Goal: Task Accomplishment & Management: Use online tool/utility

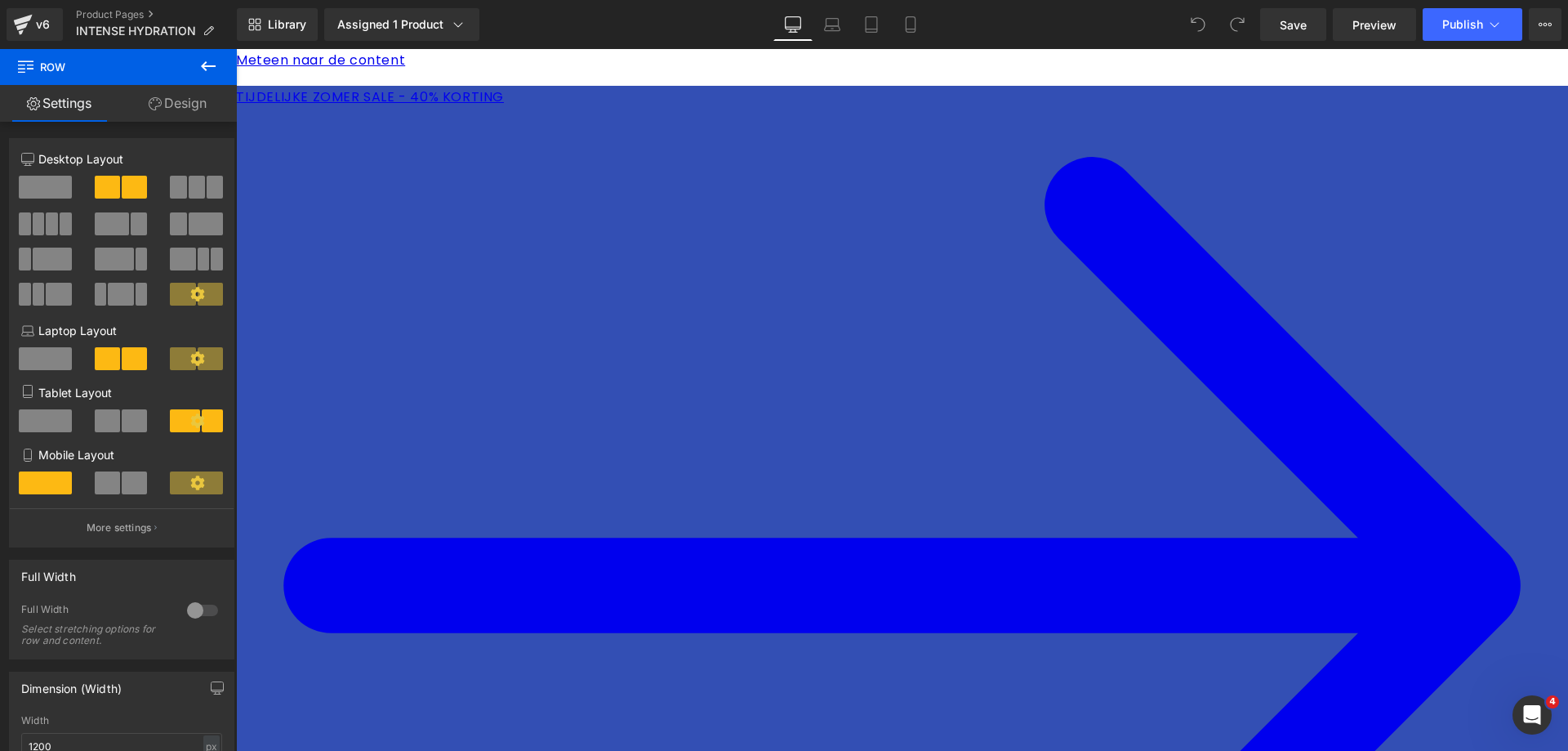
click at [236, 49] on span "Product" at bounding box center [236, 49] width 0 height 0
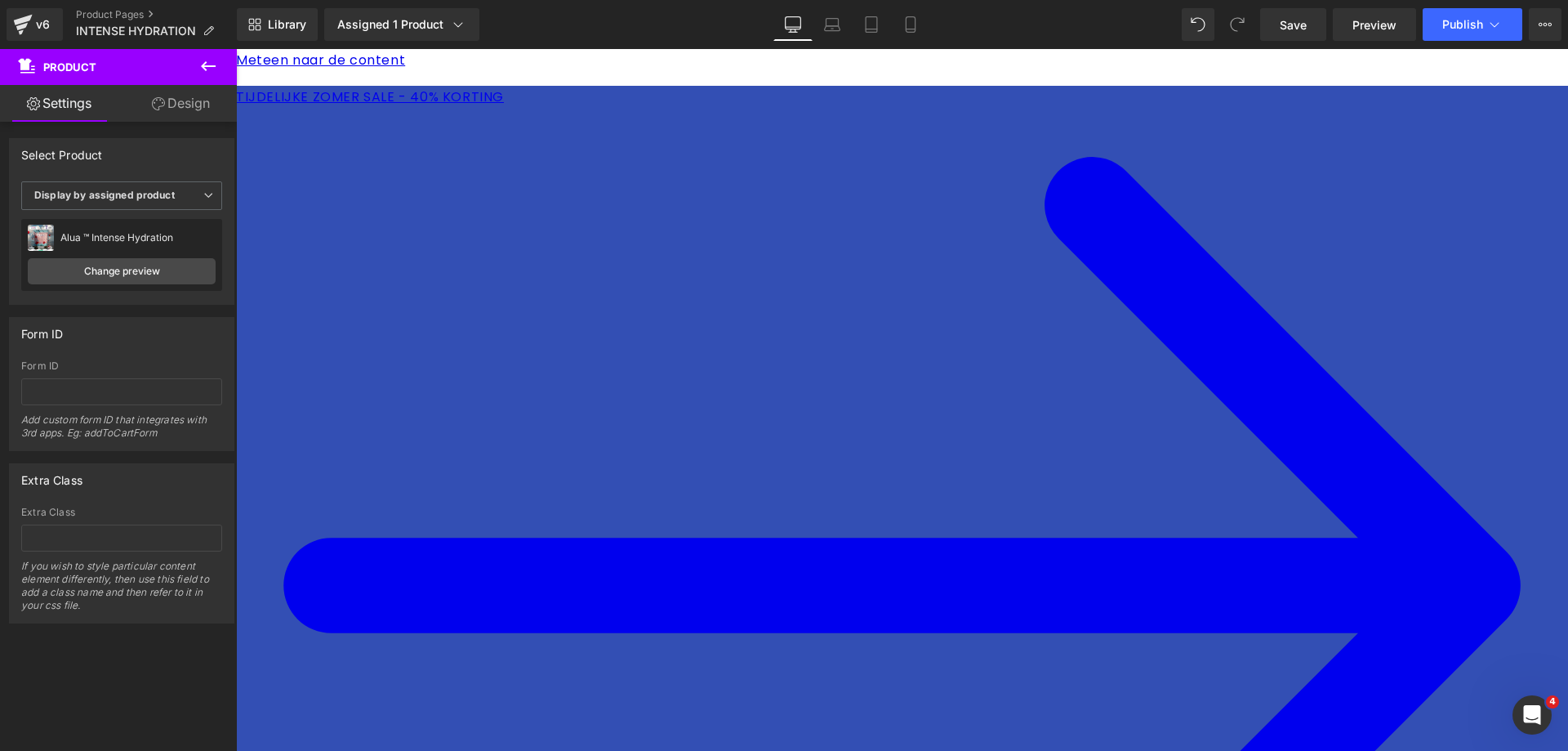
click at [236, 49] on span "Product" at bounding box center [236, 49] width 0 height 0
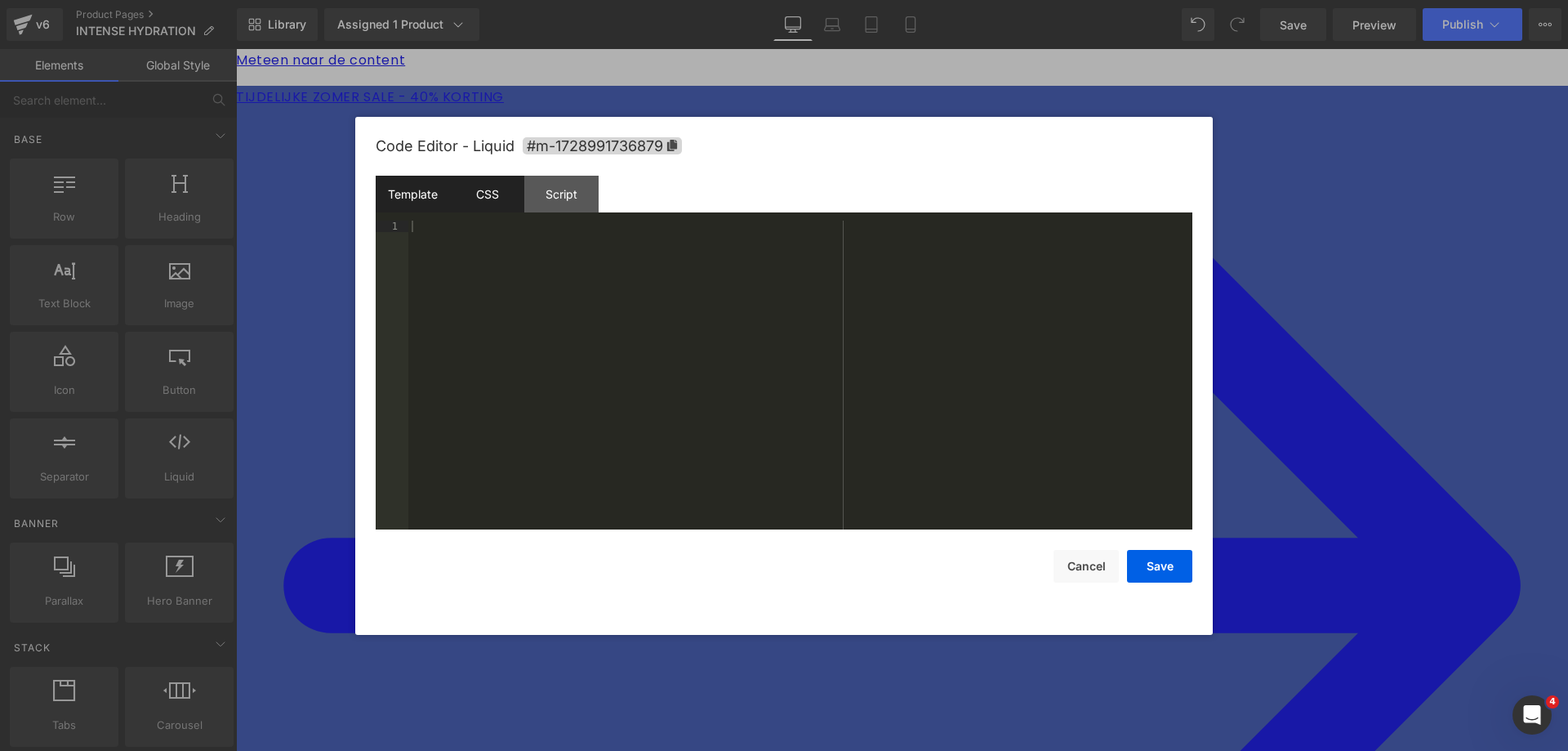
click at [494, 193] on div "CSS" at bounding box center [487, 193] width 75 height 37
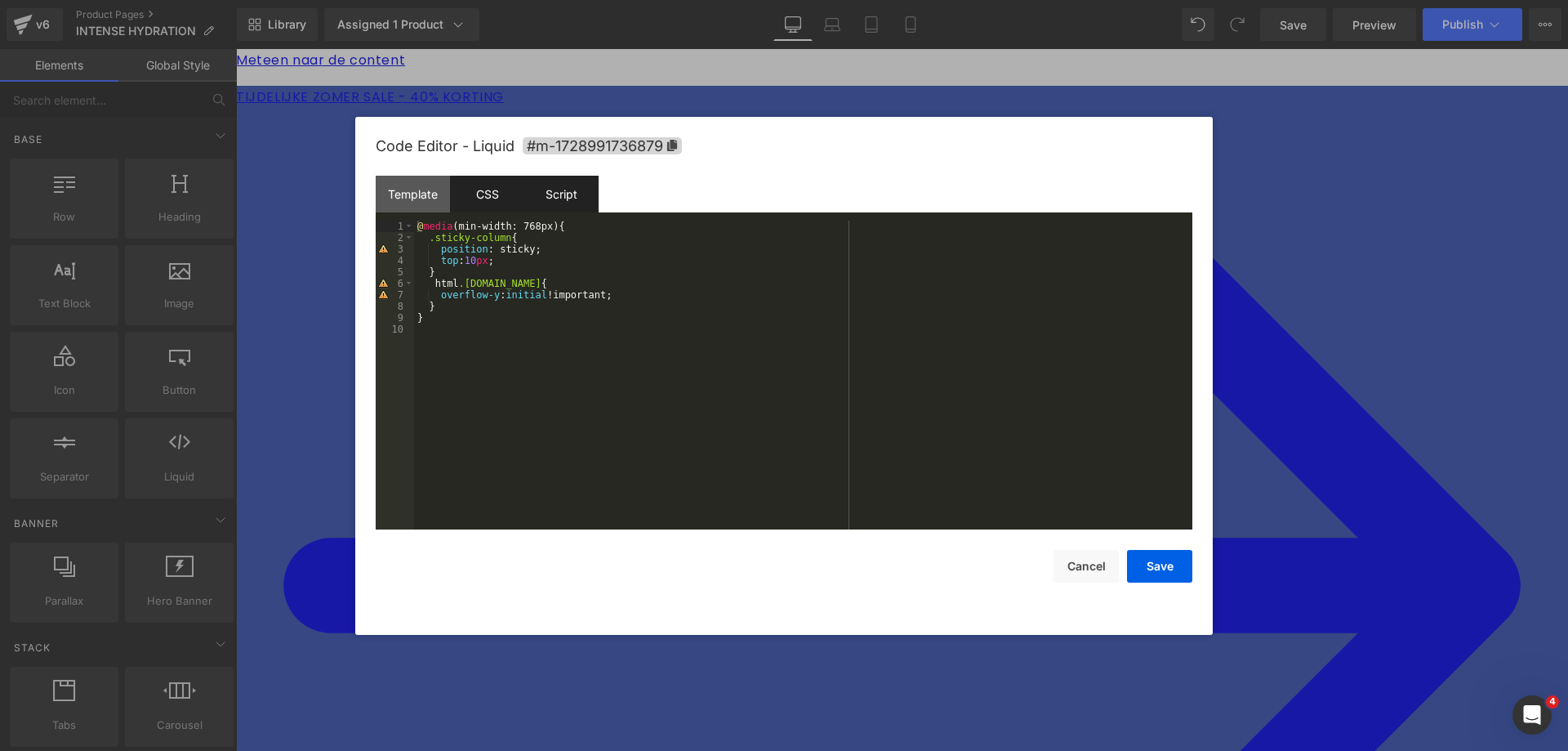
click at [560, 191] on div "Script" at bounding box center [561, 193] width 75 height 37
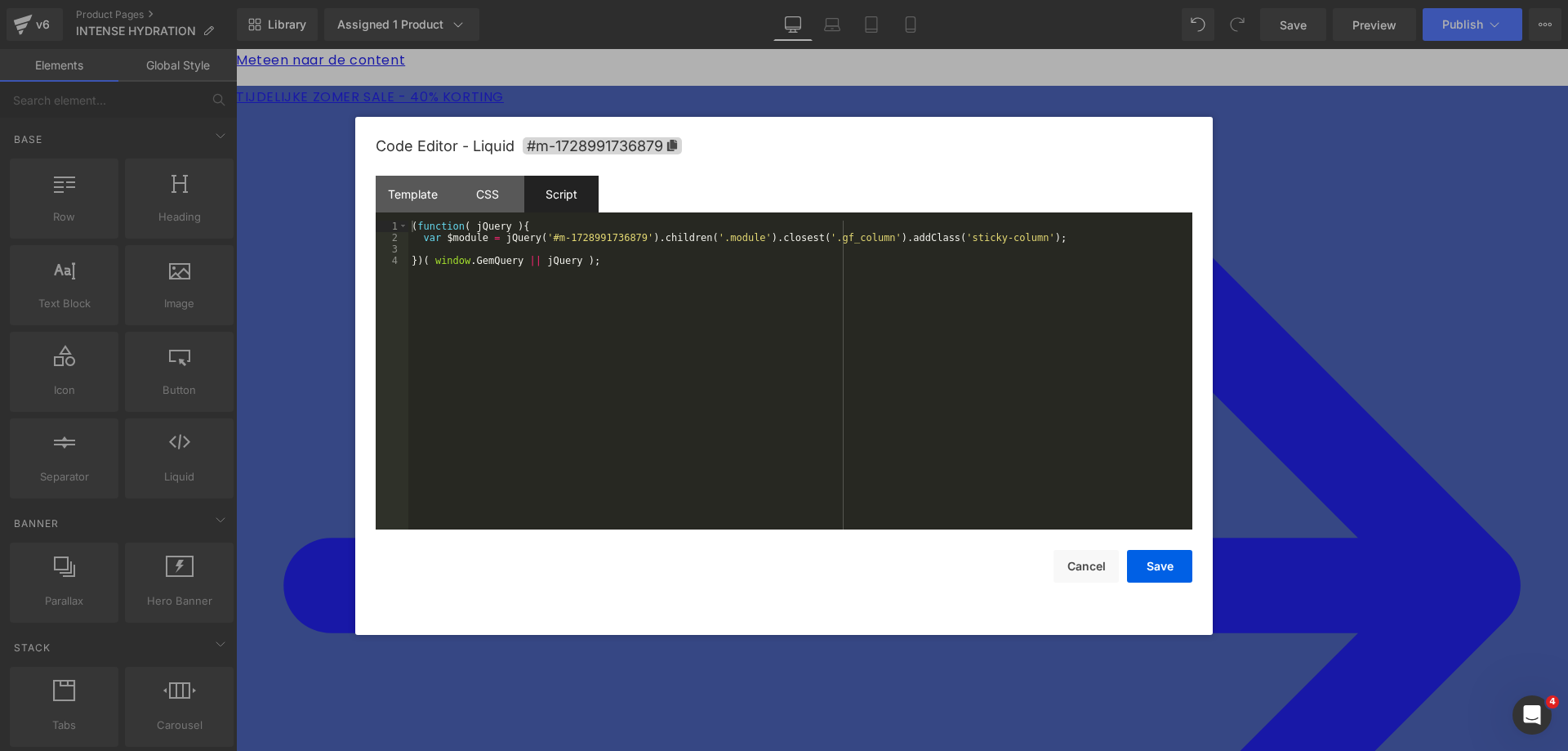
click at [1432, 318] on div at bounding box center [784, 376] width 1568 height 751
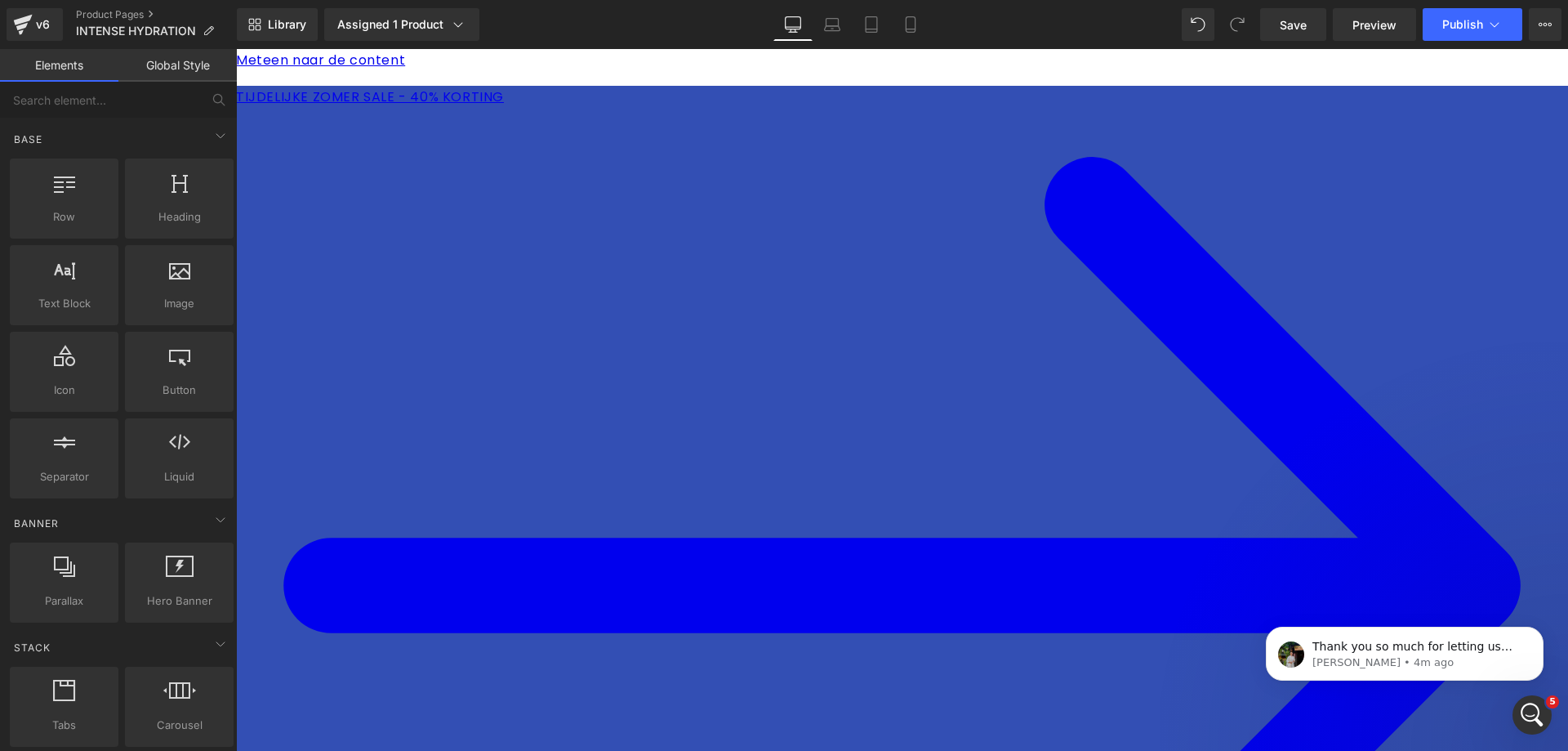
click at [1549, 24] on icon at bounding box center [1550, 24] width 4 height 3
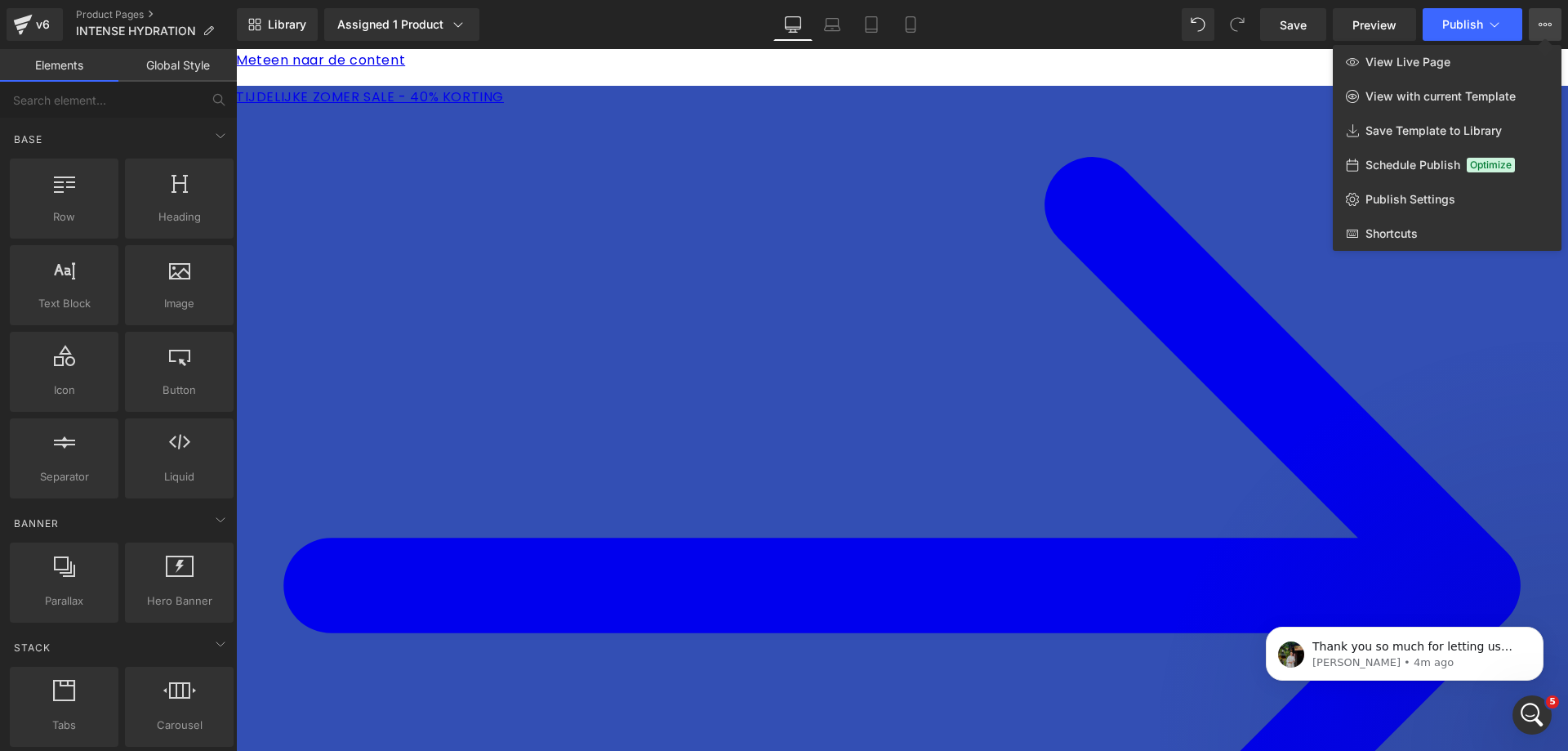
click at [1543, 23] on icon at bounding box center [1544, 24] width 13 height 13
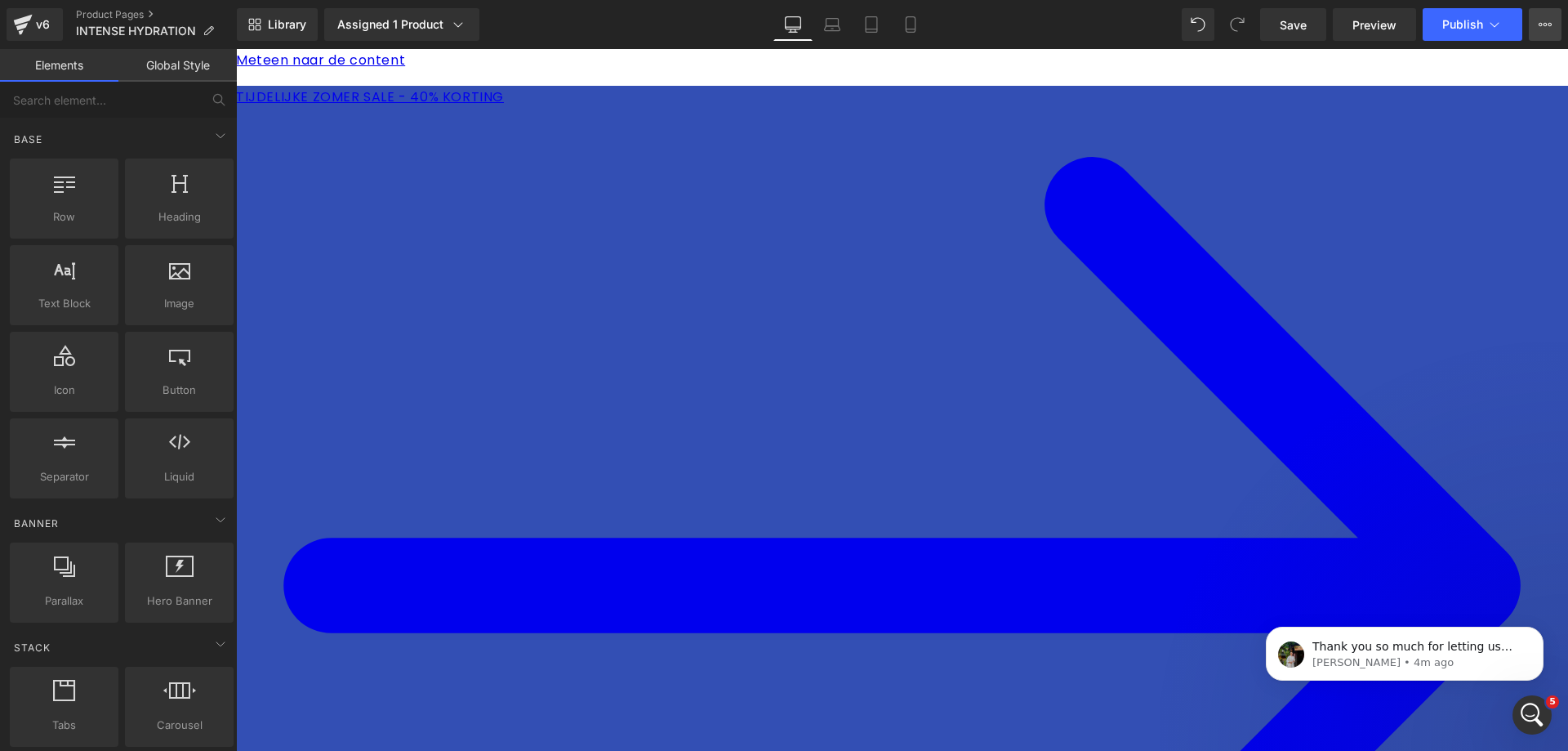
click at [1534, 33] on button "View Live Page View with current Template Save Template to Library Schedule Pub…" at bounding box center [1544, 24] width 33 height 33
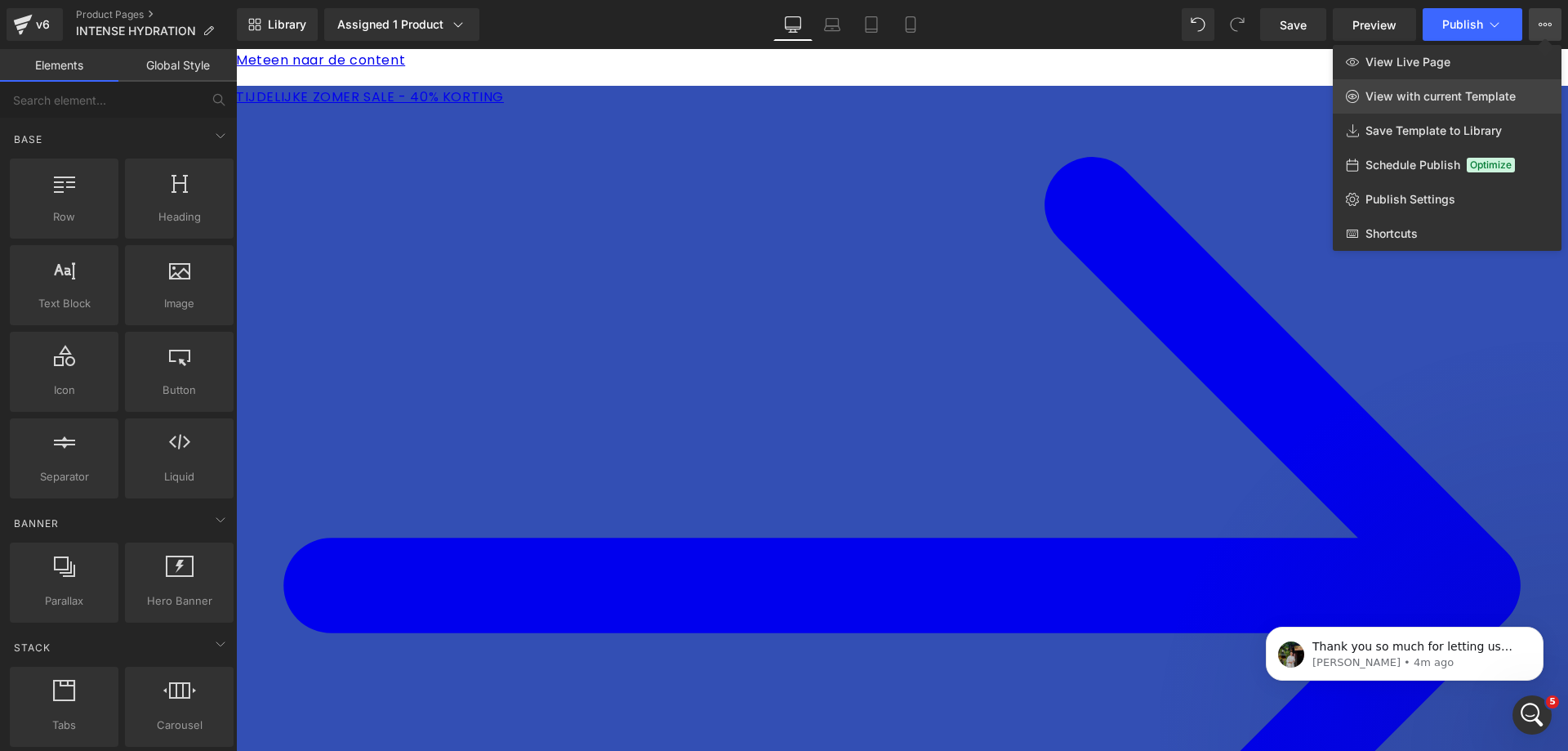
click at [1458, 93] on span "View with current Template" at bounding box center [1440, 96] width 150 height 15
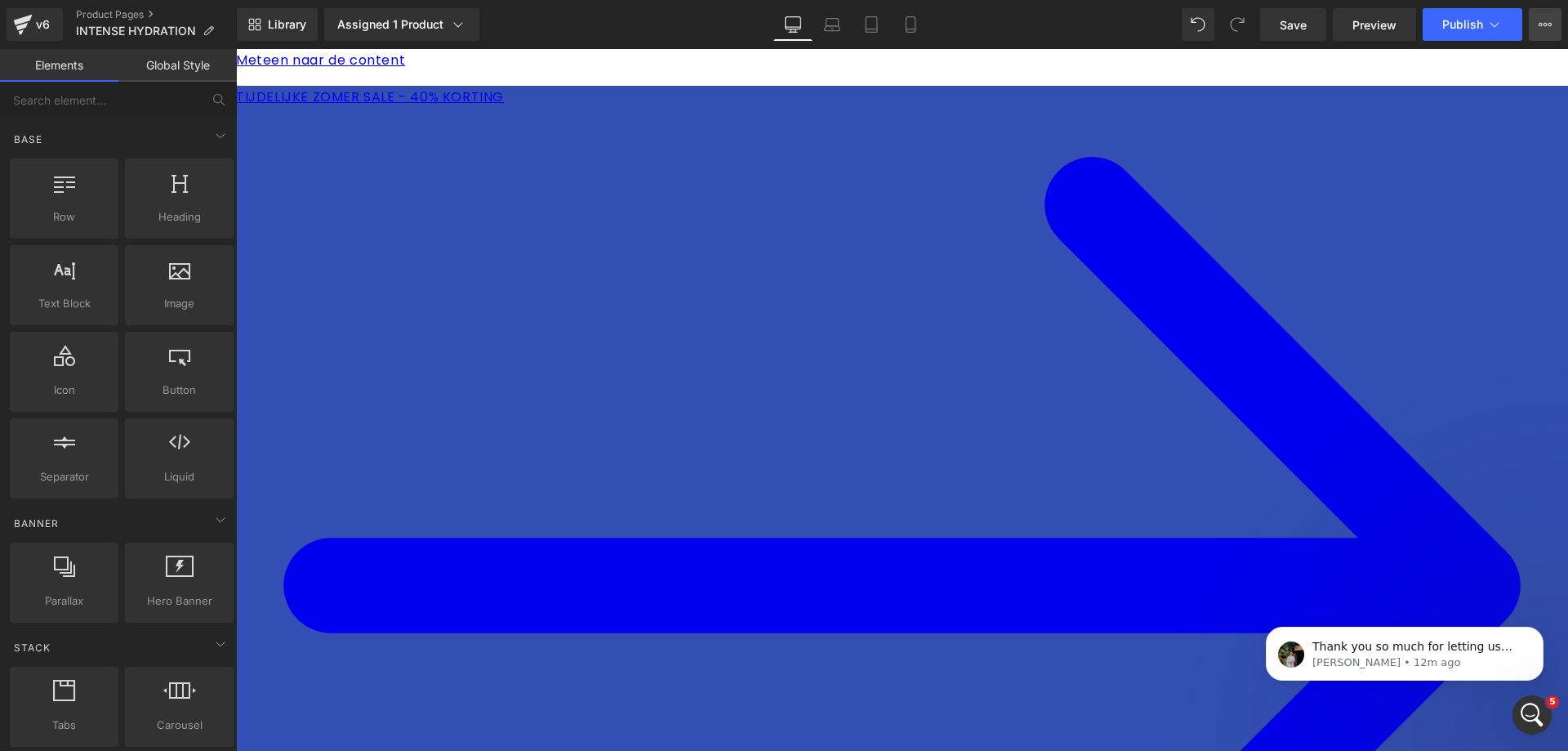
click at [1547, 25] on icon at bounding box center [1544, 24] width 13 height 13
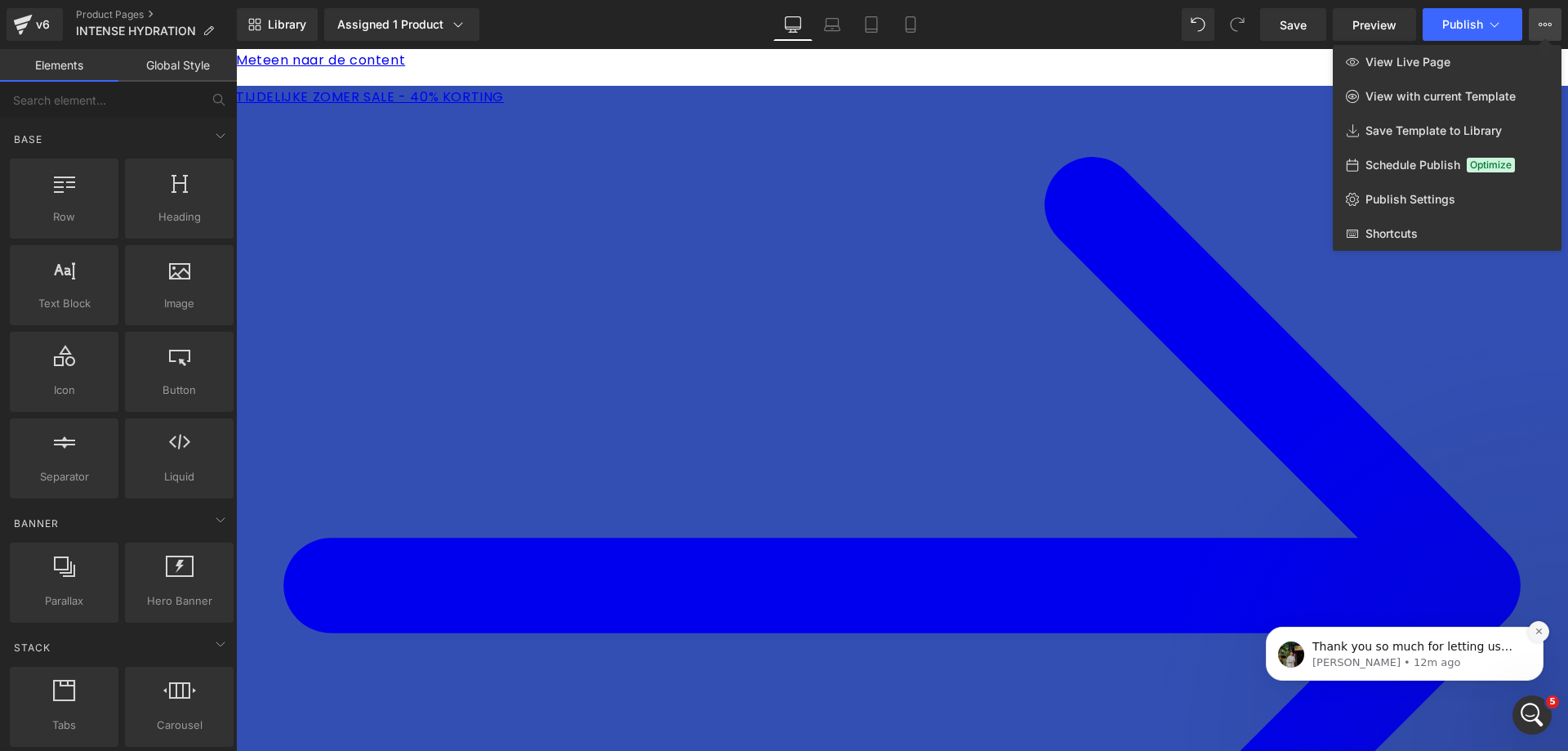
click at [1538, 633] on icon "Dismiss notification" at bounding box center [1538, 630] width 9 height 9
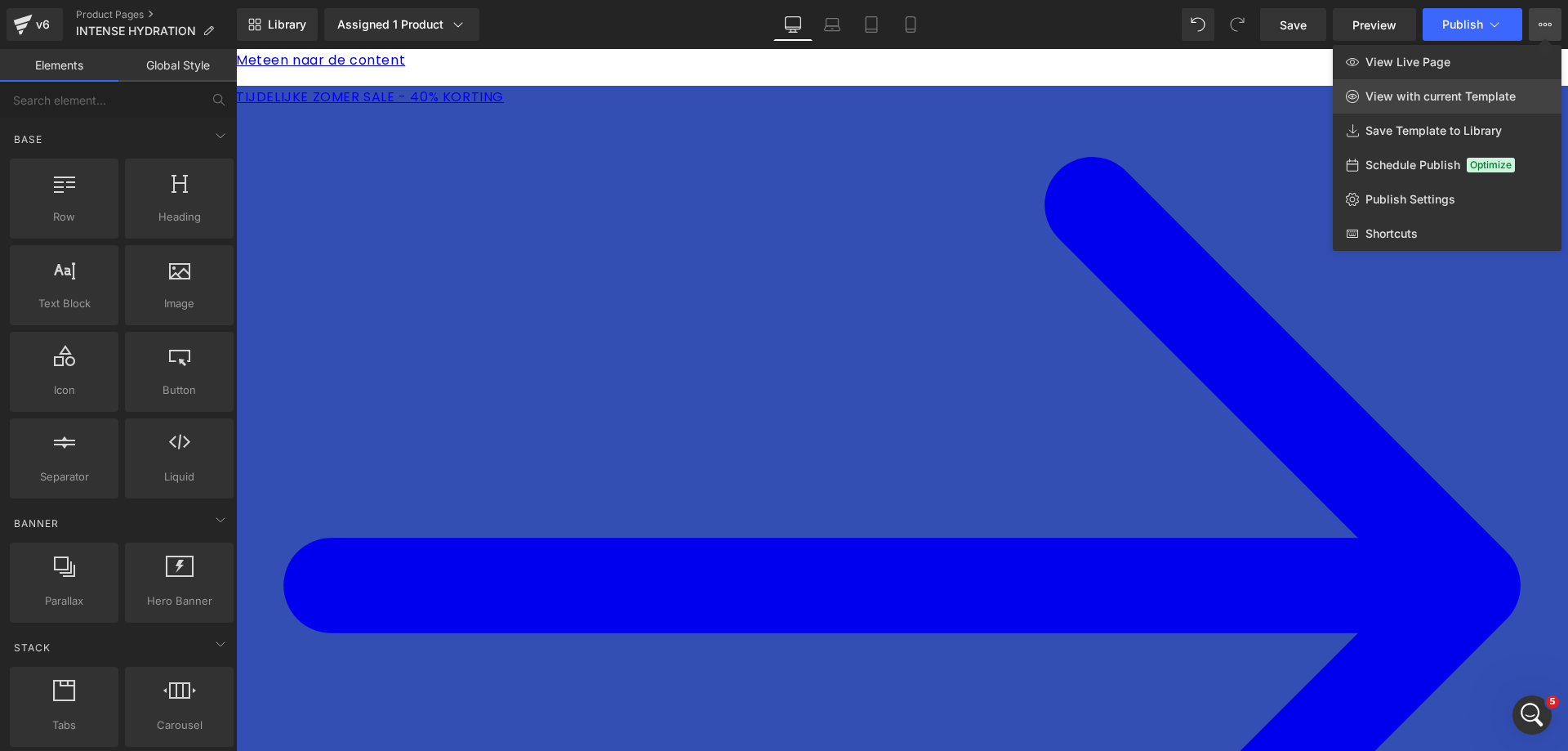
click at [1442, 99] on span "View with current Template" at bounding box center [1440, 96] width 150 height 15
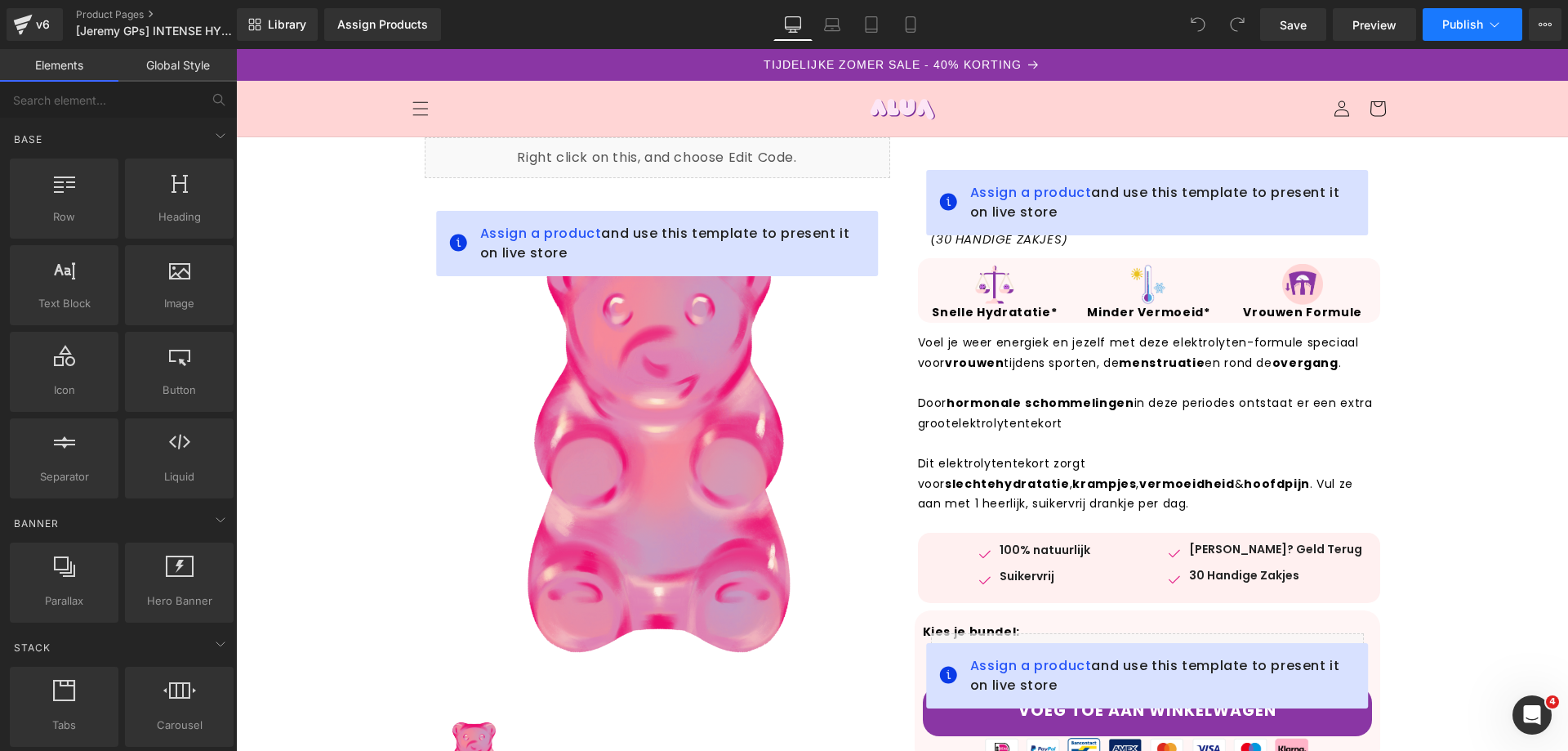
click at [1470, 23] on span "Publish" at bounding box center [1461, 24] width 41 height 13
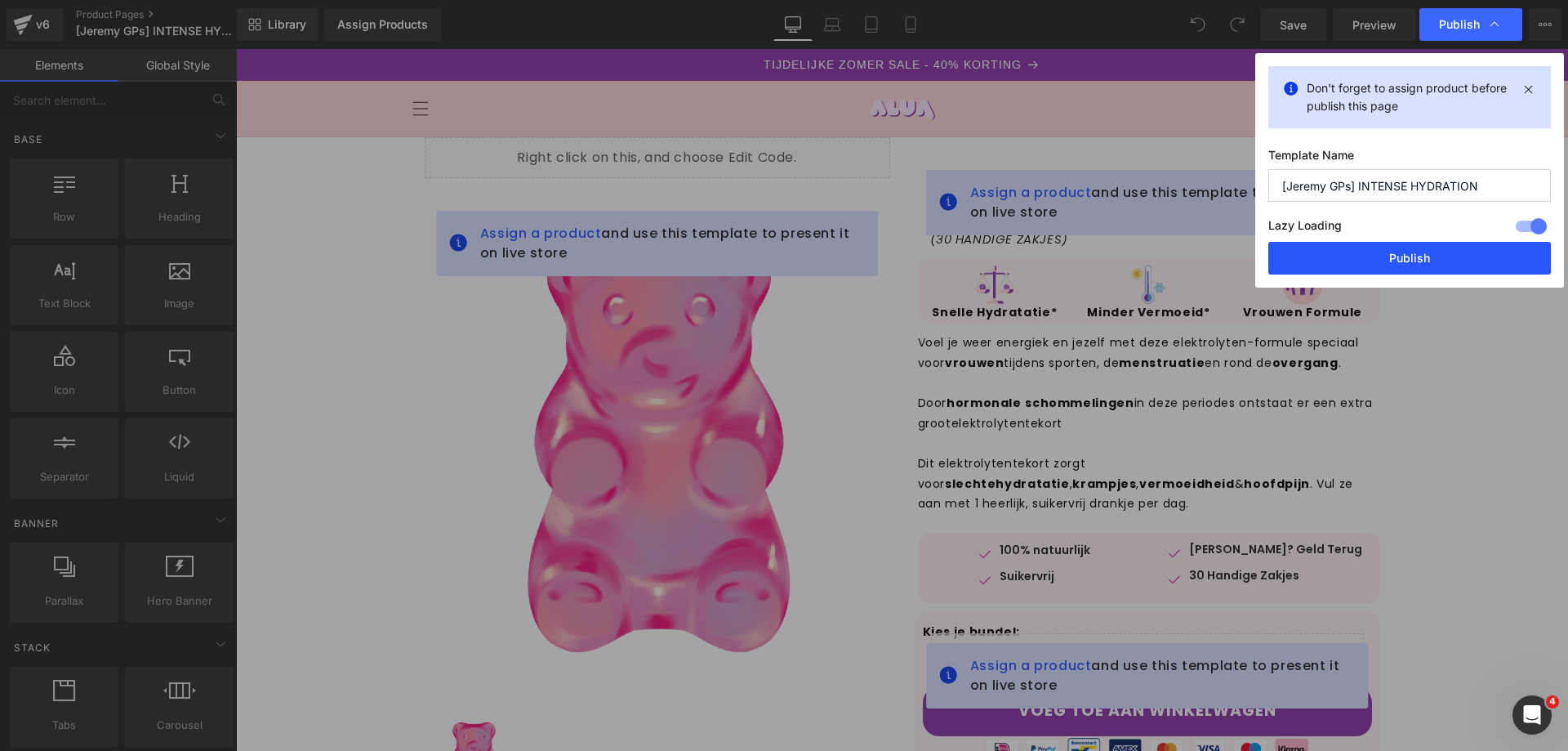
click at [1437, 257] on button "Publish" at bounding box center [1410, 258] width 283 height 33
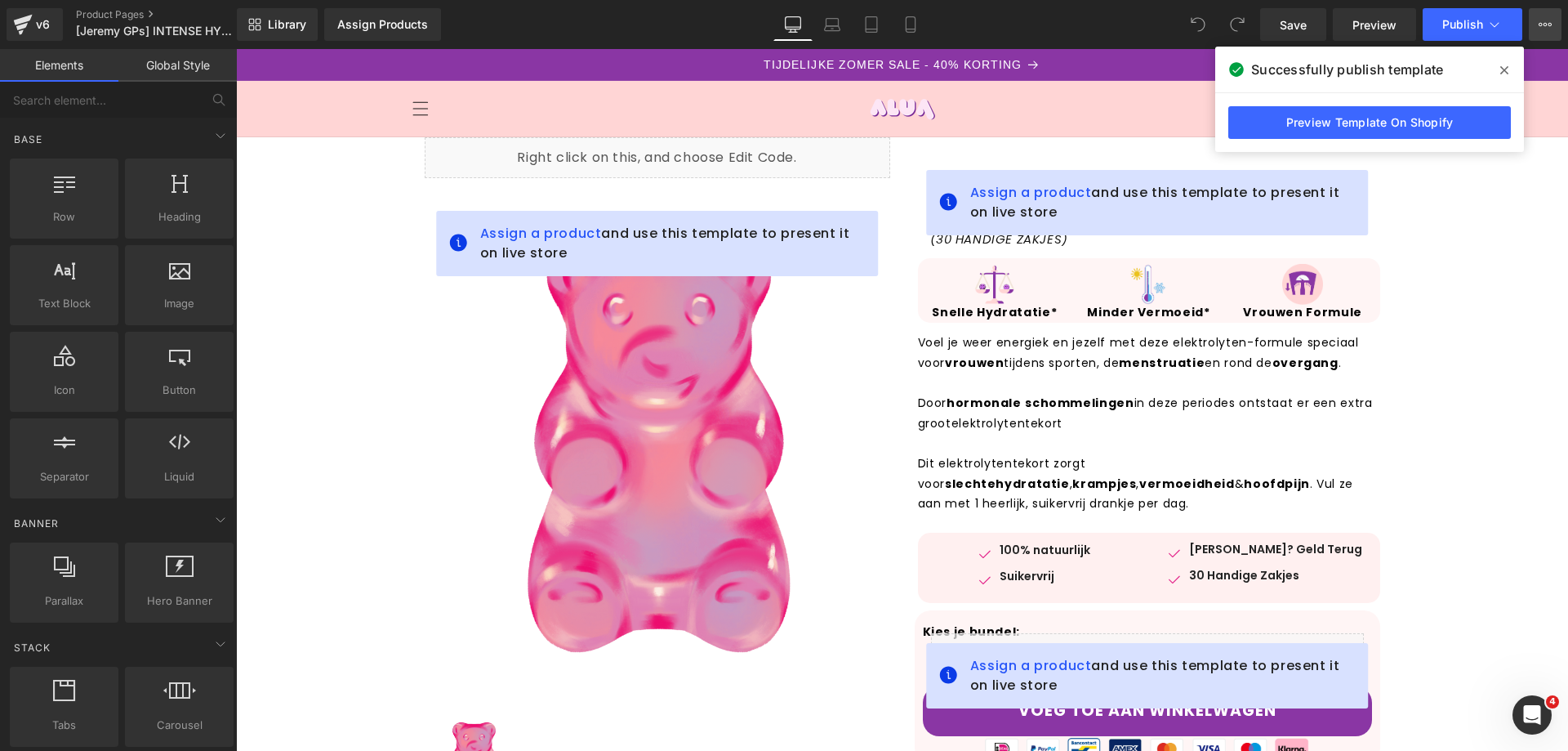
click at [1537, 28] on button "View Live Page View with current Template Save Template to Library Schedule Pub…" at bounding box center [1544, 24] width 33 height 33
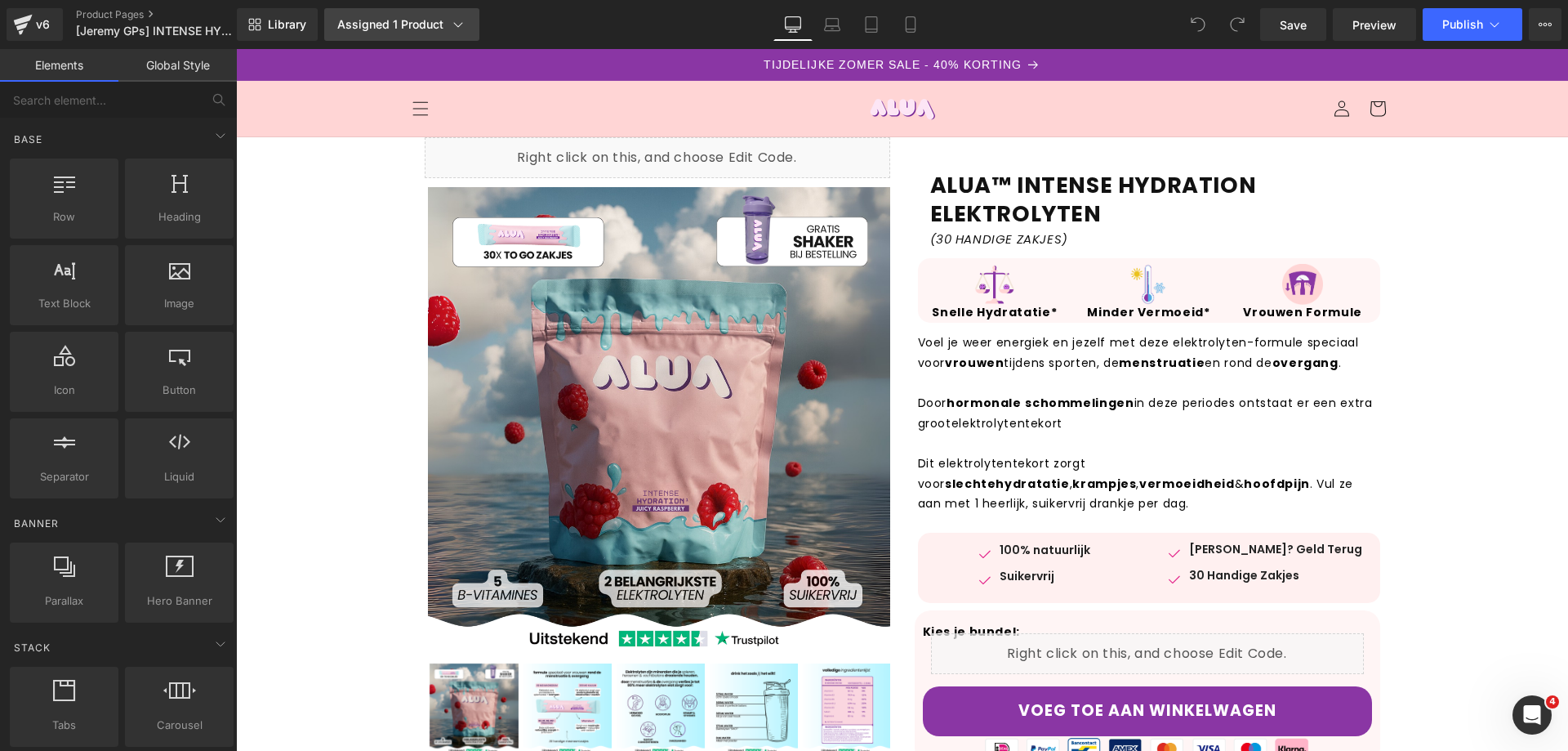
click at [428, 17] on div "Assigned 1 Product" at bounding box center [402, 24] width 129 height 16
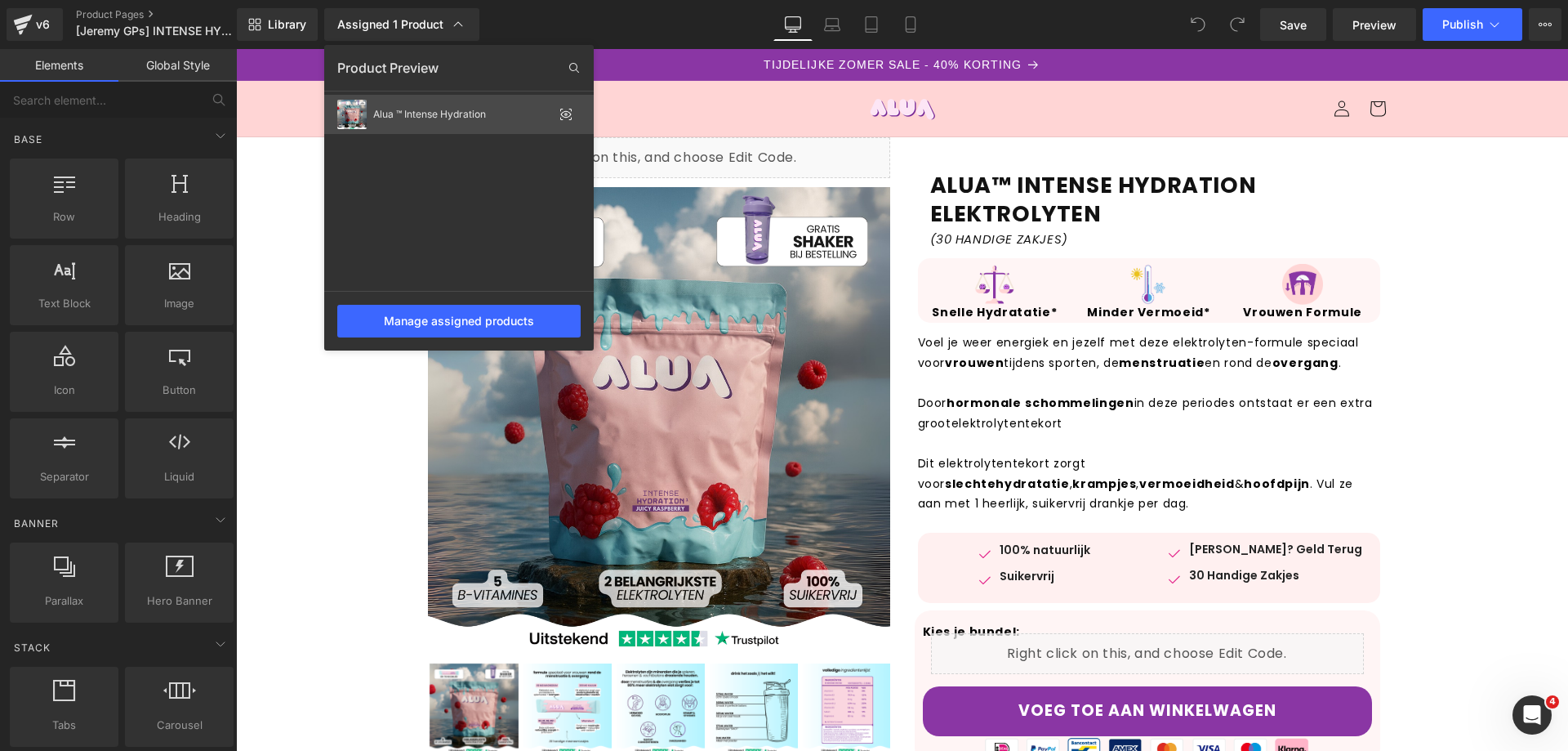
click at [567, 115] on icon at bounding box center [565, 114] width 13 height 13
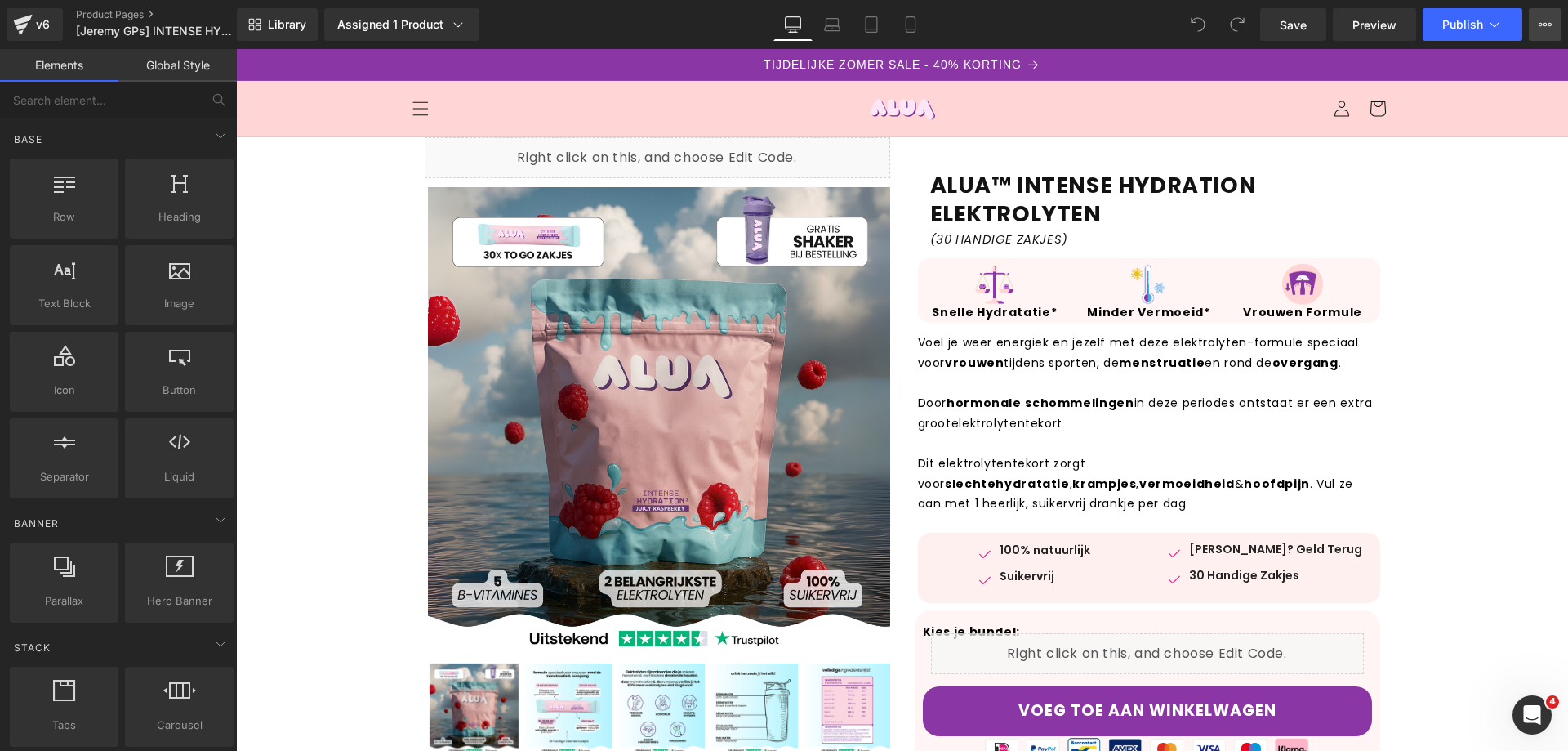
click at [1532, 20] on button "View Live Page View with current Template Save Template to Library Schedule Pub…" at bounding box center [1544, 24] width 33 height 33
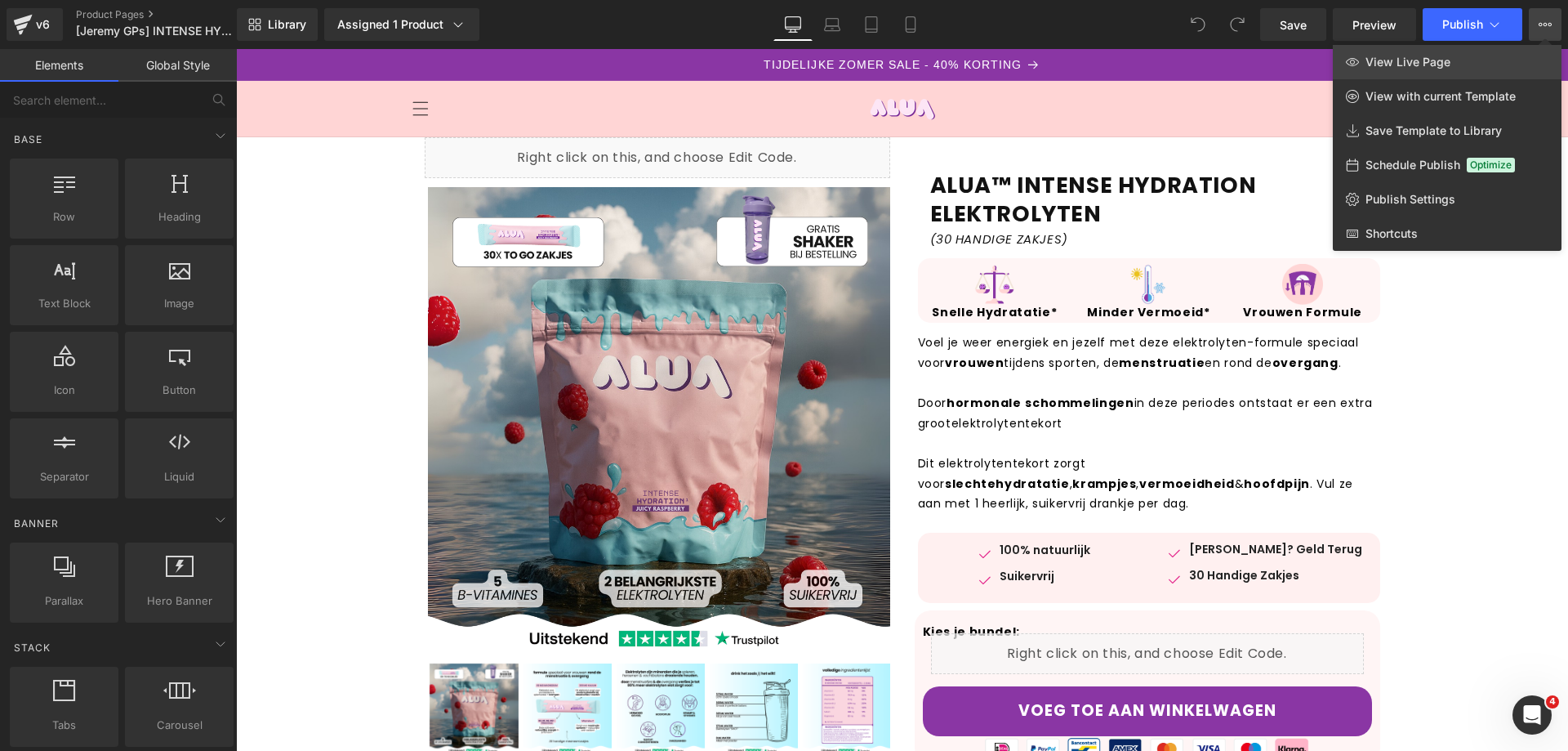
click at [1426, 69] on span "View Live Page" at bounding box center [1407, 62] width 85 height 15
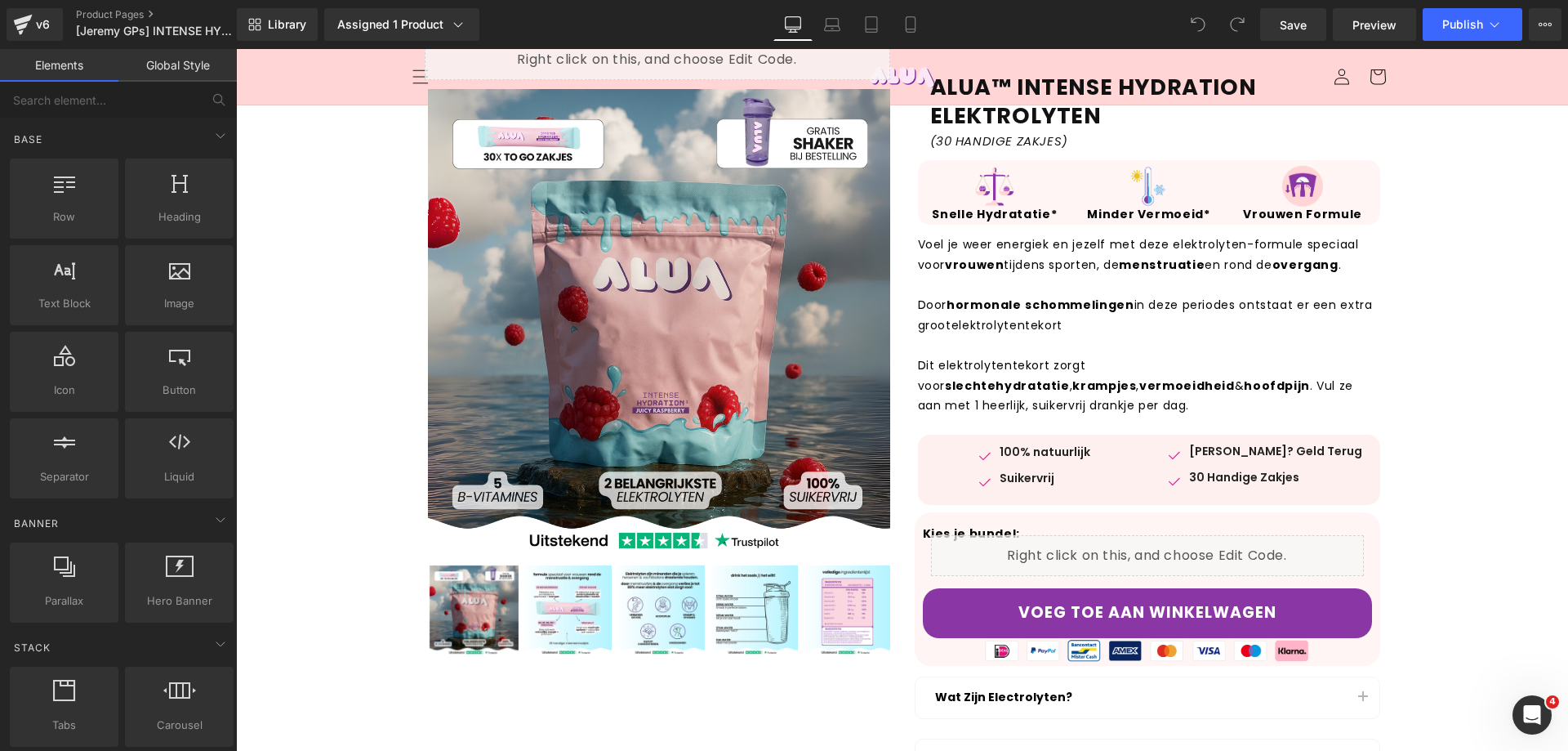
scroll to position [72, 0]
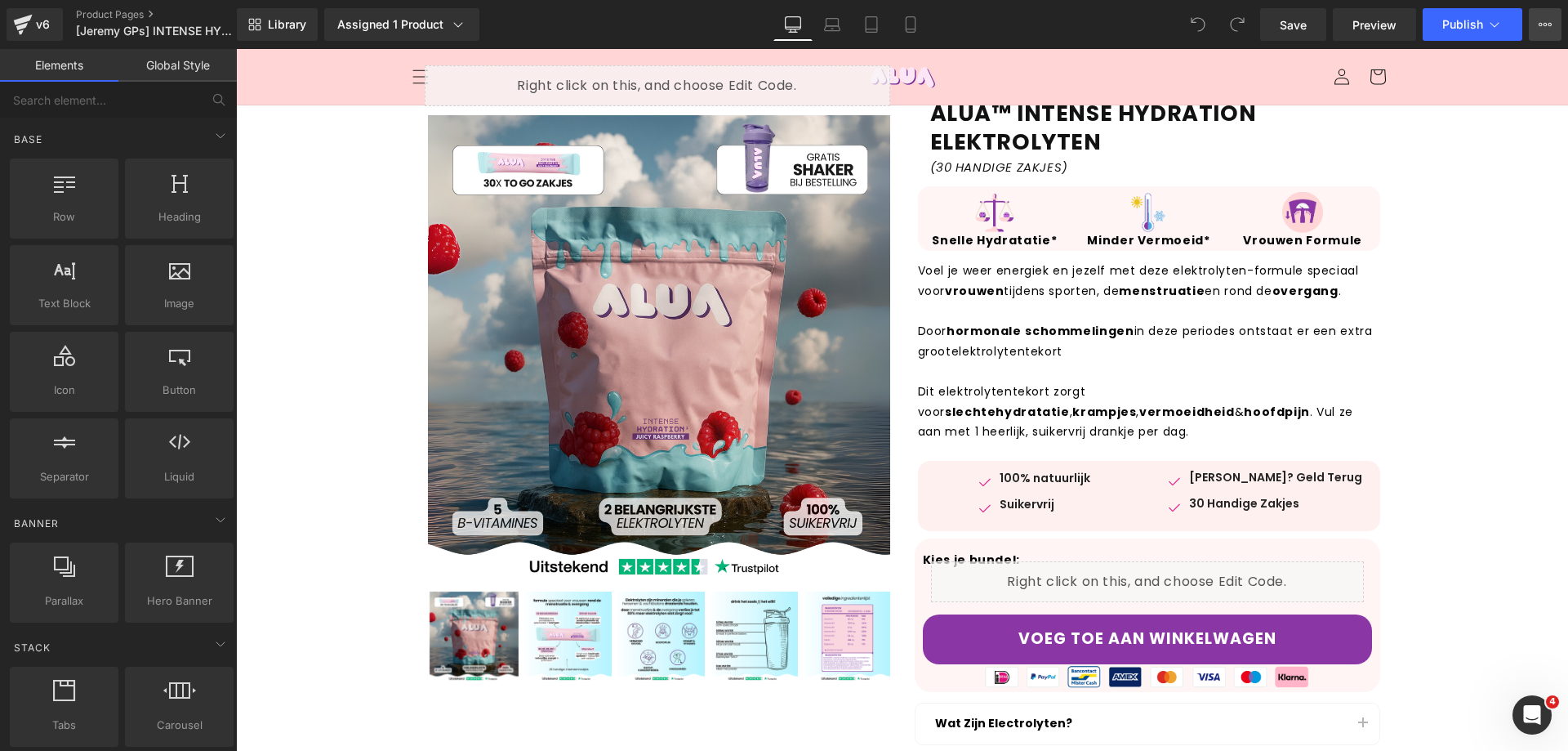
click at [1549, 22] on icon at bounding box center [1544, 24] width 13 height 13
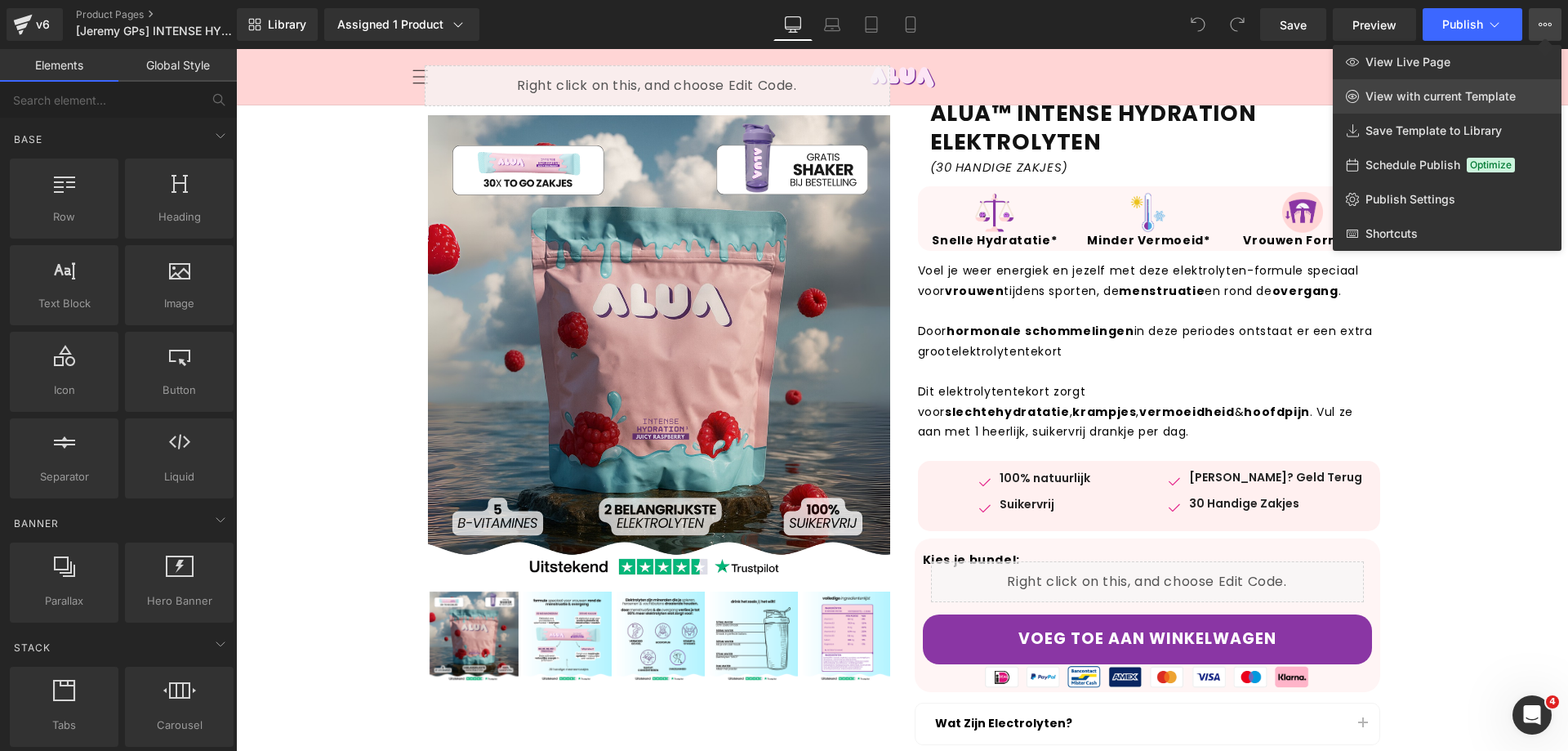
click at [1465, 98] on span "View with current Template" at bounding box center [1440, 96] width 150 height 15
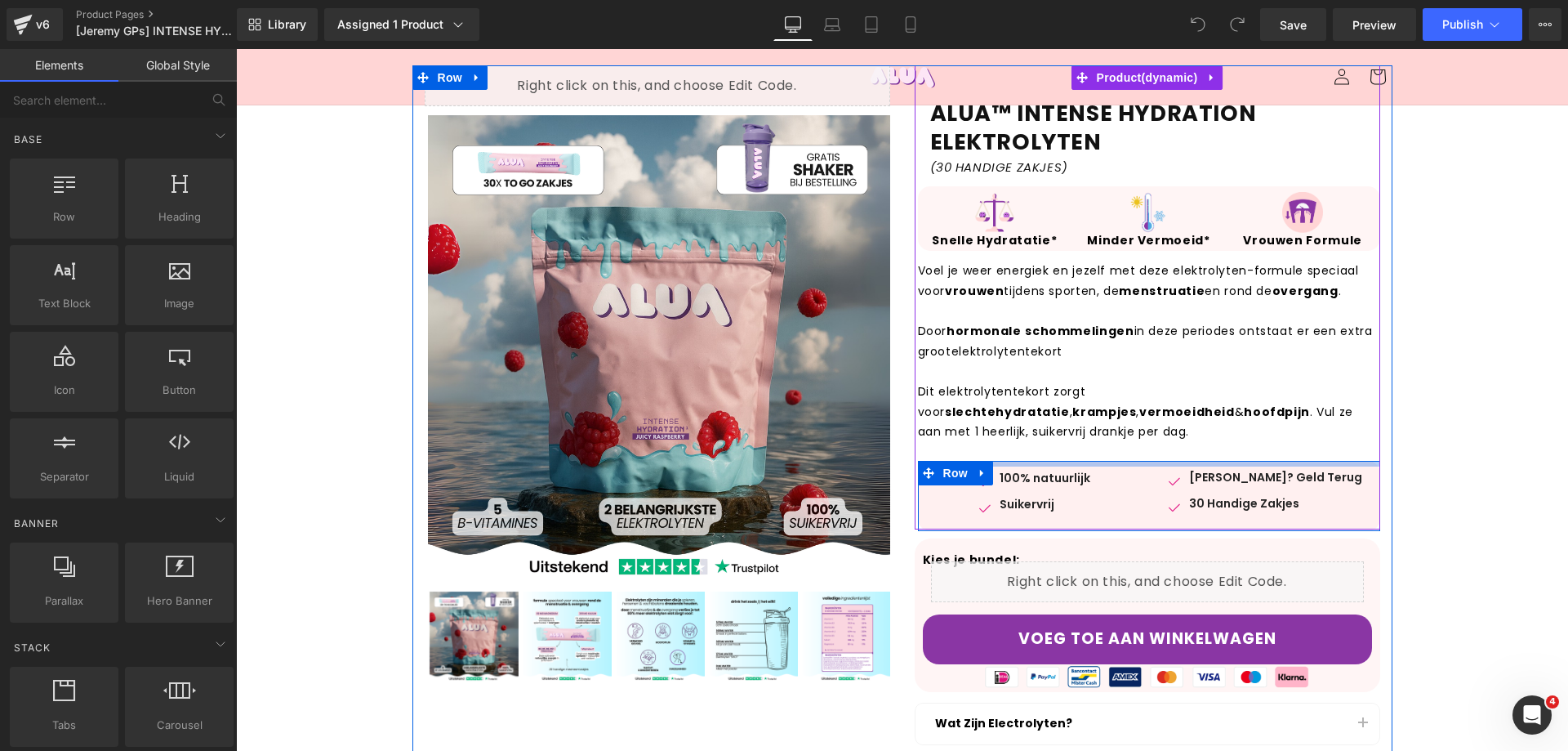
scroll to position [0, 0]
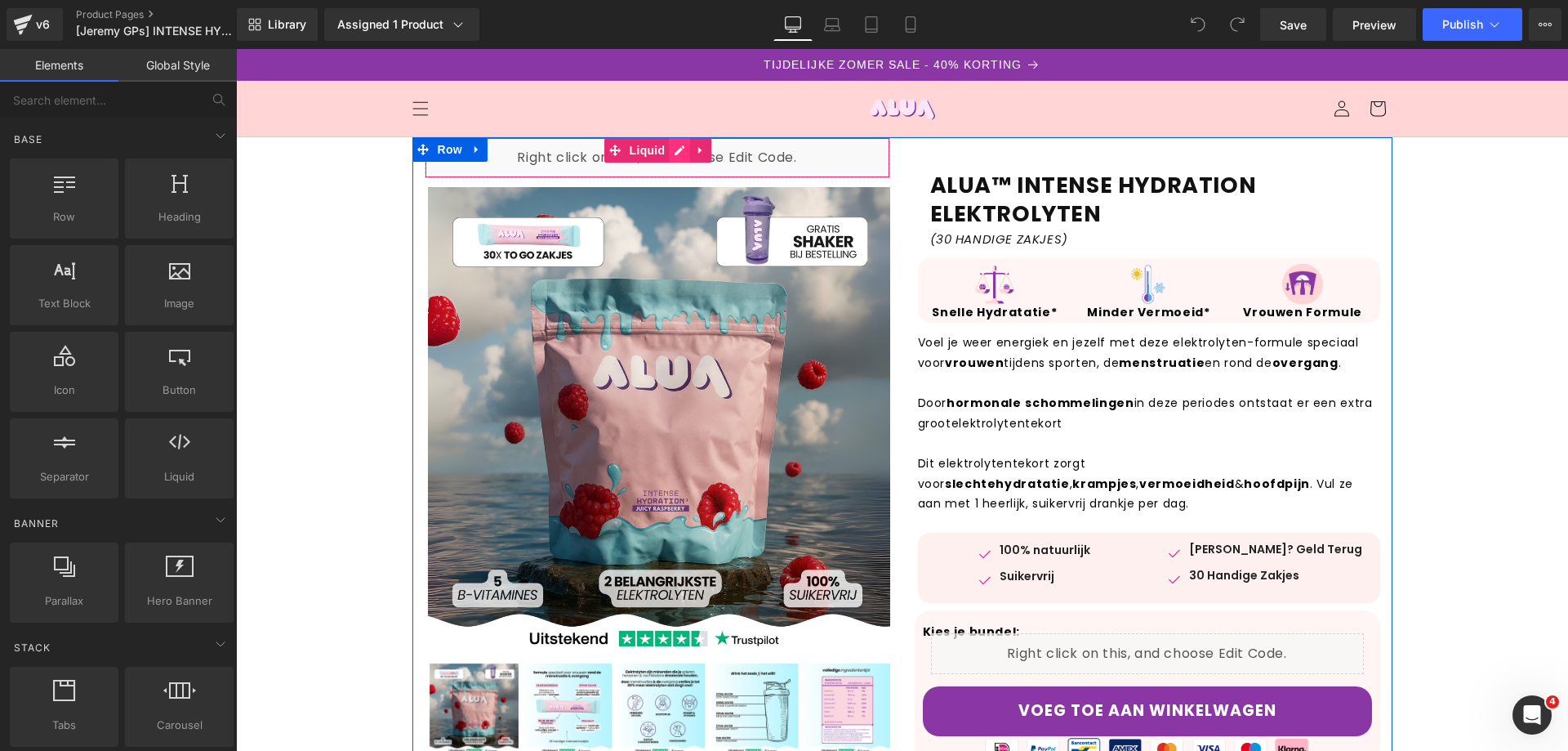
click at [662, 151] on div "Liquid" at bounding box center [656, 157] width 465 height 41
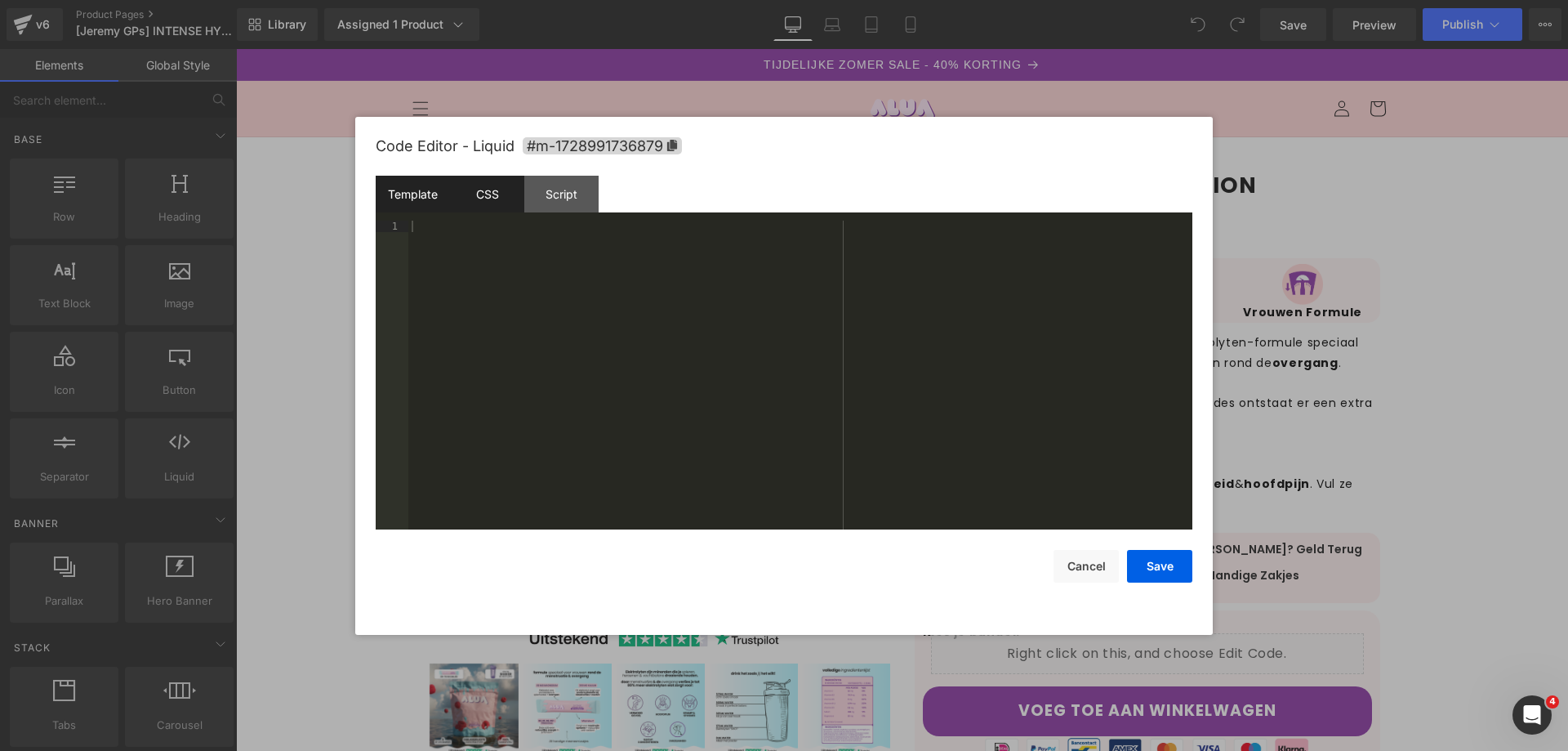
click at [490, 194] on div "CSS" at bounding box center [487, 193] width 75 height 37
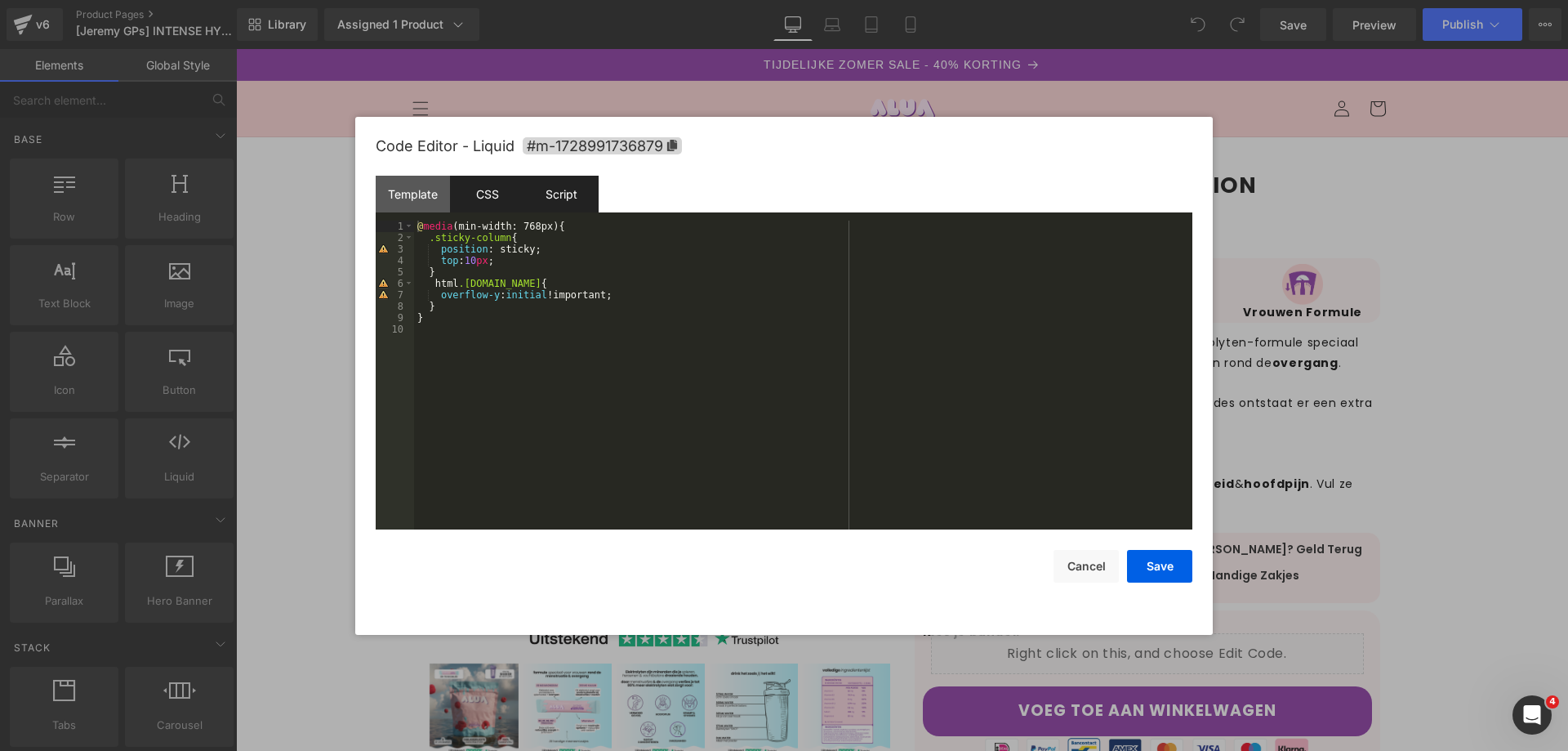
click at [533, 191] on div "Script" at bounding box center [561, 193] width 75 height 37
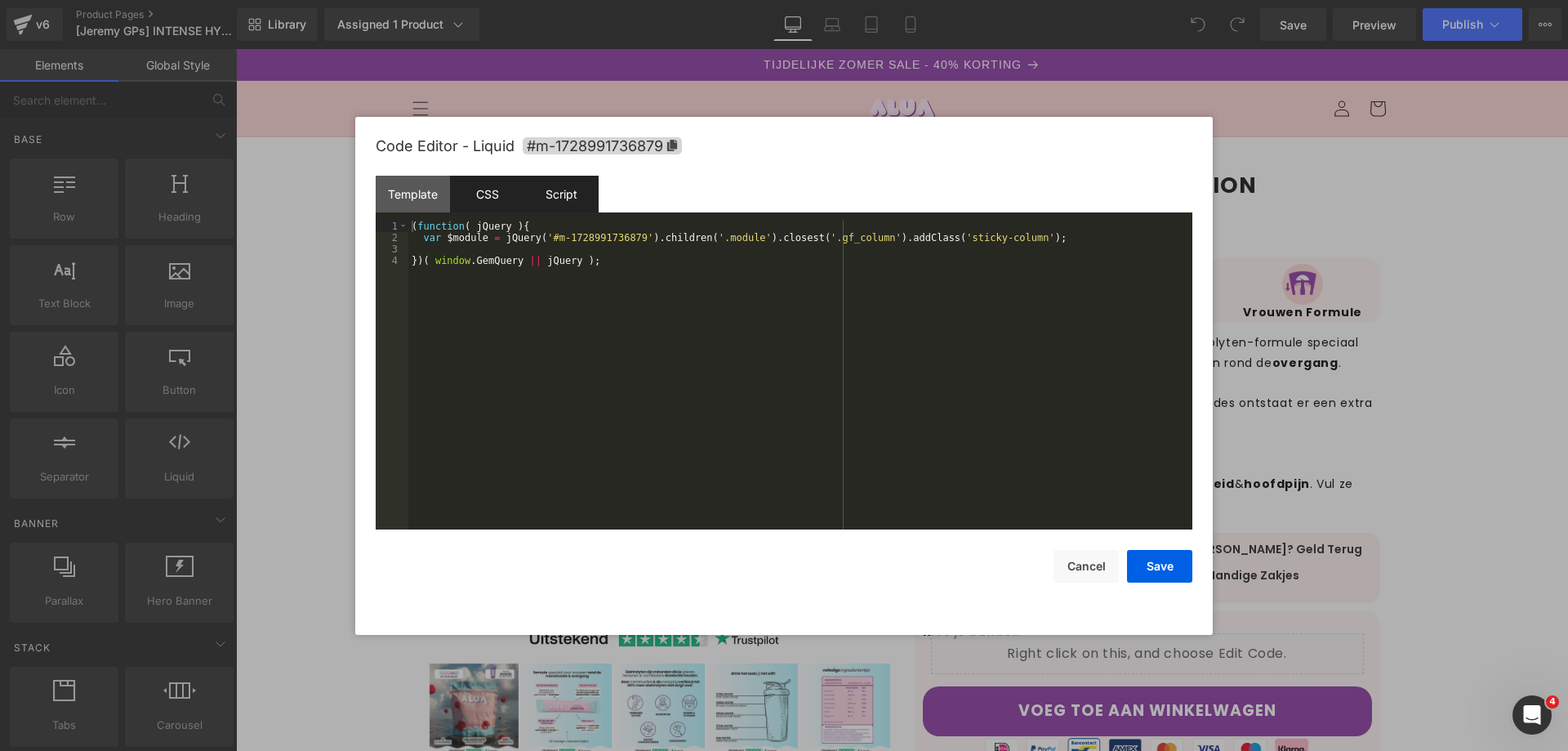
click at [492, 185] on div "CSS" at bounding box center [487, 193] width 75 height 37
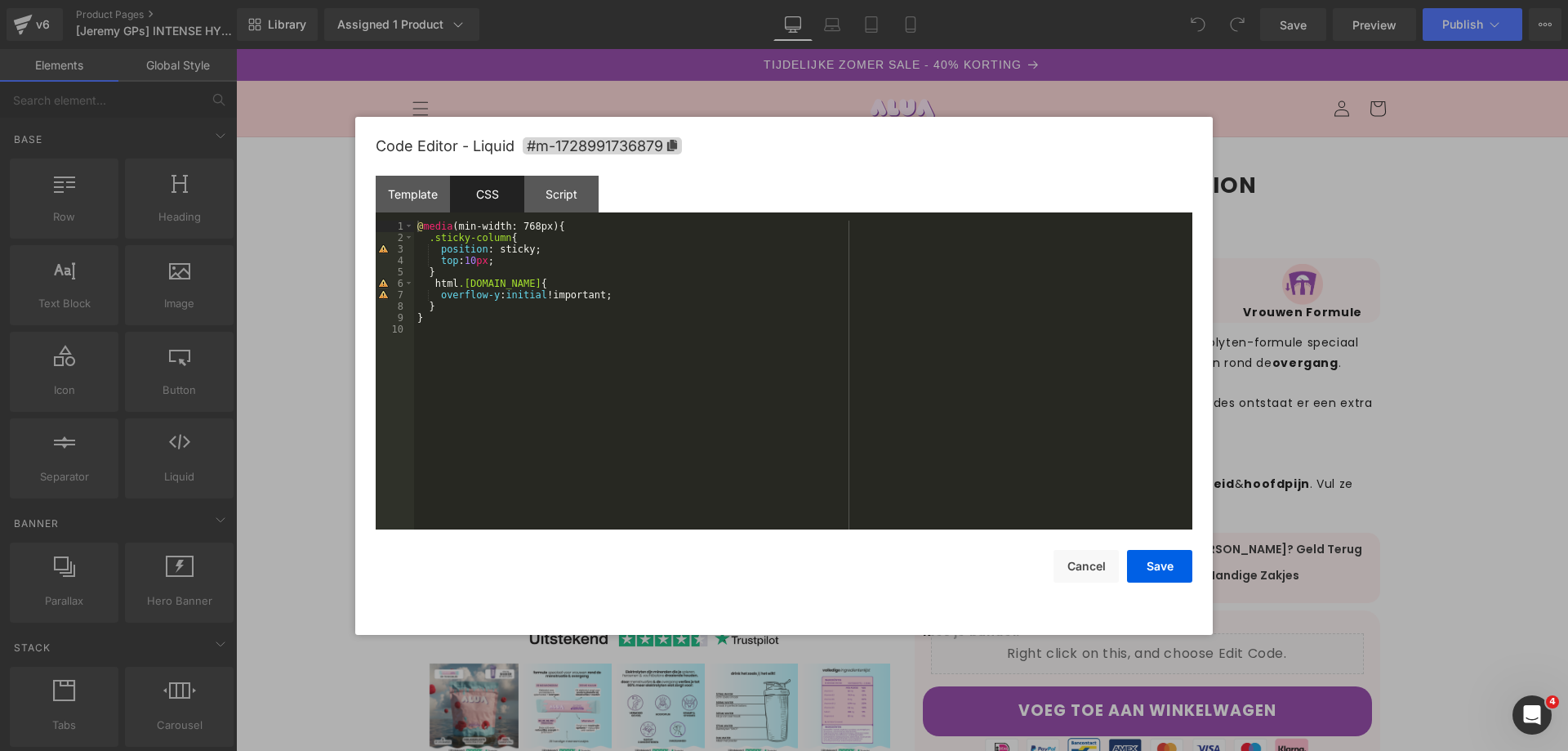
click at [1466, 375] on div at bounding box center [784, 376] width 1568 height 751
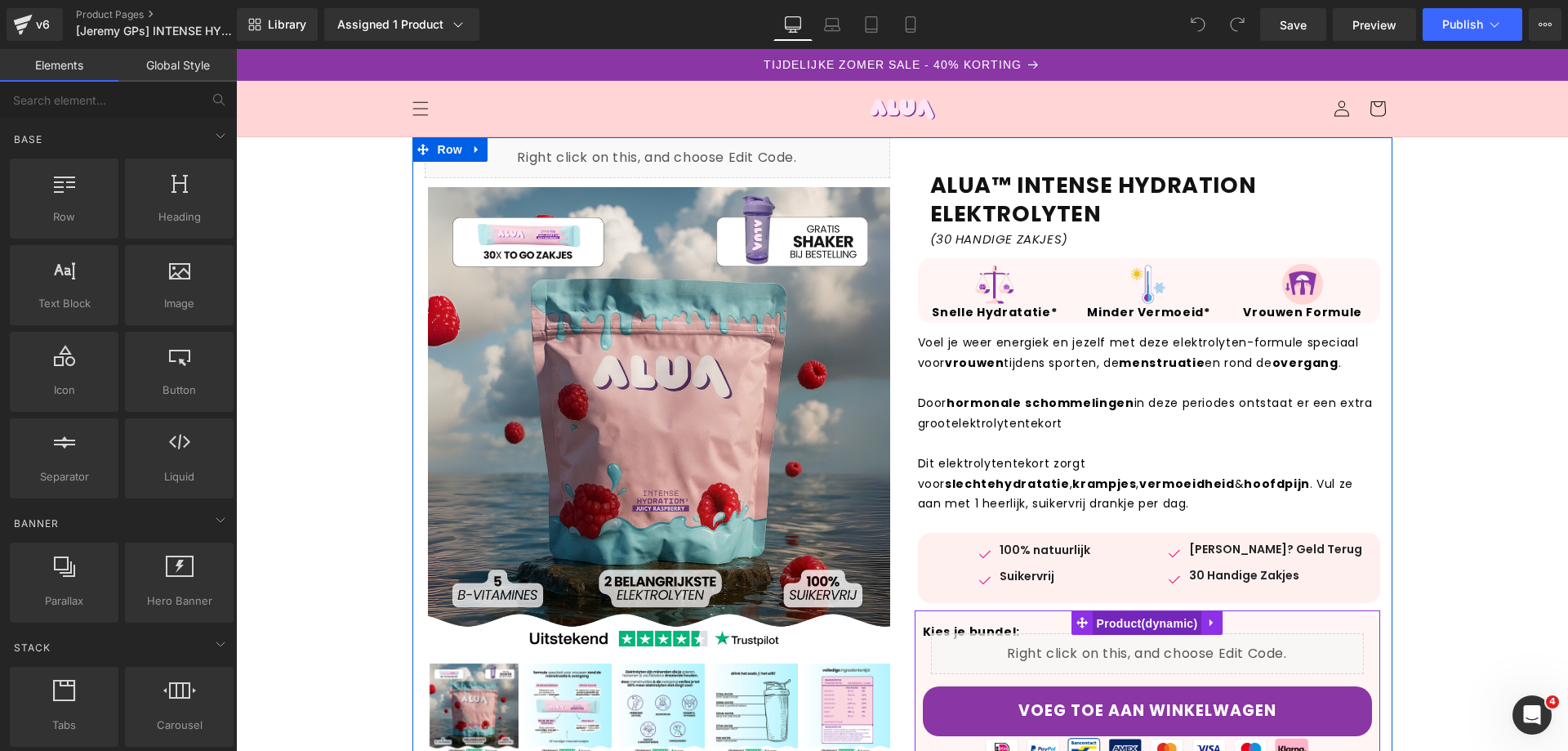
click at [1123, 626] on span "Product" at bounding box center [1147, 623] width 110 height 25
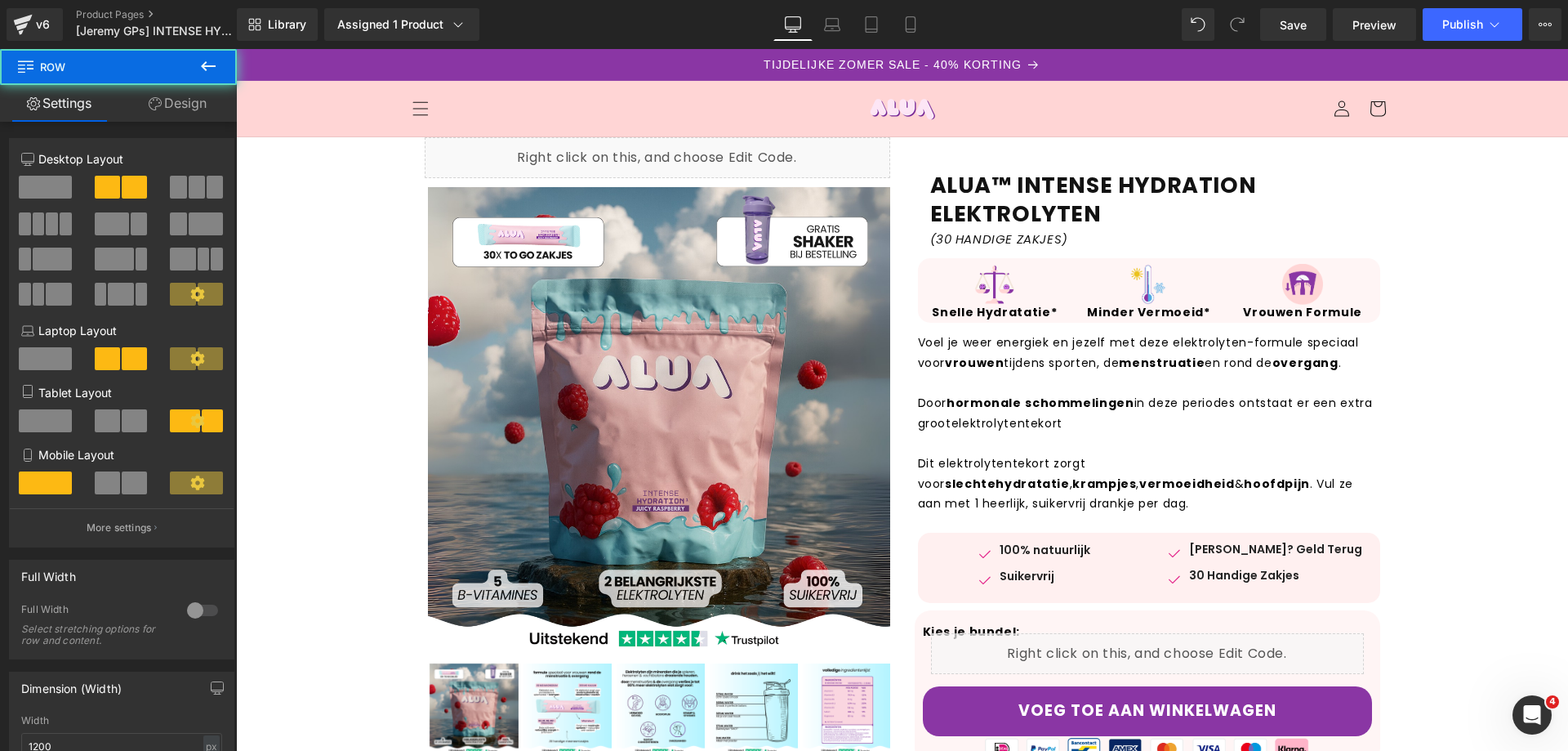
click at [902, 174] on div "ALUA™ INTENSE HYDRATION ELEKTROLYTEN Heading (30 HANDIGE ZAKJES) Text Block Row…" at bounding box center [1147, 593] width 490 height 910
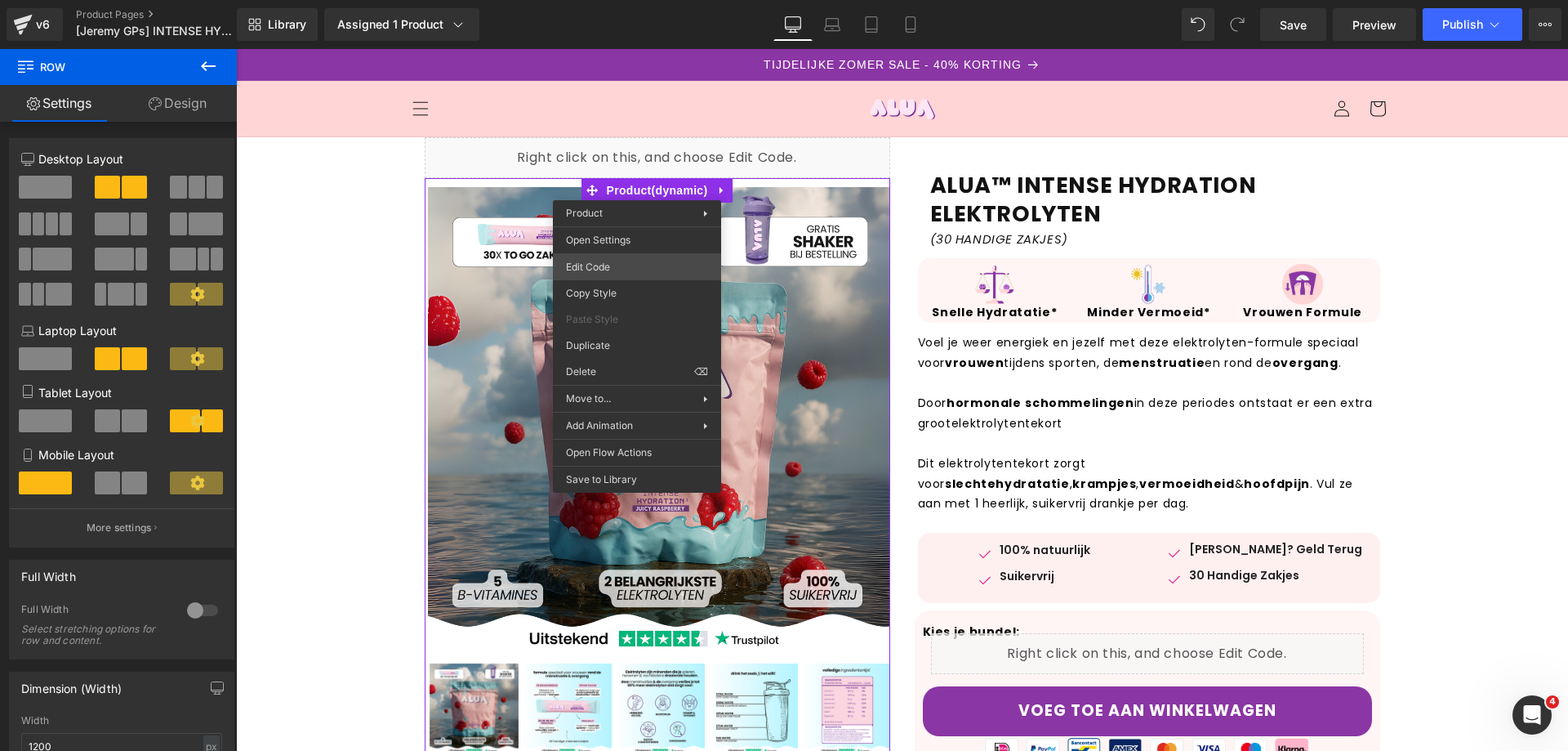
click at [599, 0] on div "Product You are previewing how the will restyle your page. You can not edit Ele…" at bounding box center [784, 0] width 1568 height 0
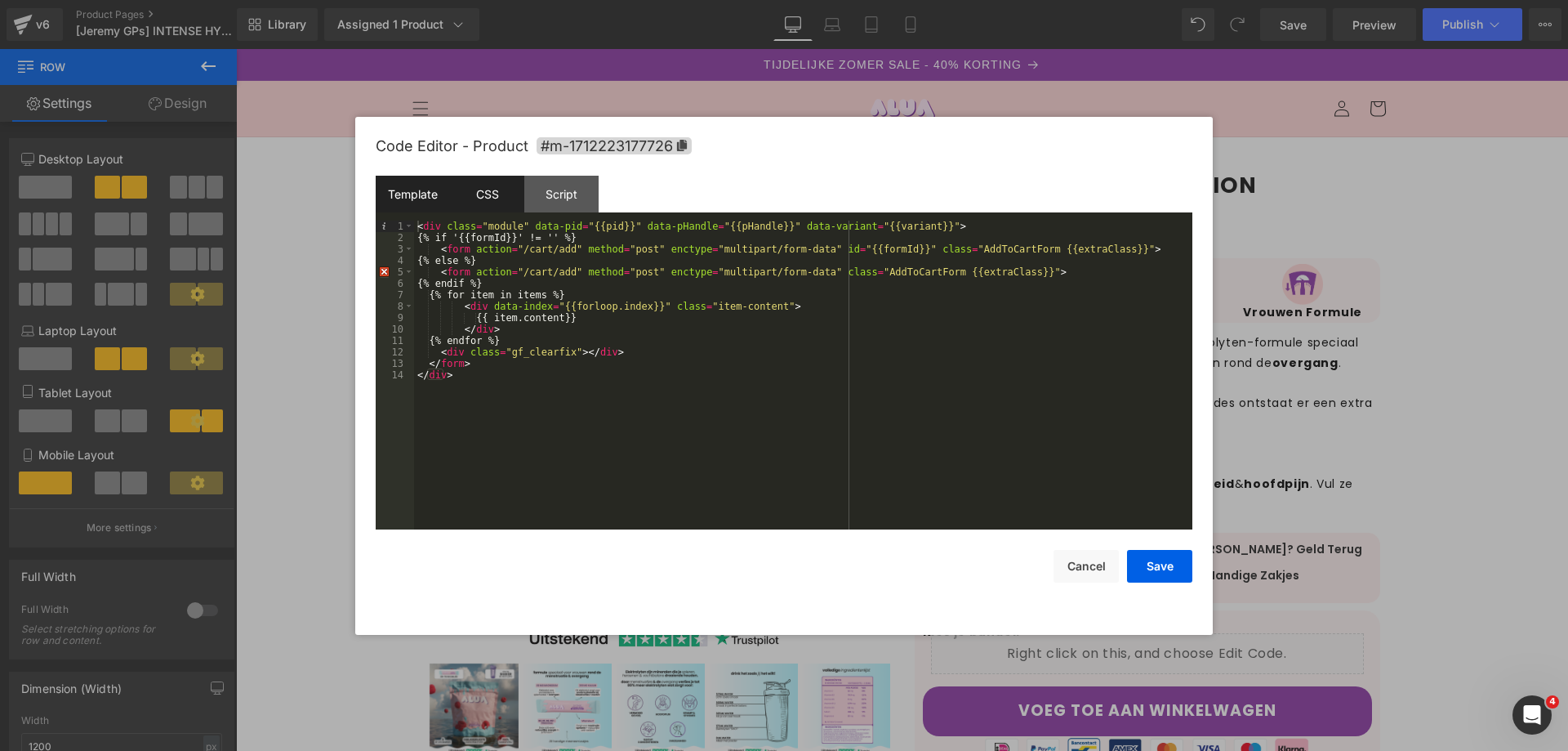
click at [475, 188] on div "CSS" at bounding box center [487, 193] width 75 height 37
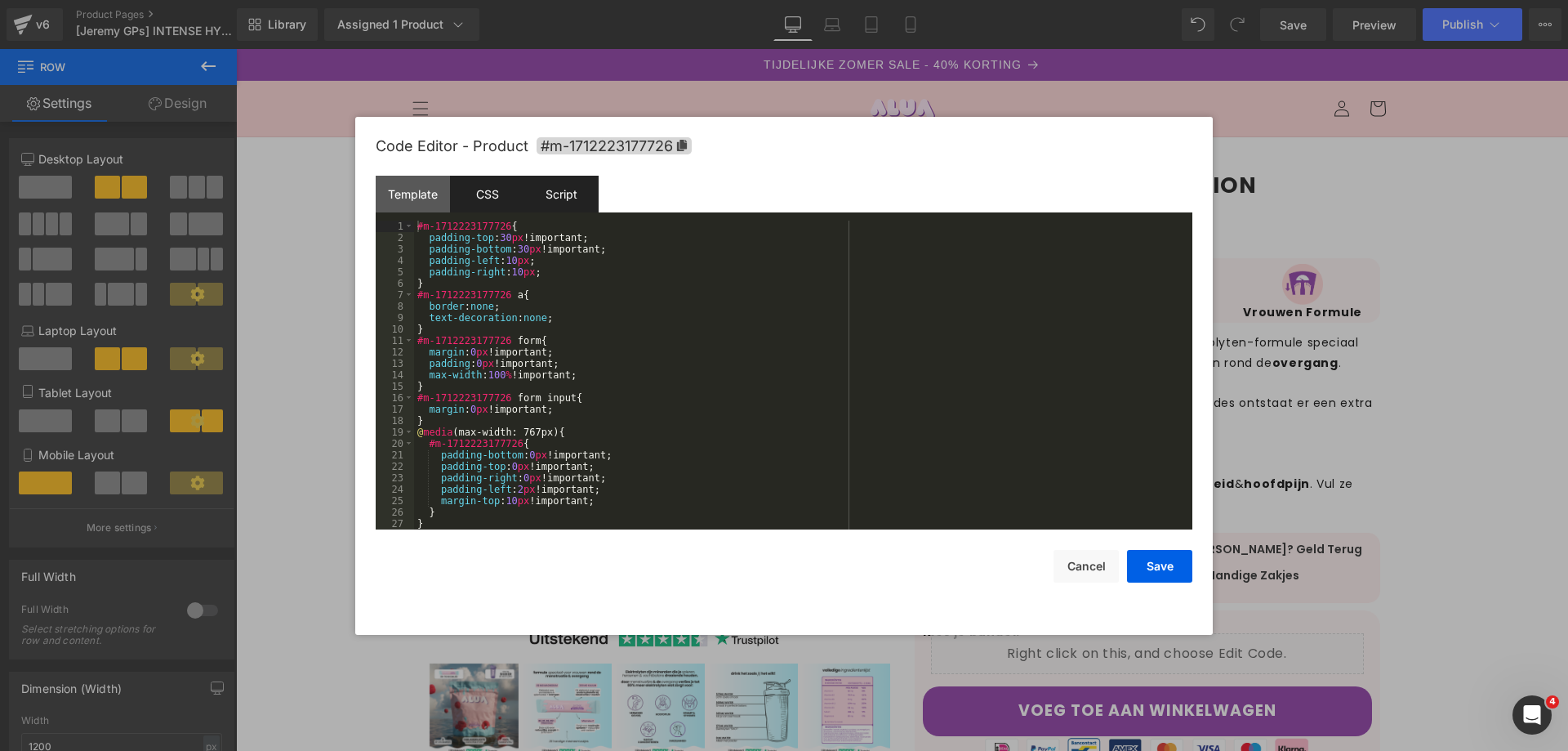
click at [562, 187] on div "Script" at bounding box center [561, 193] width 75 height 37
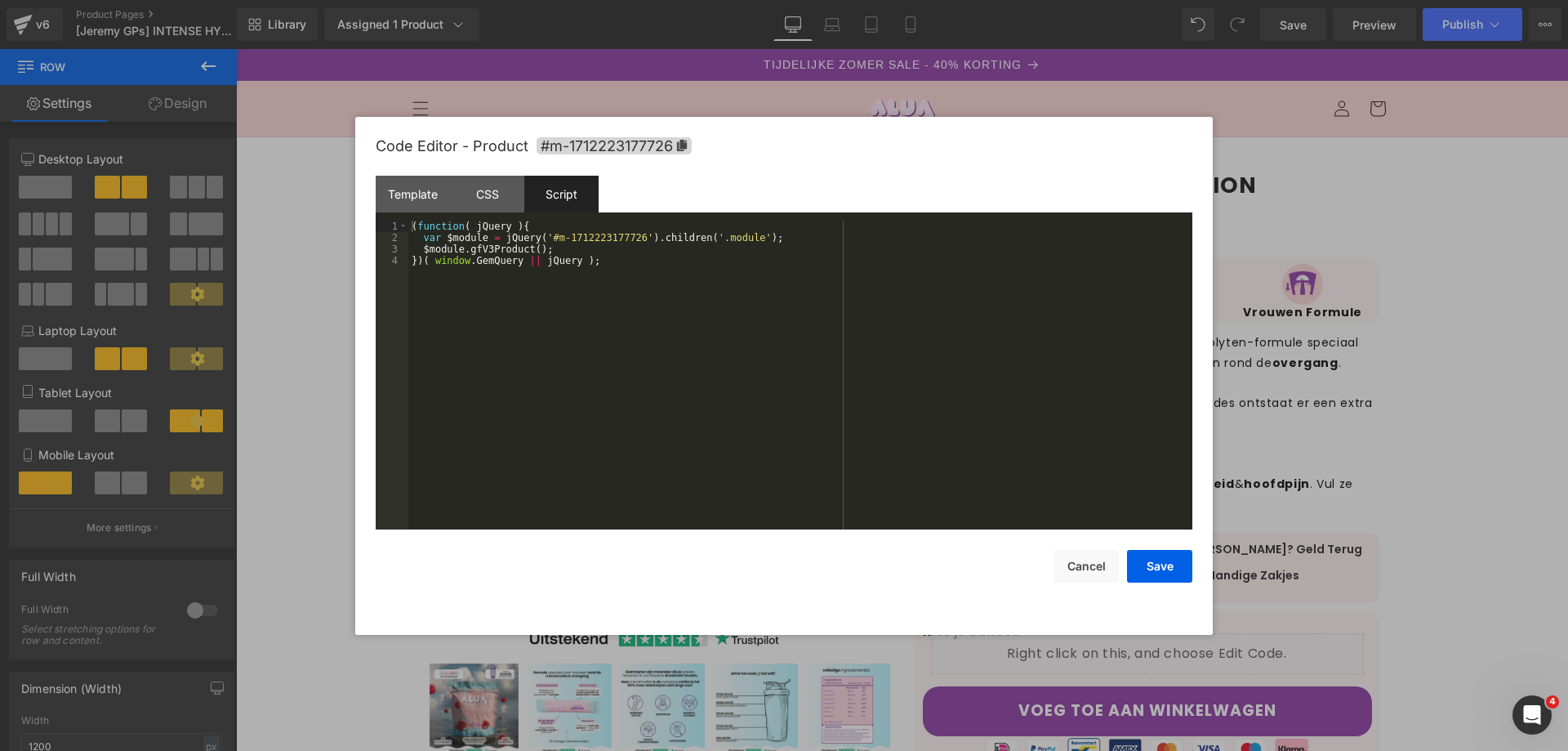
click at [1461, 318] on div at bounding box center [784, 376] width 1568 height 751
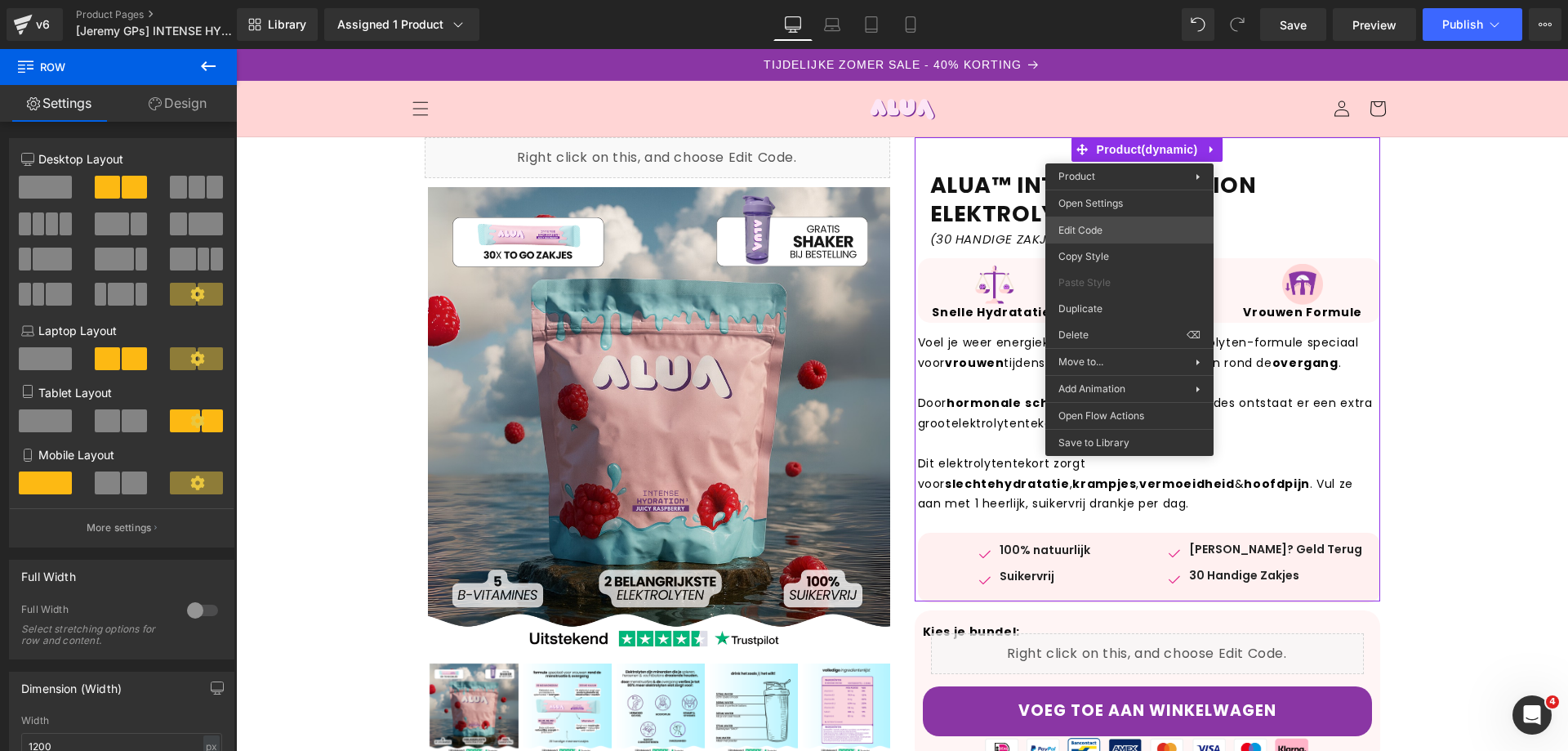
click at [1107, 0] on div "Product You are previewing how the will restyle your page. You can not edit Ele…" at bounding box center [784, 0] width 1568 height 0
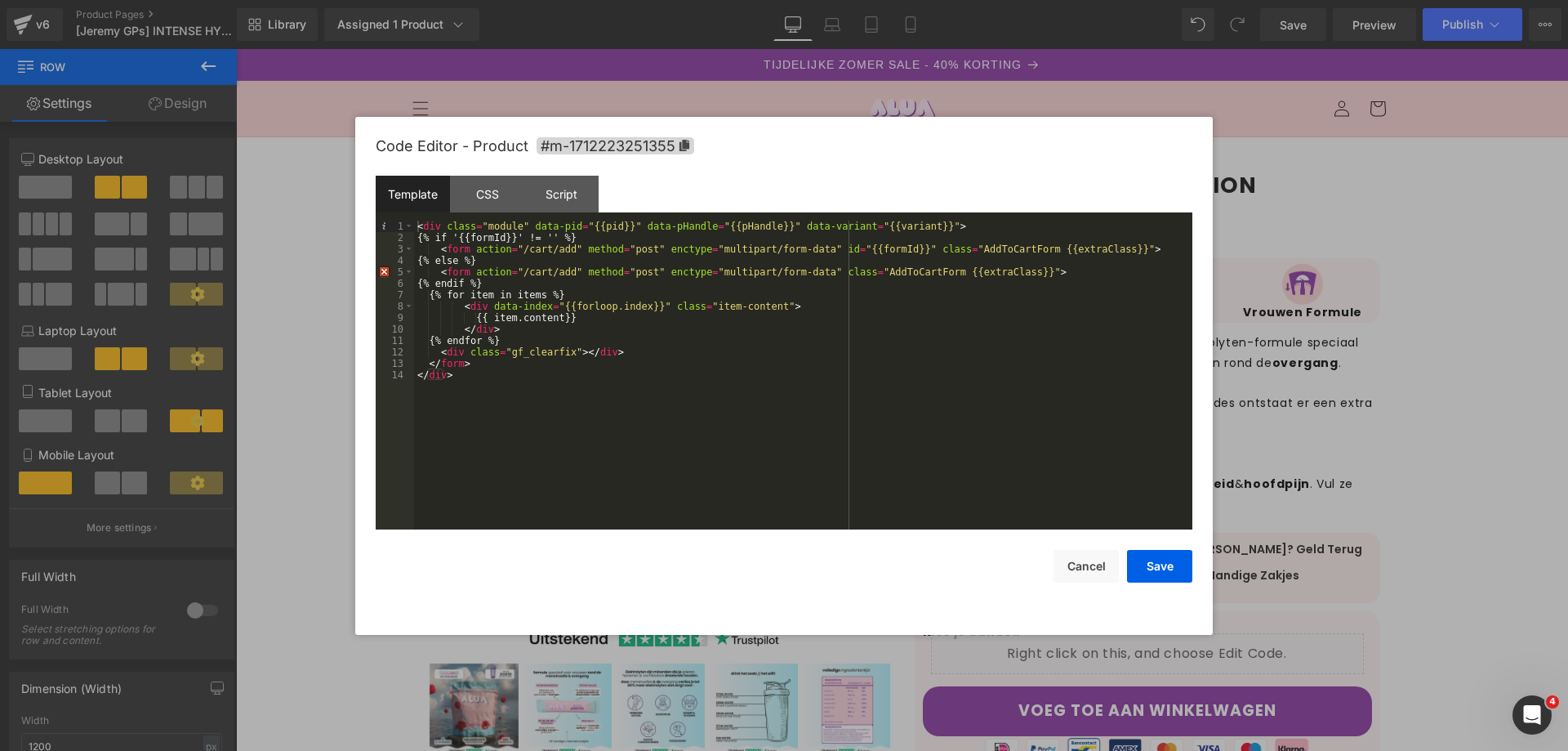
click at [1495, 374] on div at bounding box center [784, 376] width 1568 height 751
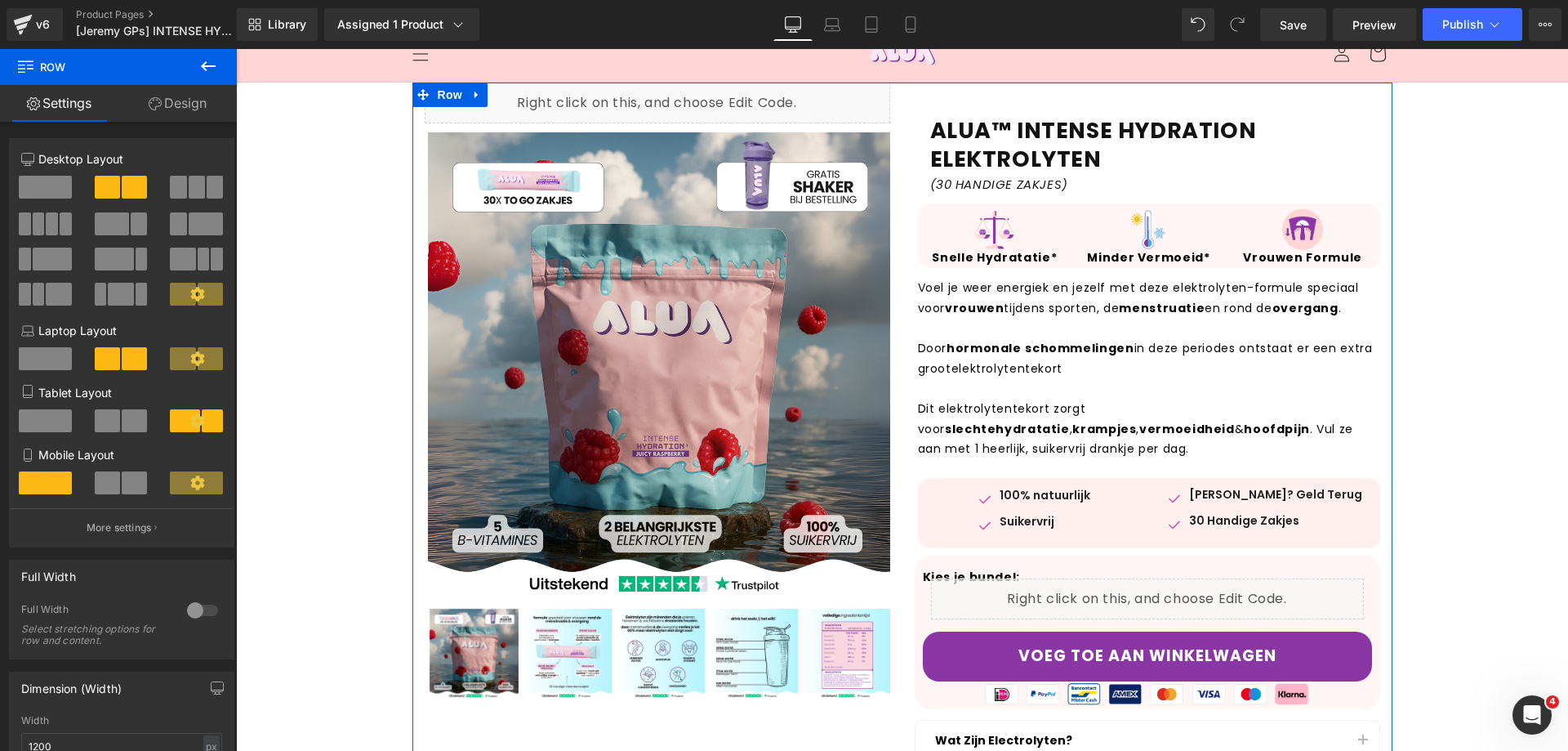
scroll to position [82, 0]
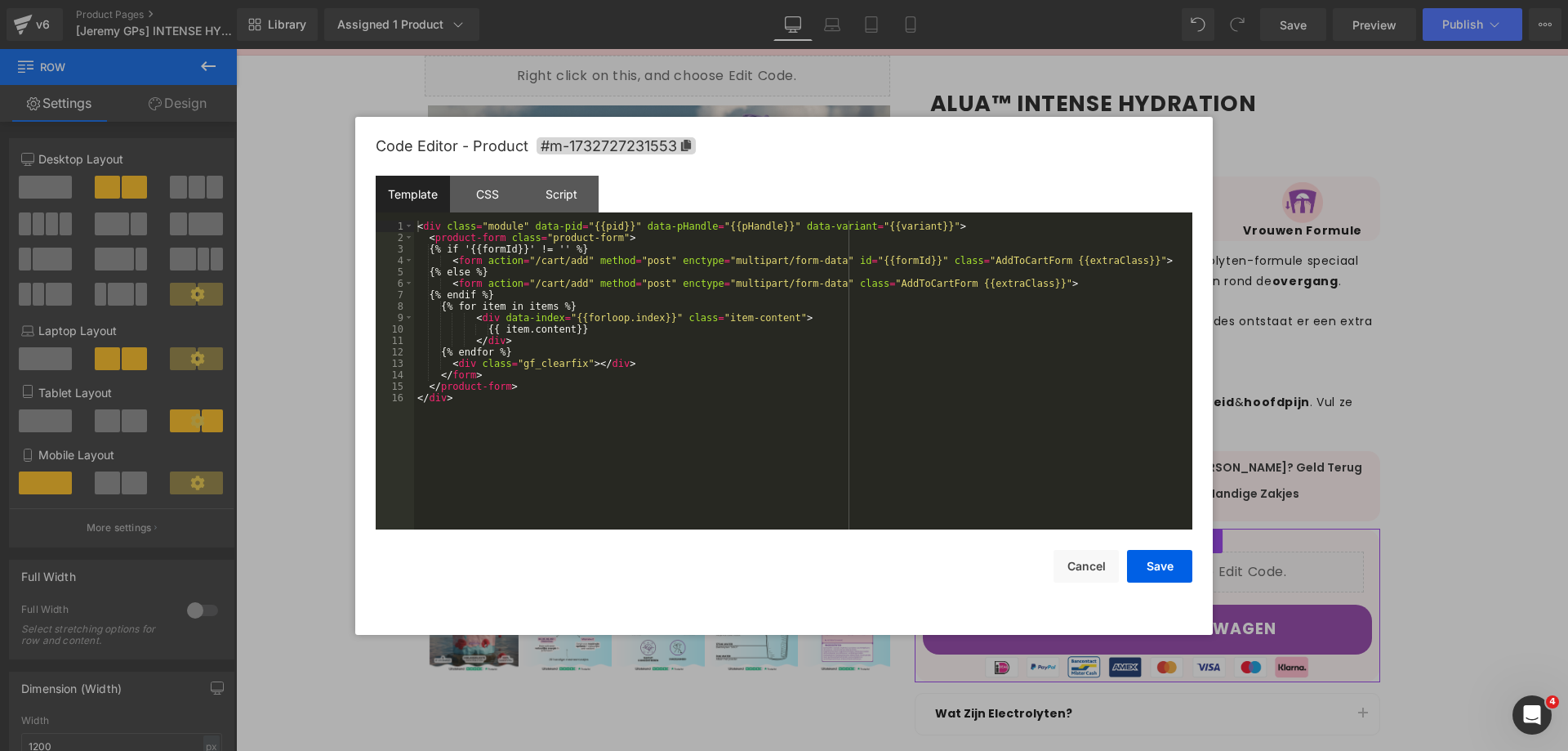
click at [1089, 0] on div "Product You are previewing how the will restyle your page. You can not edit Ele…" at bounding box center [784, 0] width 1568 height 0
click at [1414, 423] on div at bounding box center [784, 376] width 1568 height 751
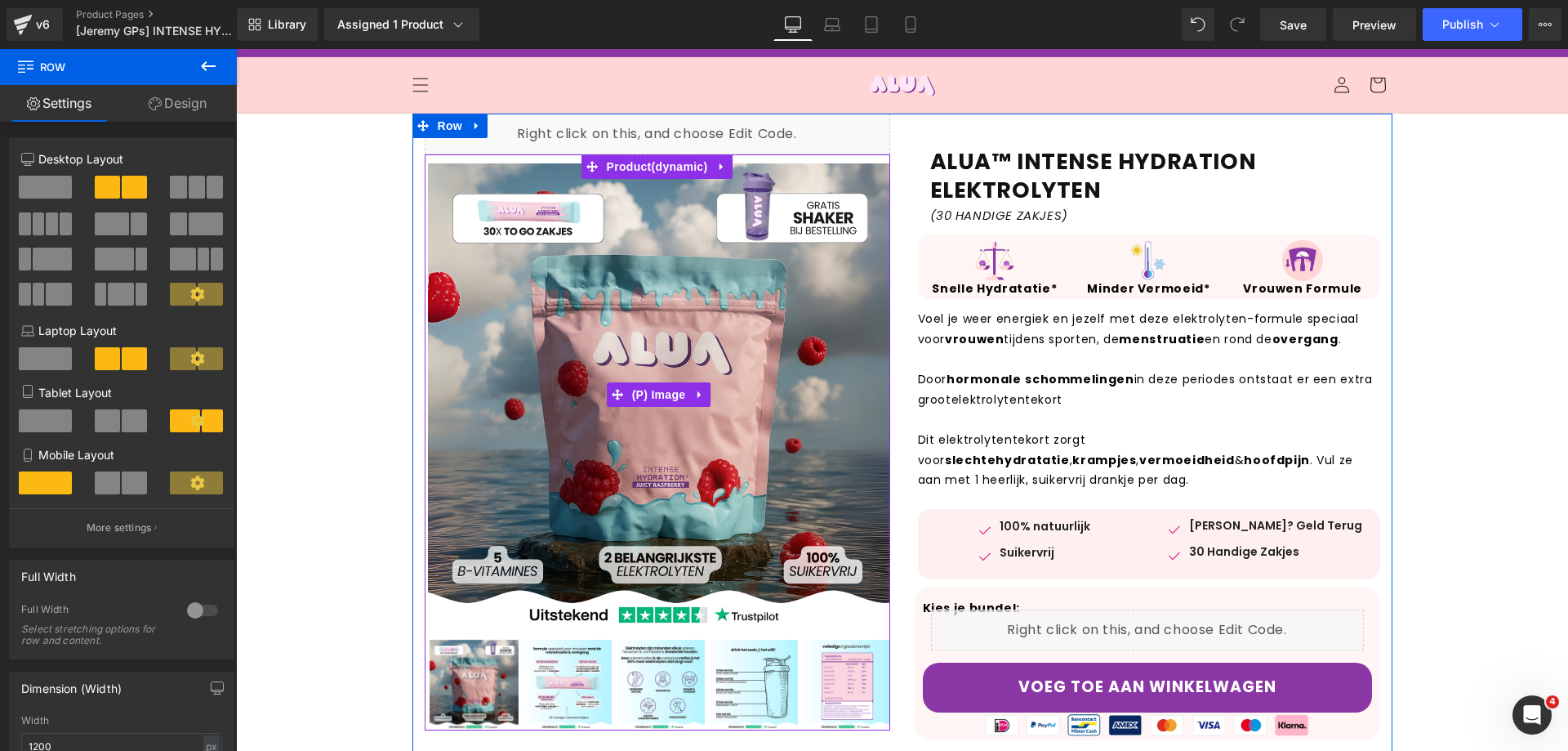
scroll to position [0, 0]
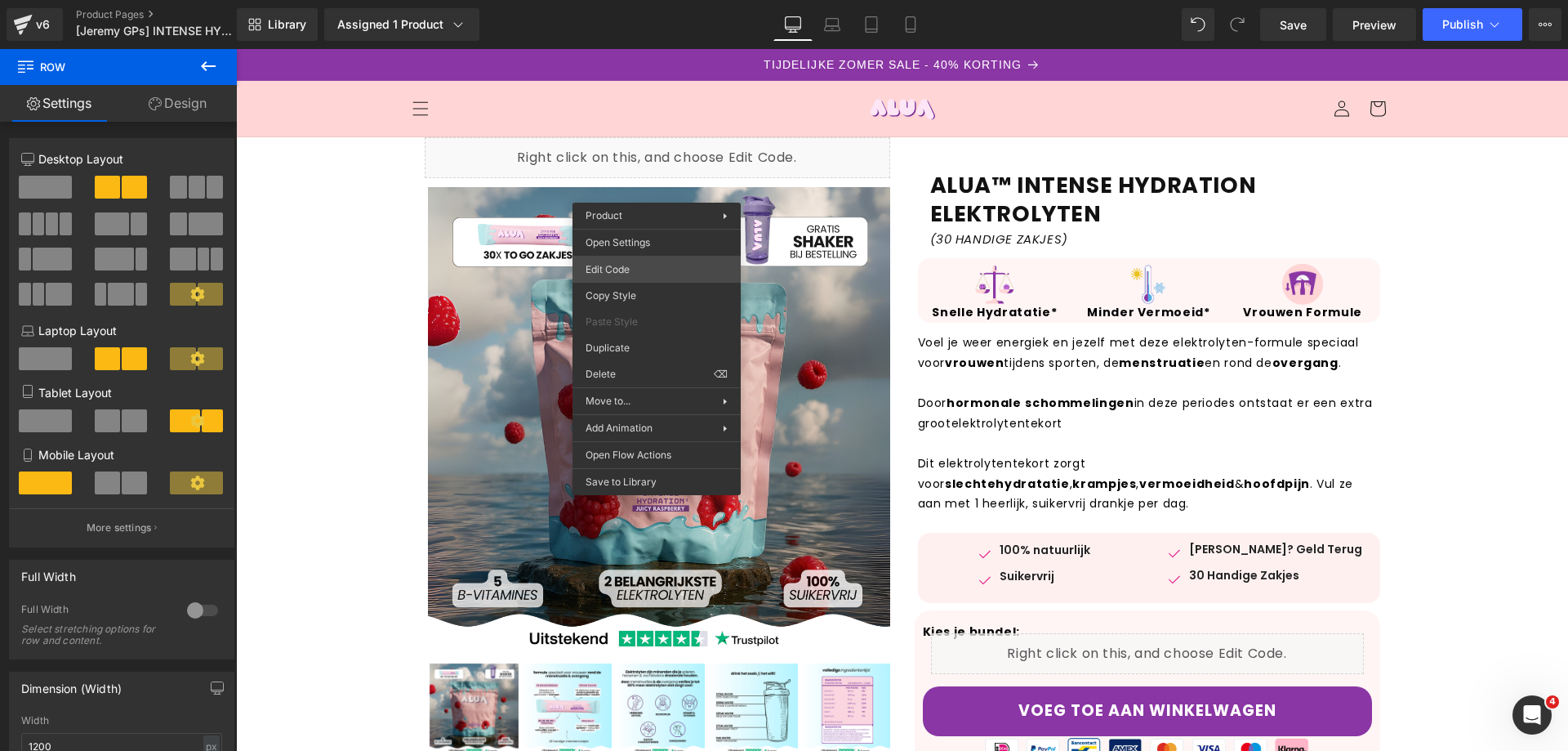
click at [643, 0] on div "Product You are previewing how the will restyle your page. You can not edit Ele…" at bounding box center [784, 0] width 1568 height 0
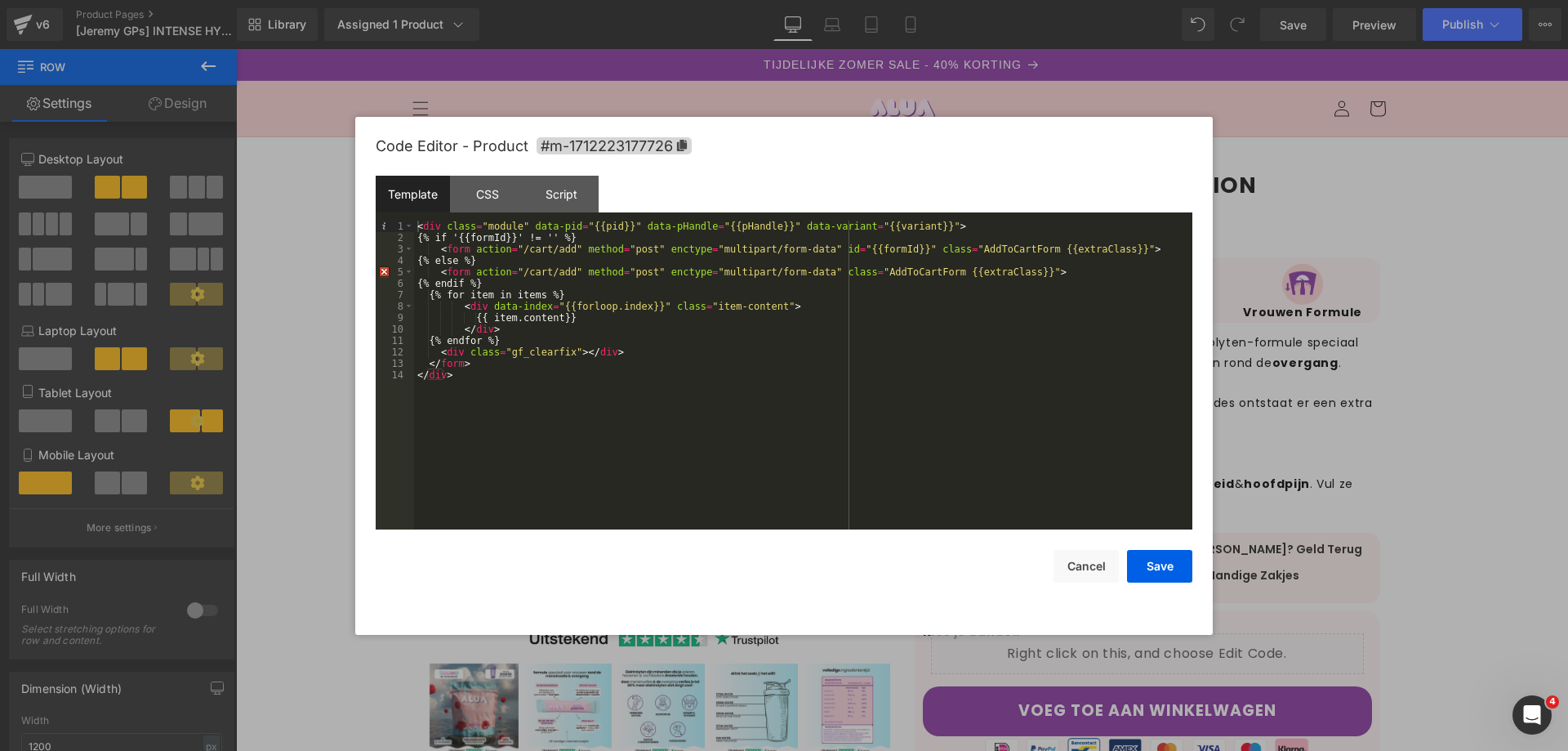
click at [1465, 378] on div at bounding box center [784, 376] width 1568 height 751
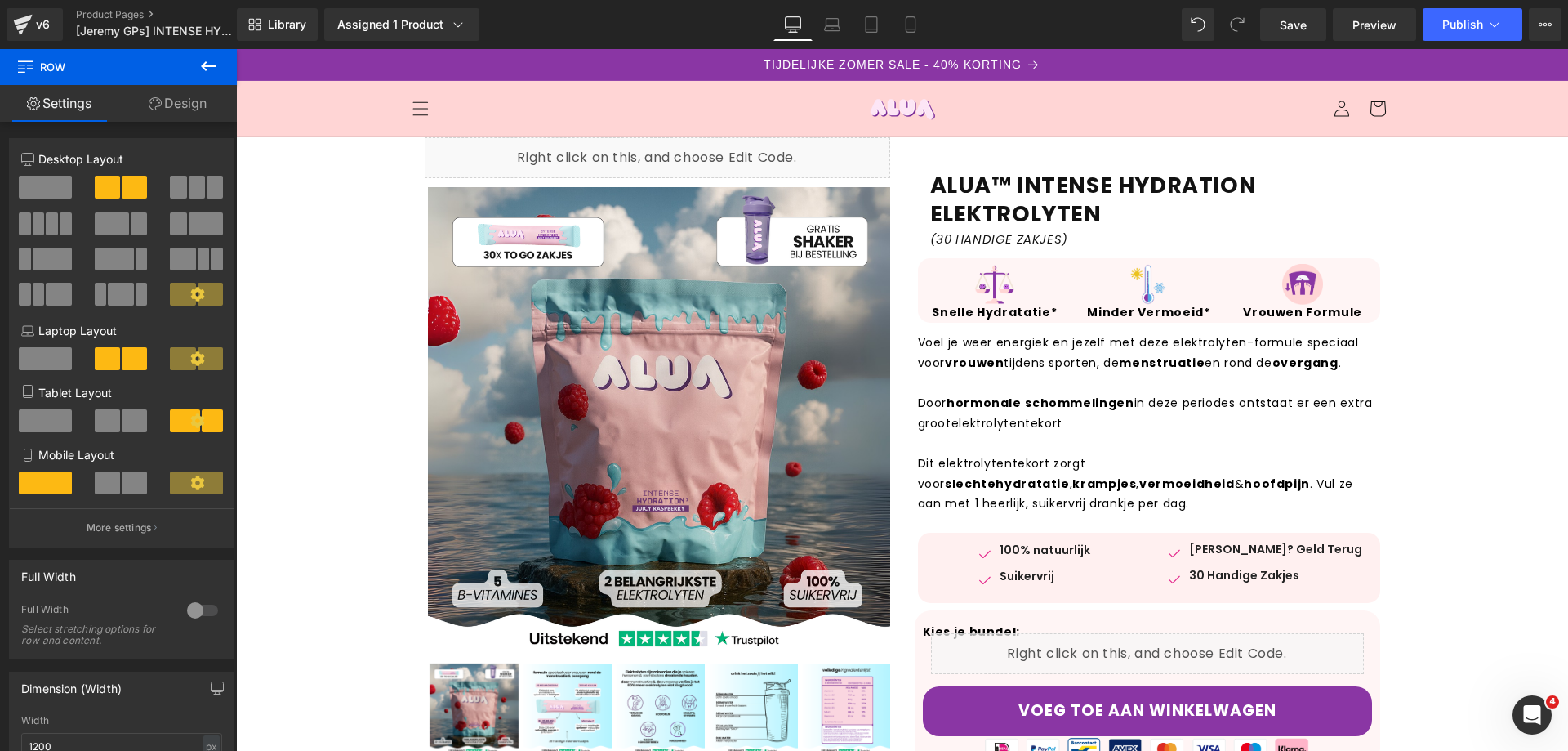
click at [200, 57] on icon at bounding box center [208, 67] width 20 height 20
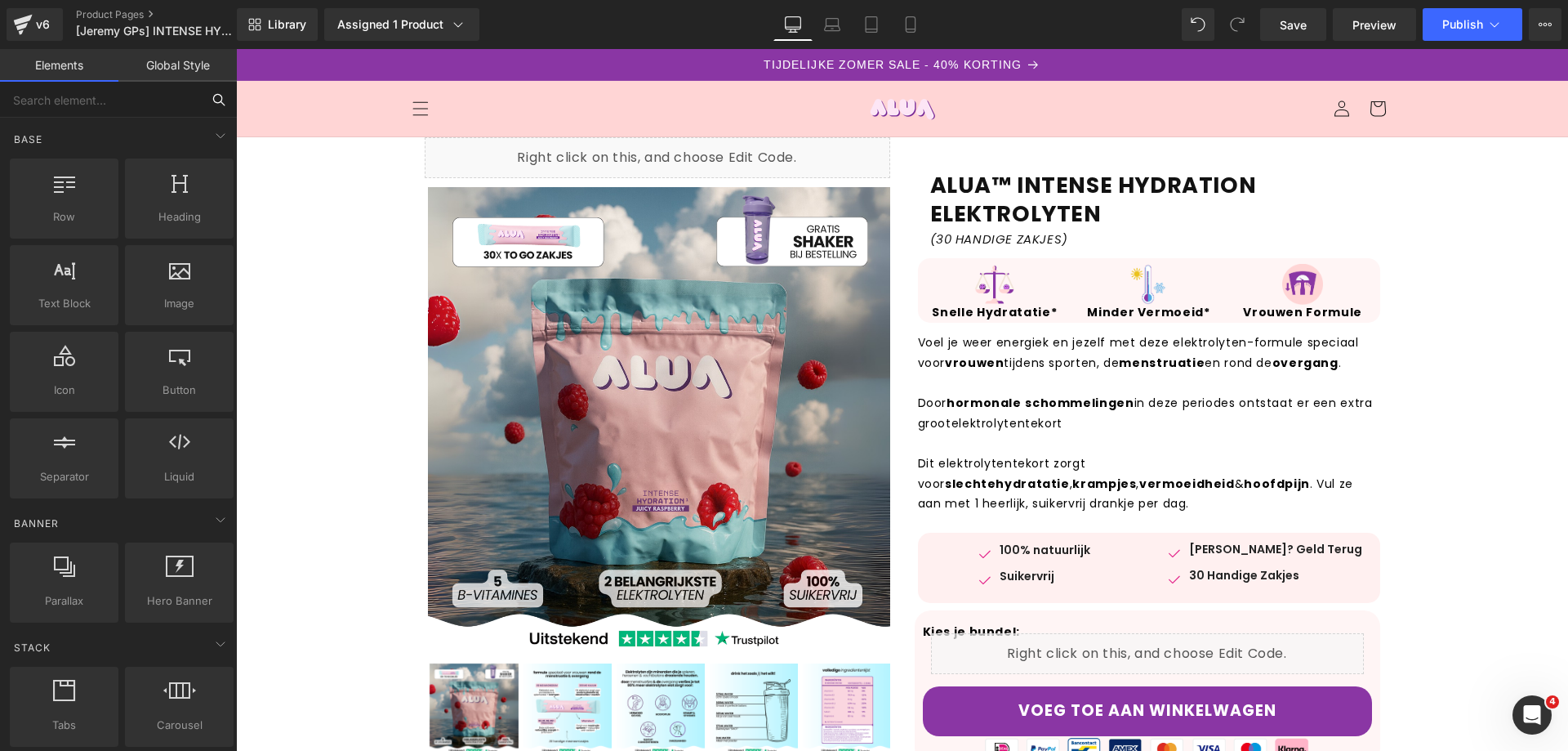
click at [118, 112] on input "text" at bounding box center [101, 100] width 201 height 36
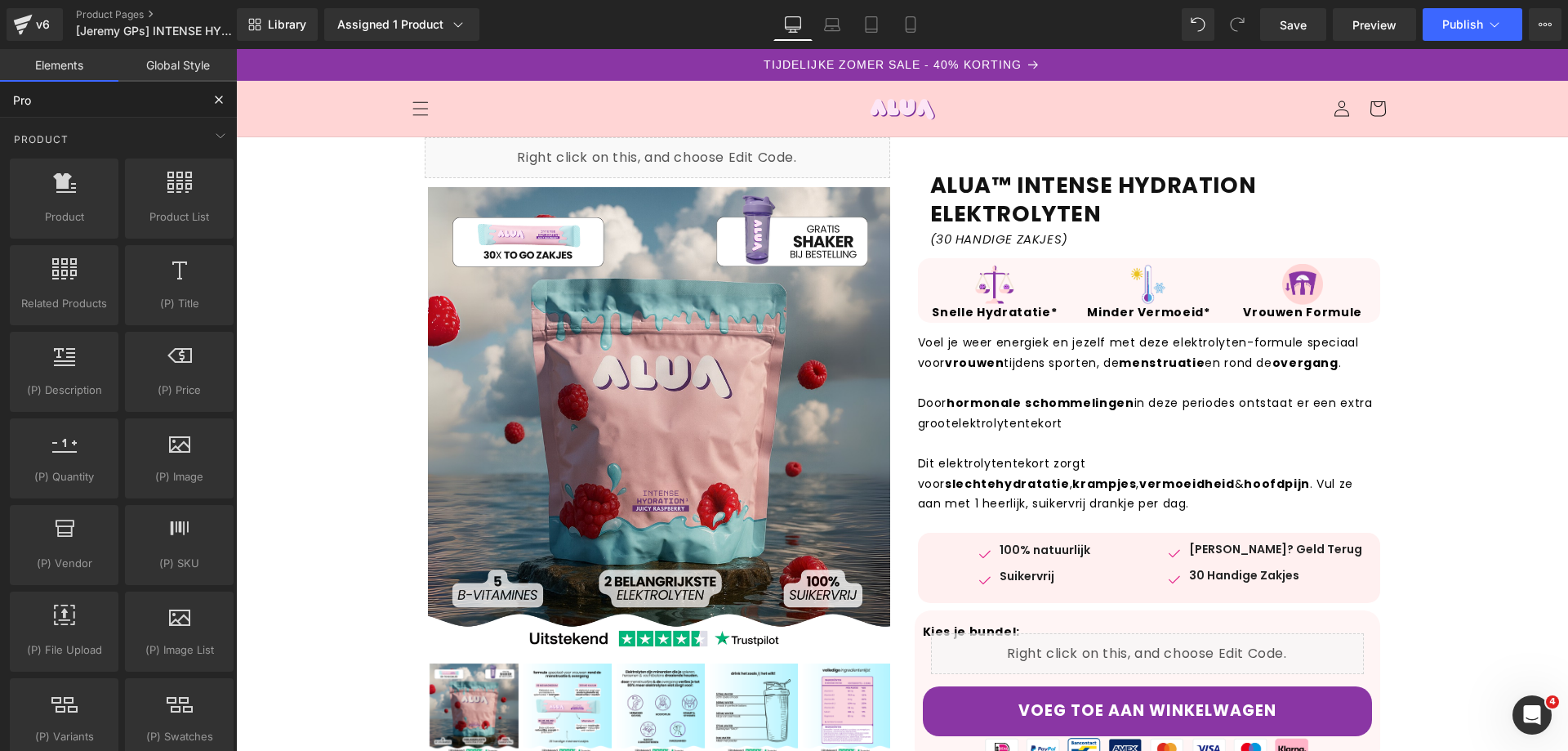
type input "Prod"
drag, startPoint x: 304, startPoint y: 250, endPoint x: 527, endPoint y: 154, distance: 242.8
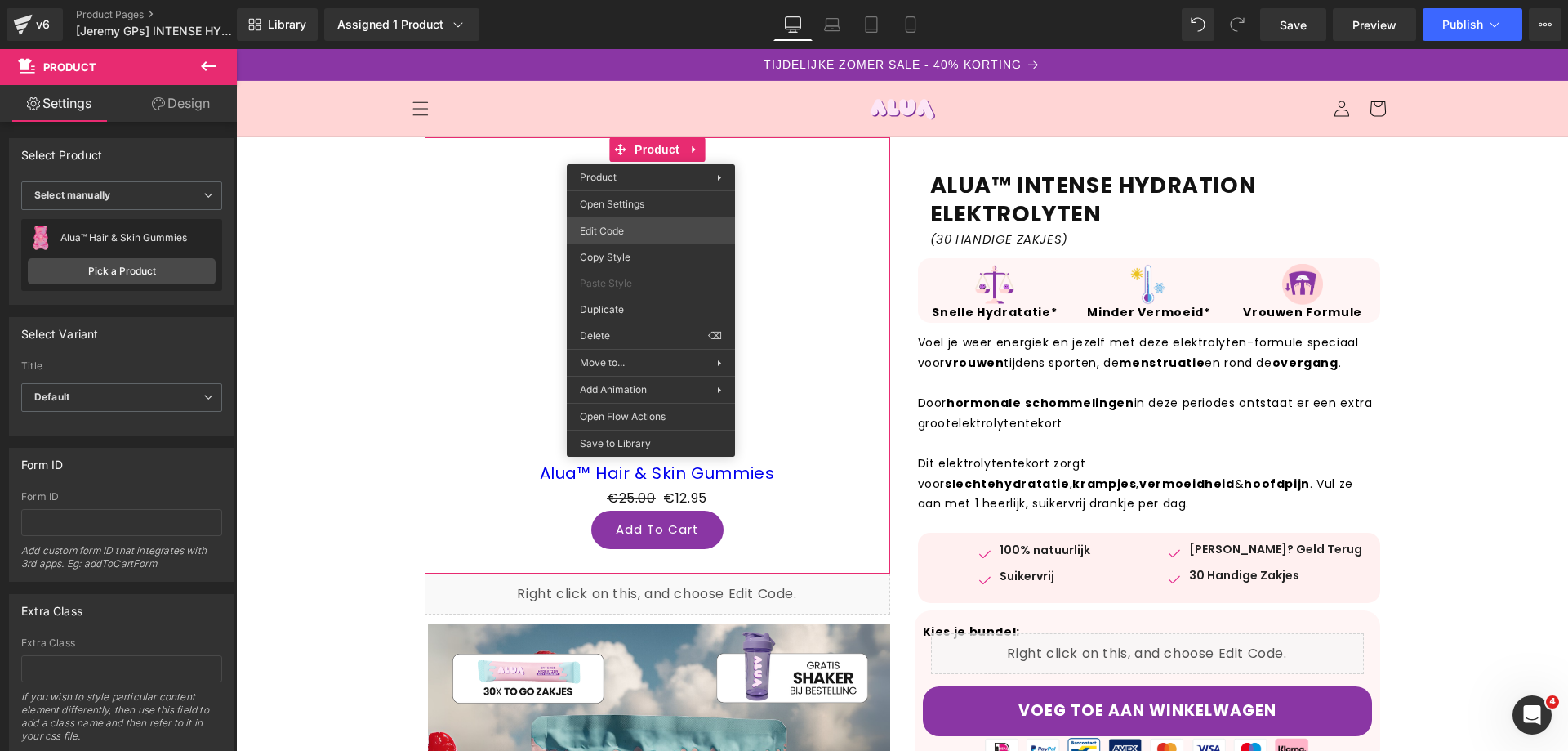
click at [635, 0] on div "Product You are previewing how the will restyle your page. You can not edit Ele…" at bounding box center [784, 0] width 1568 height 0
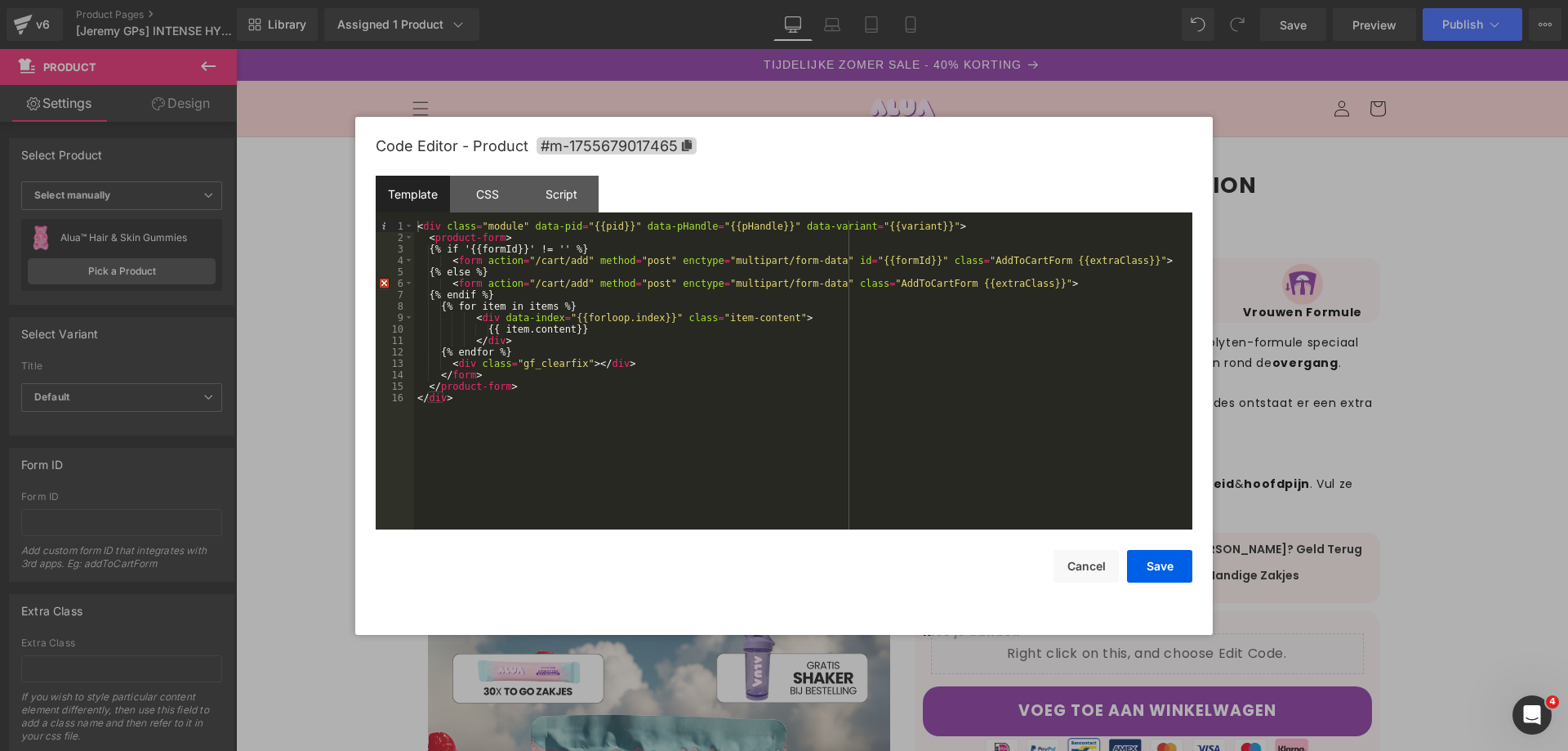
click at [571, 417] on div "< div class = "module" data-pid = "{{pid}}" data-pHandle = "{{pHandle}}" data-v…" at bounding box center [803, 385] width 779 height 332
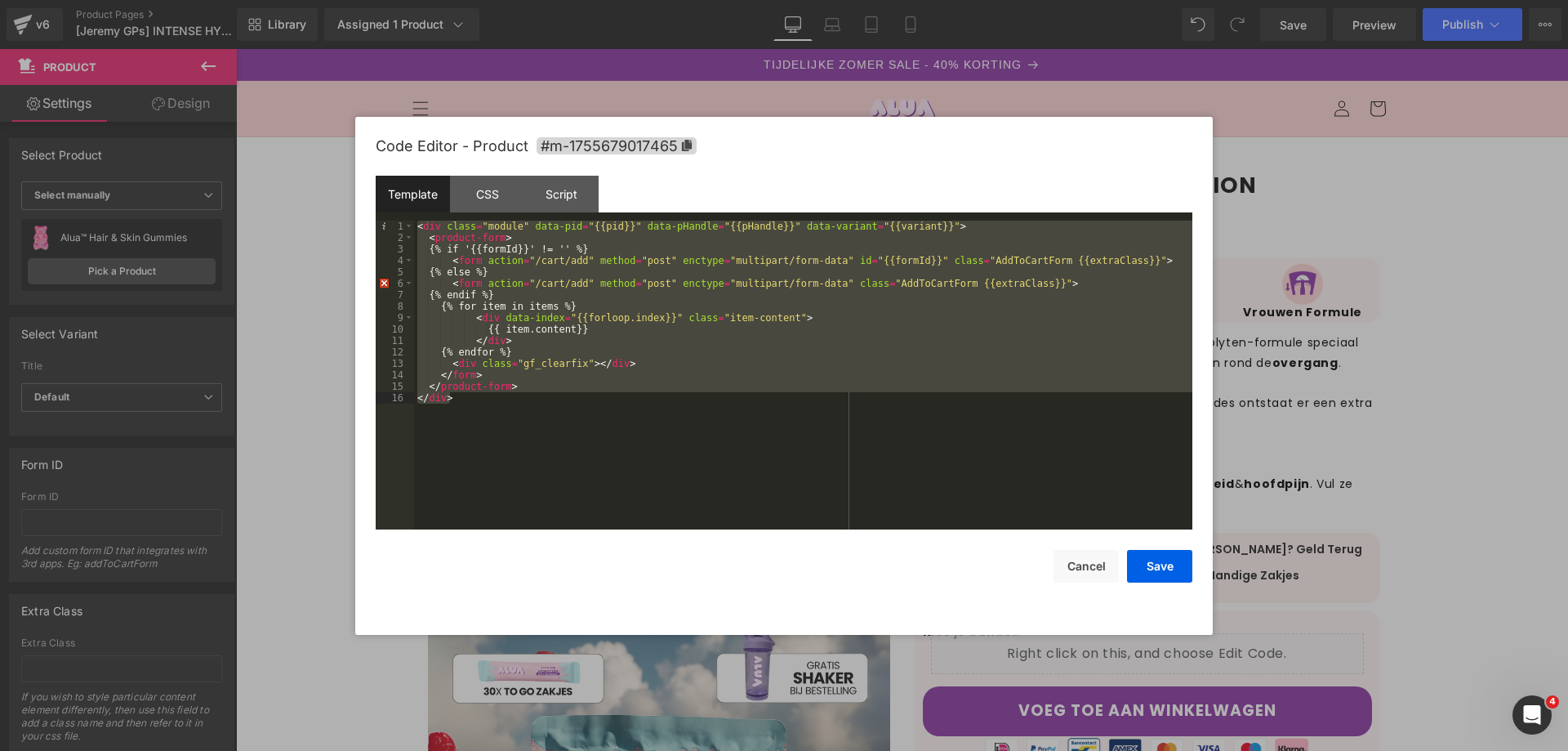
click at [1468, 377] on div at bounding box center [784, 376] width 1568 height 751
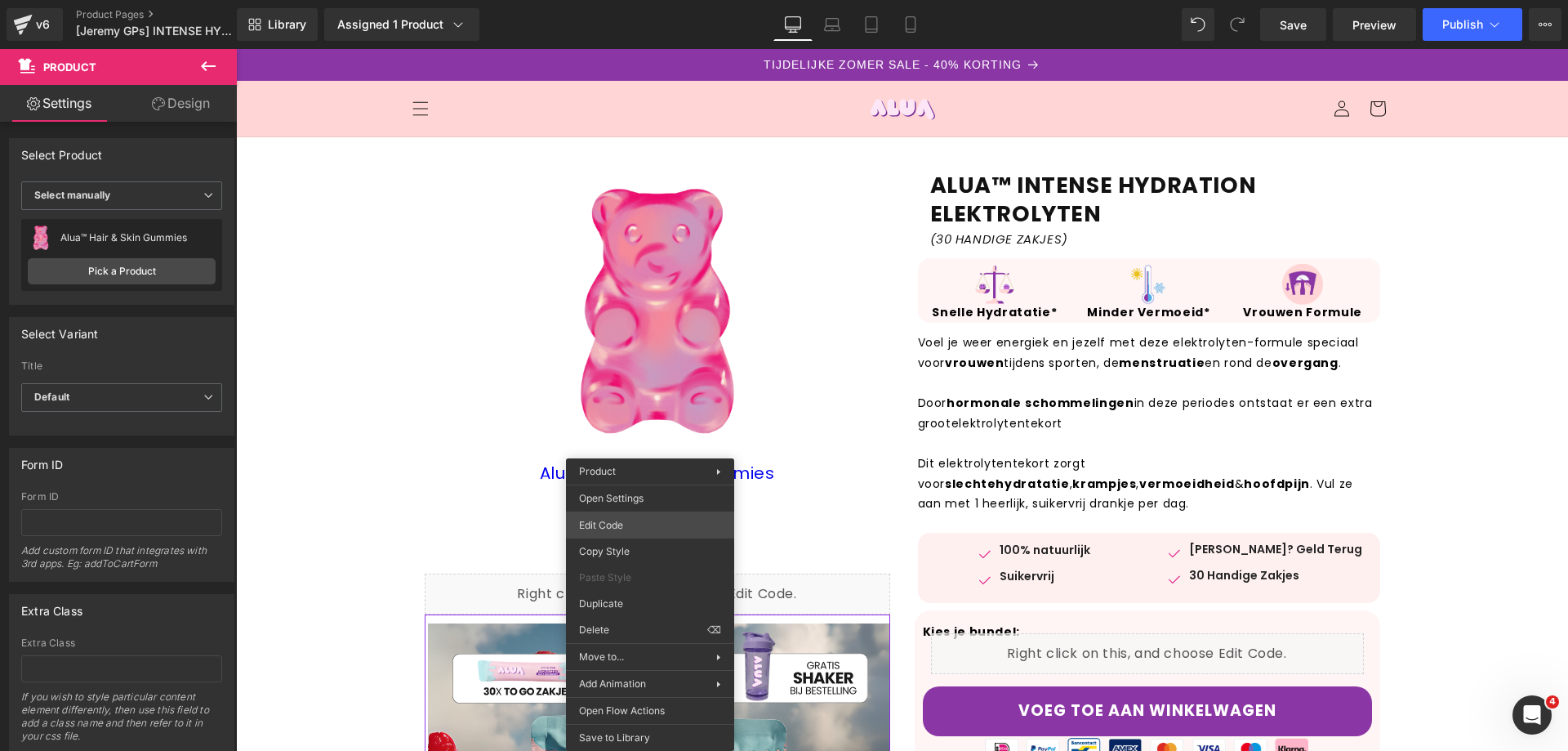
click at [647, 0] on div "Product You are previewing how the will restyle your page. You can not edit Ele…" at bounding box center [784, 0] width 1568 height 0
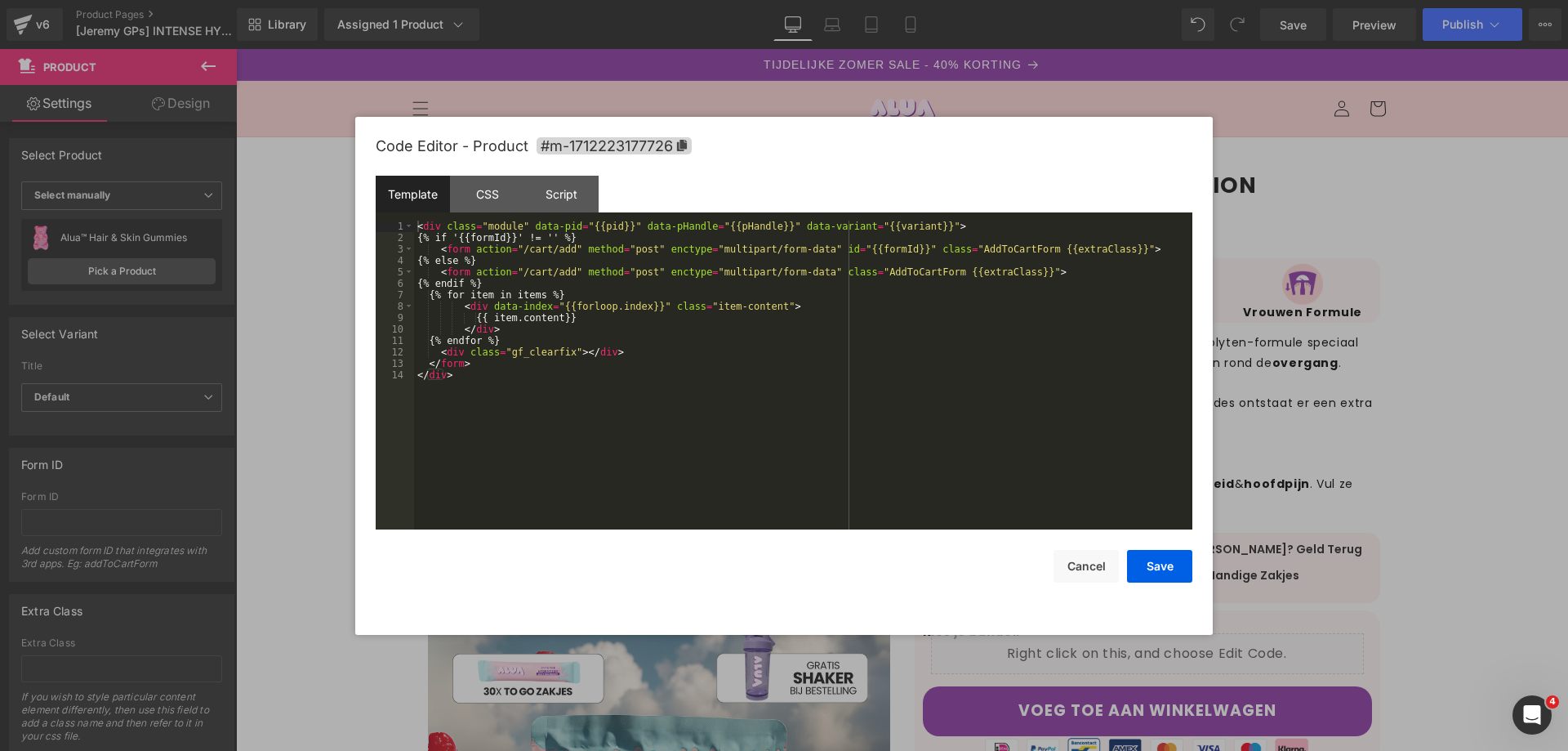
click at [622, 406] on div "< div class = "module" data-pid = "{{pid}}" data-pHandle = "{{pHandle}}" data-v…" at bounding box center [803, 385] width 779 height 332
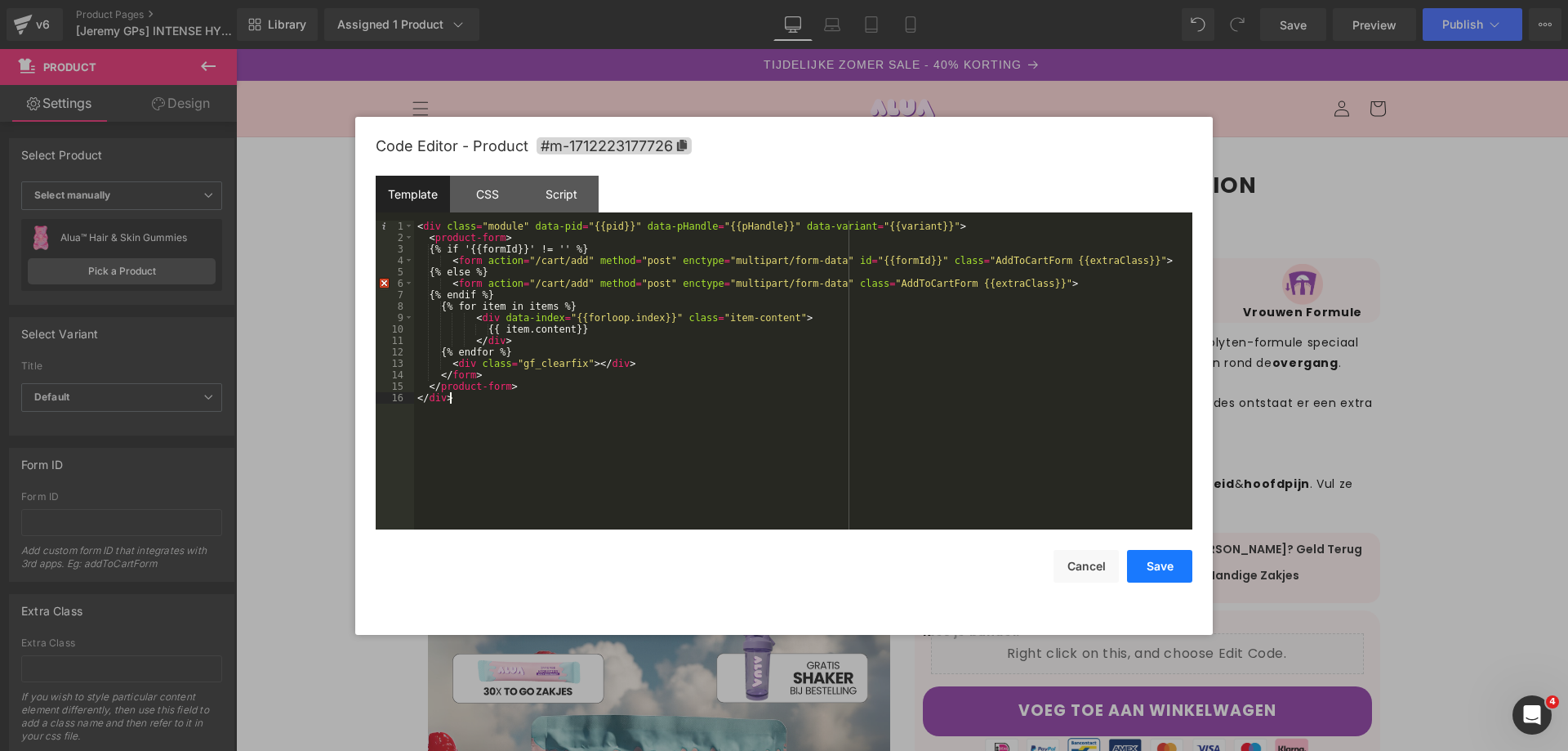
click at [1157, 566] on button "Save" at bounding box center [1160, 566] width 66 height 33
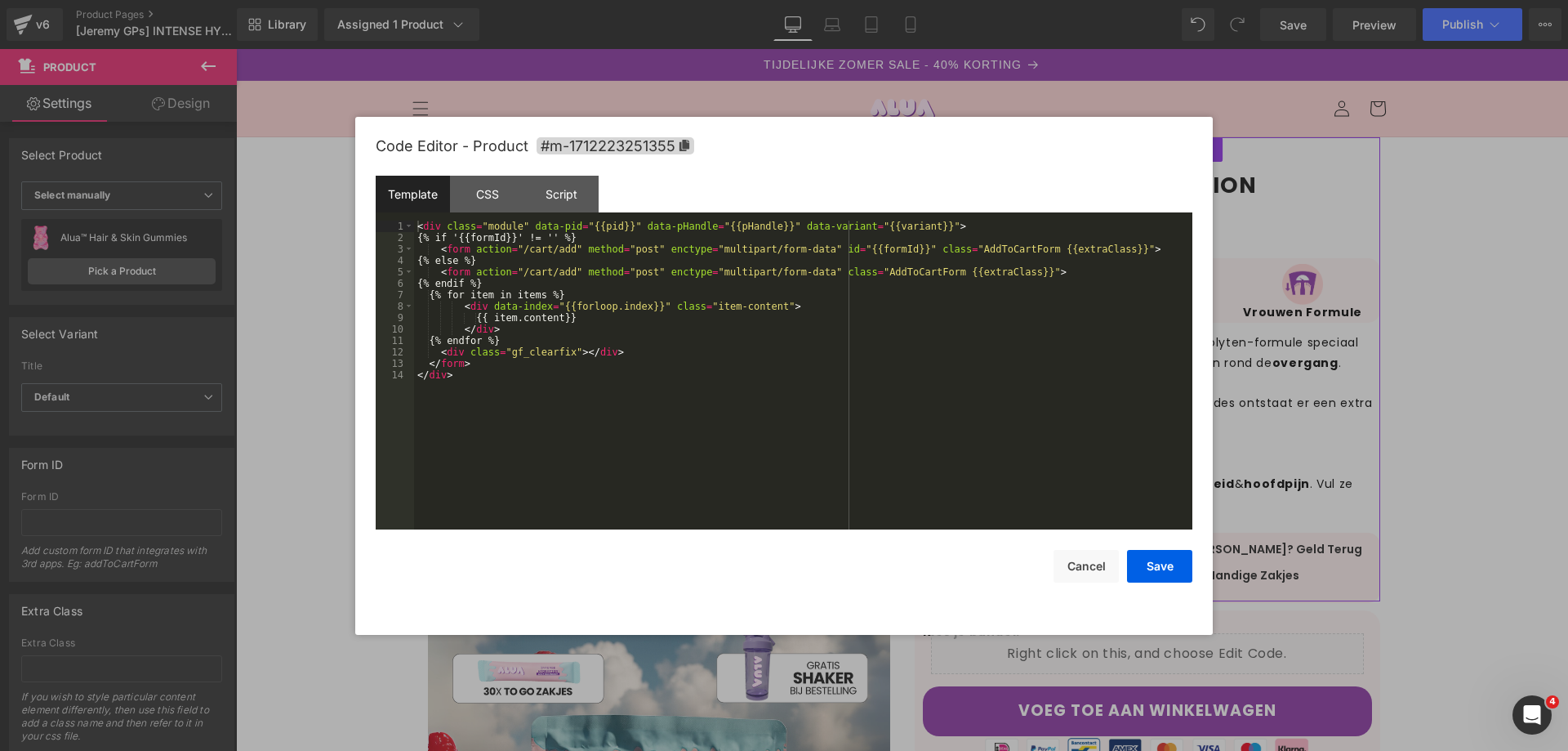
click at [1114, 0] on div "Product You are previewing how the will restyle your page. You can not edit Ele…" at bounding box center [784, 0] width 1568 height 0
click at [794, 378] on div "< div class = "module" data-pid = "{{pid}}" data-pHandle = "{{pHandle}}" data-v…" at bounding box center [803, 385] width 779 height 332
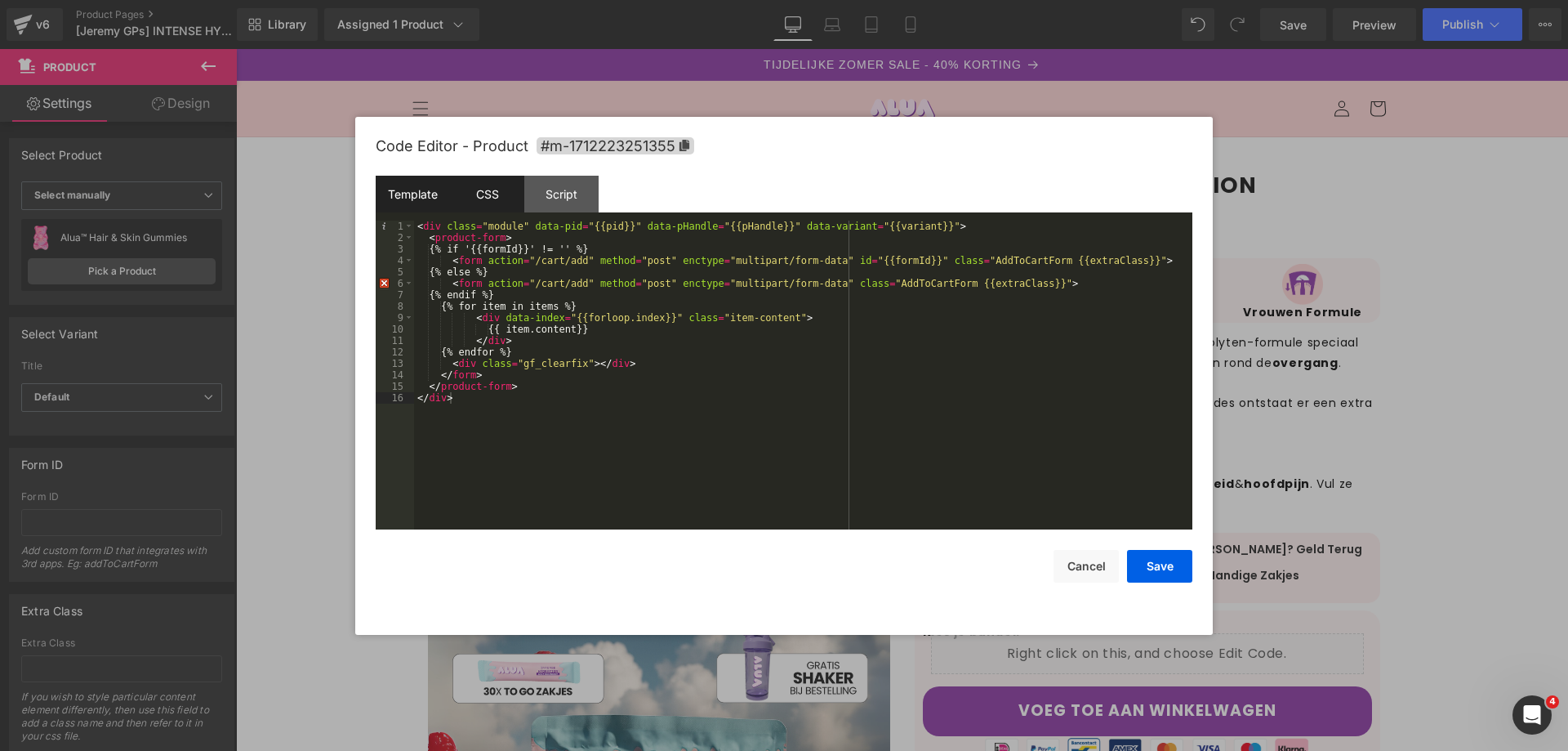
click at [498, 203] on div "CSS" at bounding box center [487, 193] width 75 height 37
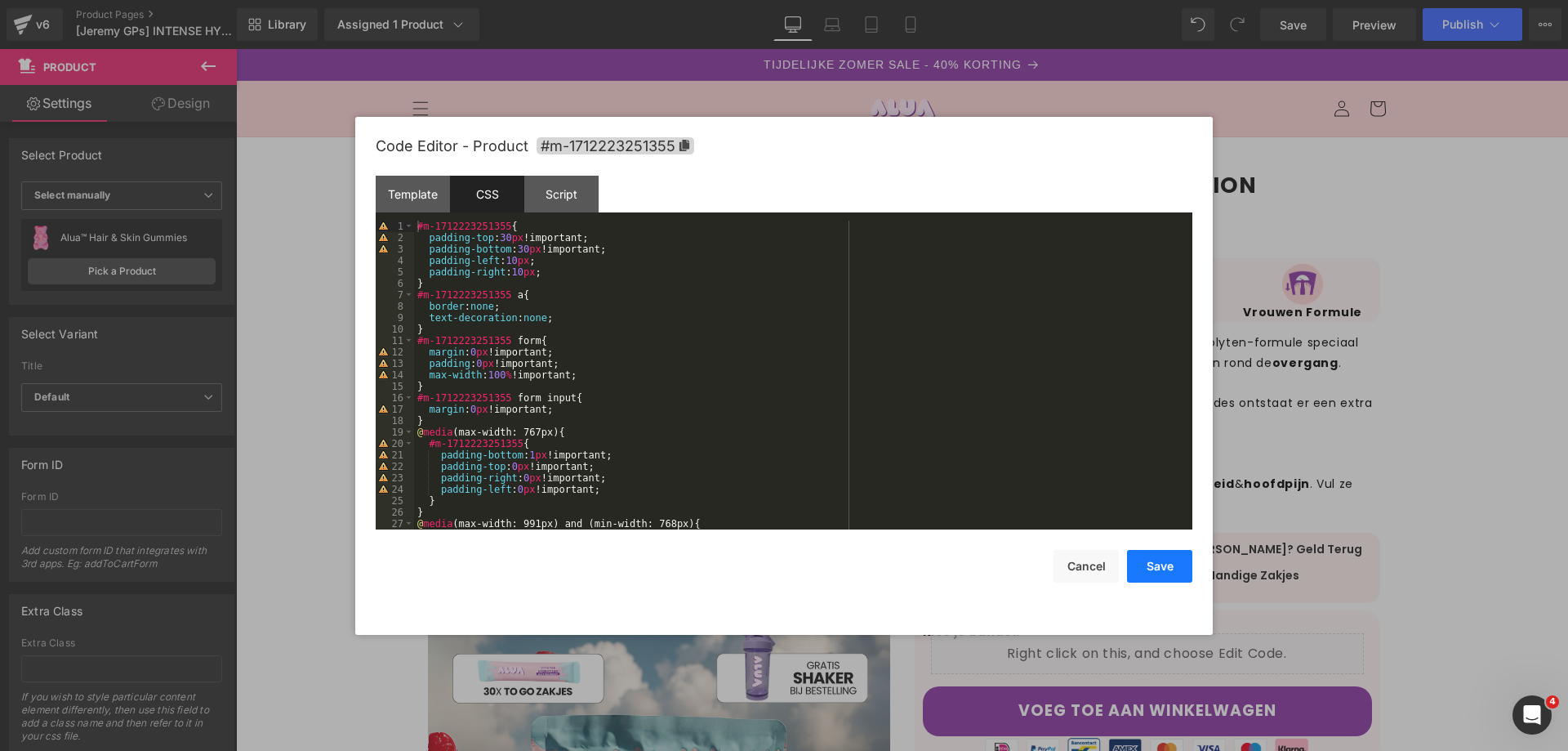
click at [1165, 571] on button "Save" at bounding box center [1160, 566] width 66 height 33
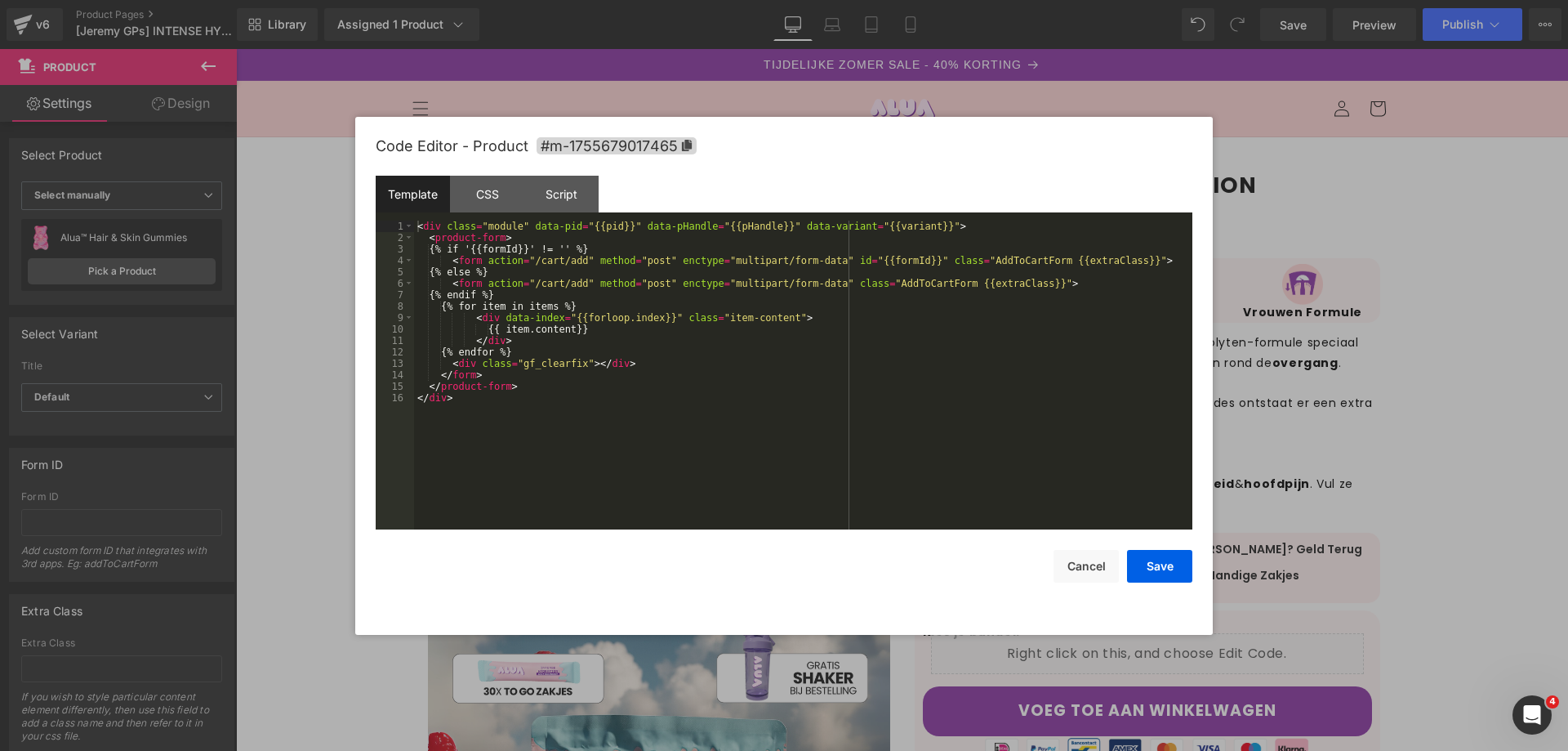
click at [641, 0] on div "Product You are previewing how the will restyle your page. You can not edit Ele…" at bounding box center [784, 0] width 1568 height 0
click at [576, 193] on div "Script" at bounding box center [561, 193] width 75 height 37
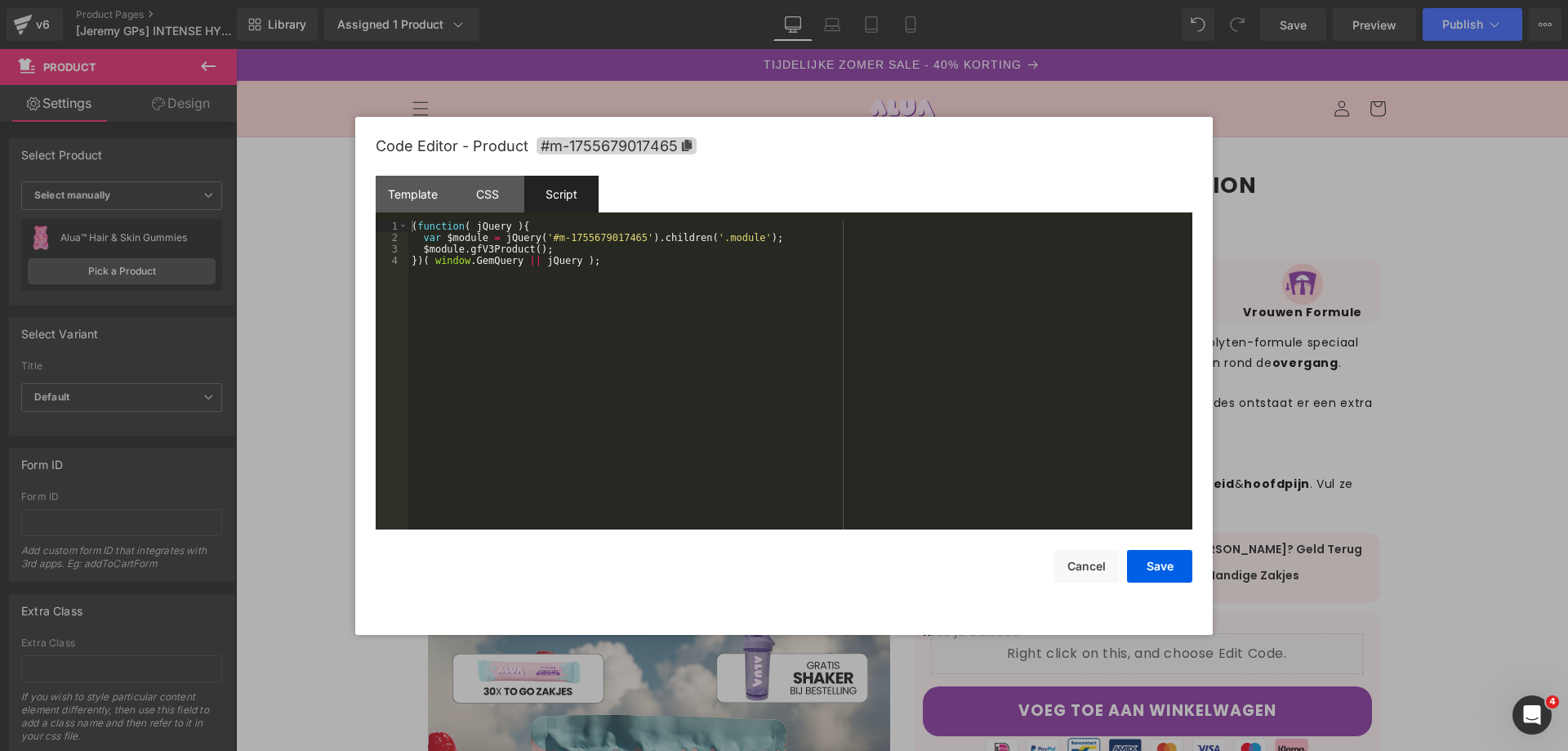
click at [1362, 342] on div at bounding box center [784, 376] width 1568 height 751
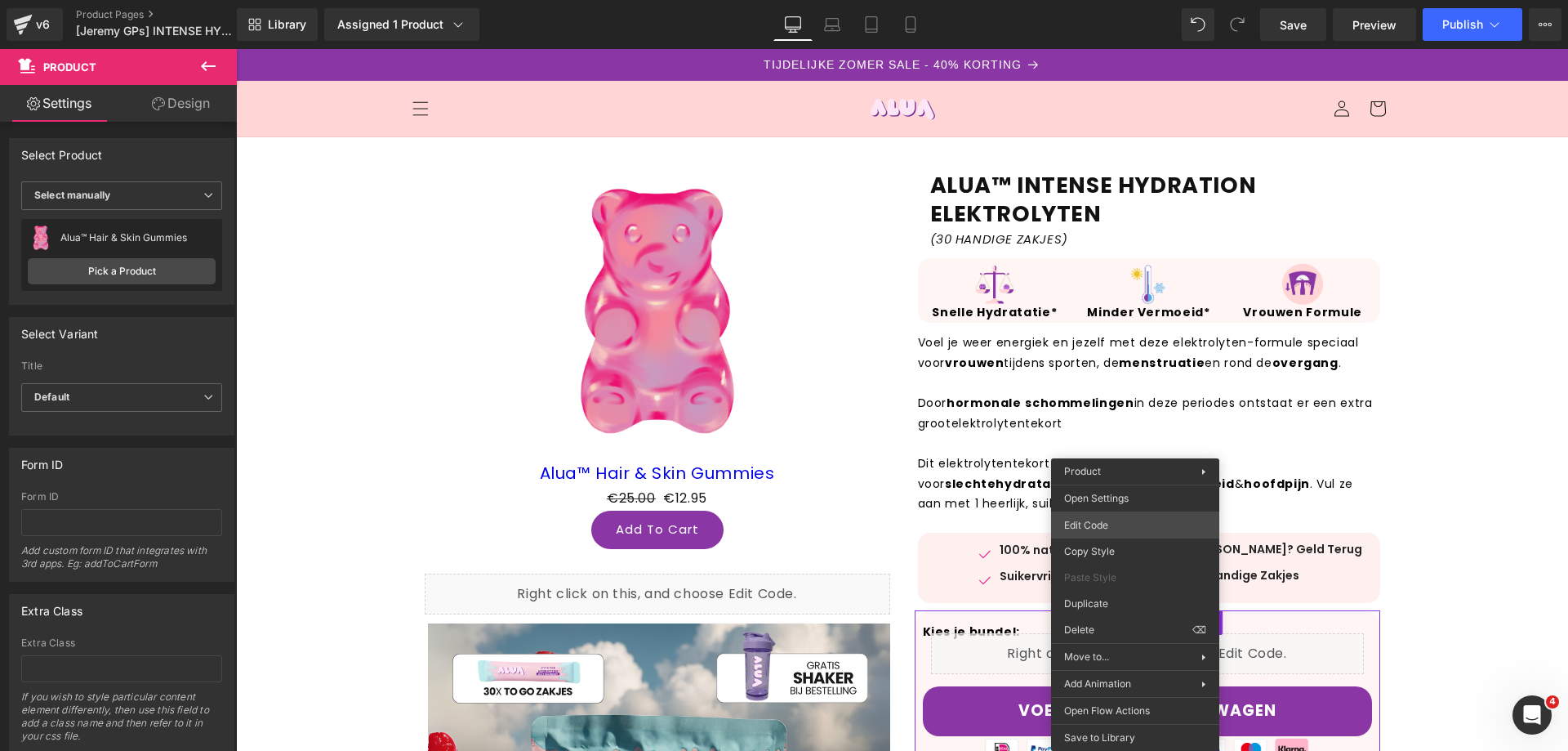
click at [1104, 0] on div "Product You are previewing how the will restyle your page. You can not edit Ele…" at bounding box center [784, 0] width 1568 height 0
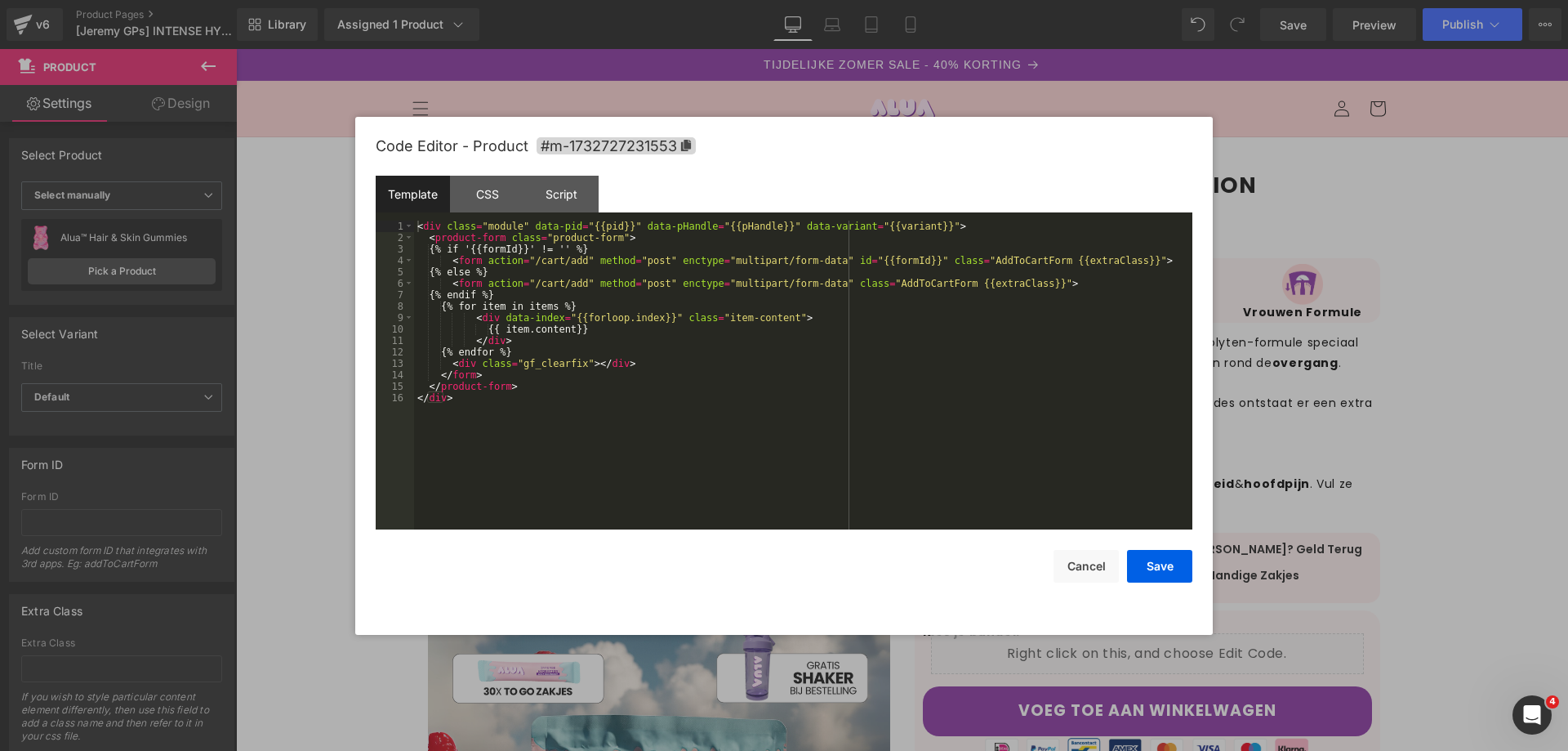
click at [706, 473] on div "< div class = "module" data-pid = "{{pid}}" data-pHandle = "{{pHandle}}" data-v…" at bounding box center [803, 385] width 779 height 332
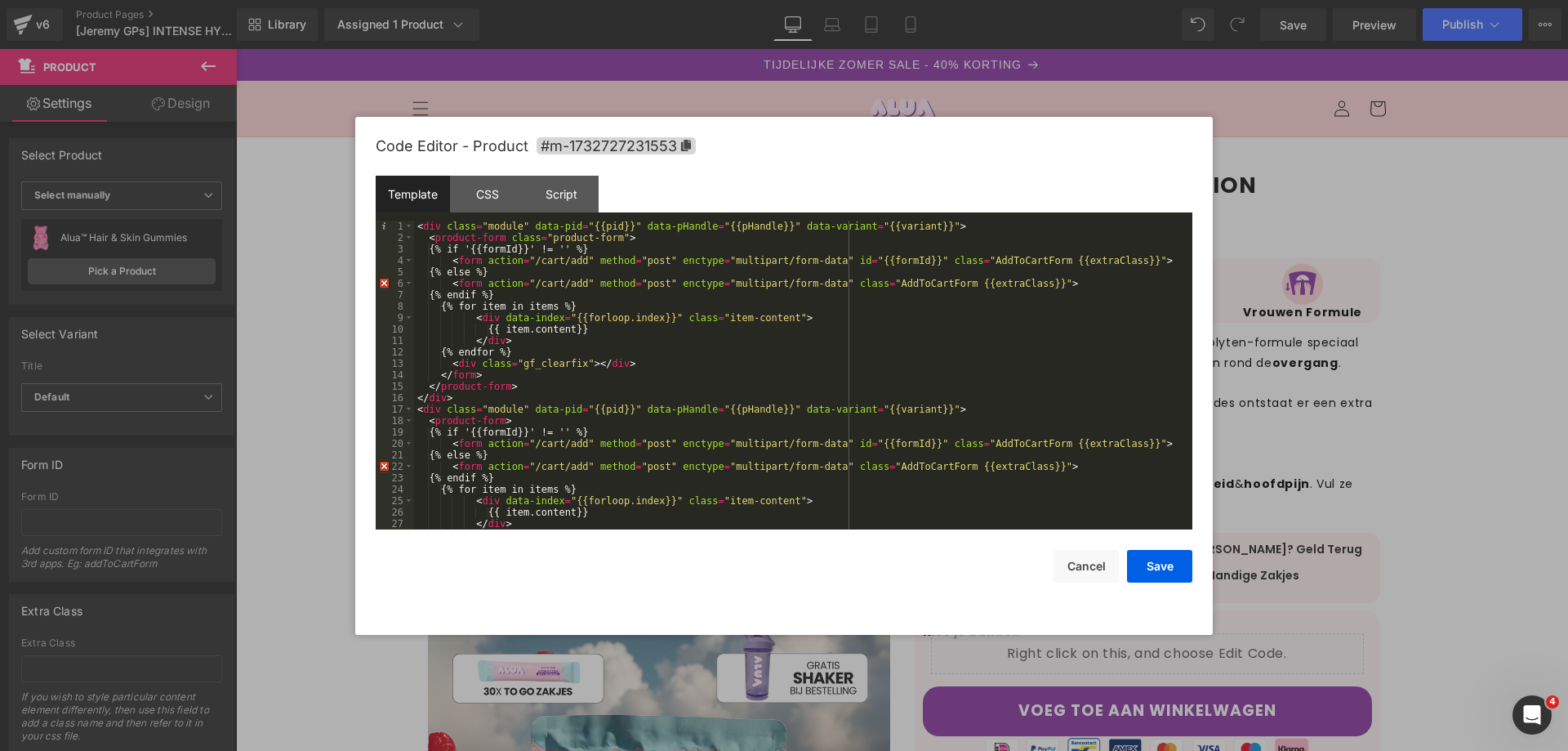
click at [1358, 360] on div at bounding box center [784, 376] width 1568 height 751
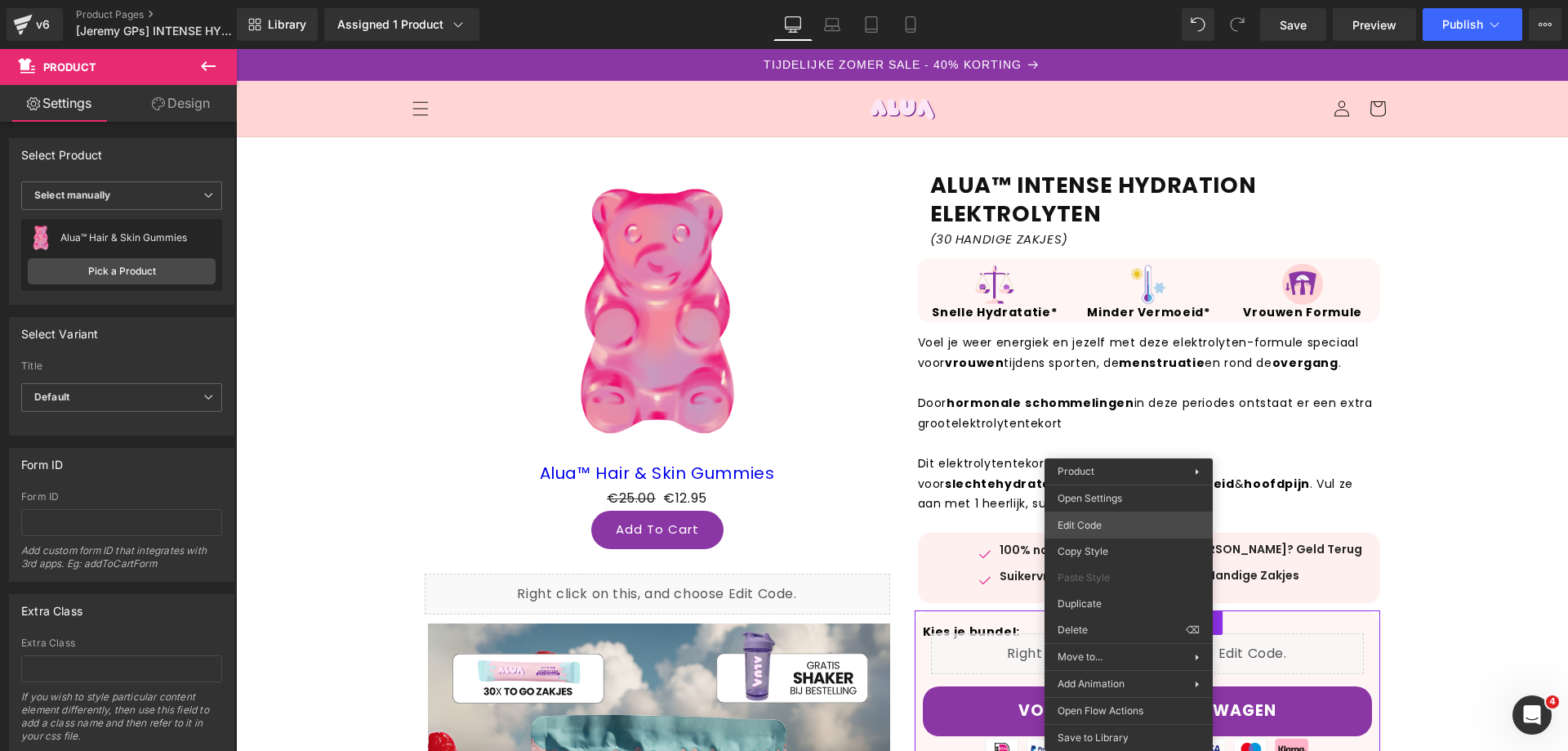
click at [1106, 0] on div "Product You are previewing how the will restyle your page. You can not edit Ele…" at bounding box center [784, 0] width 1568 height 0
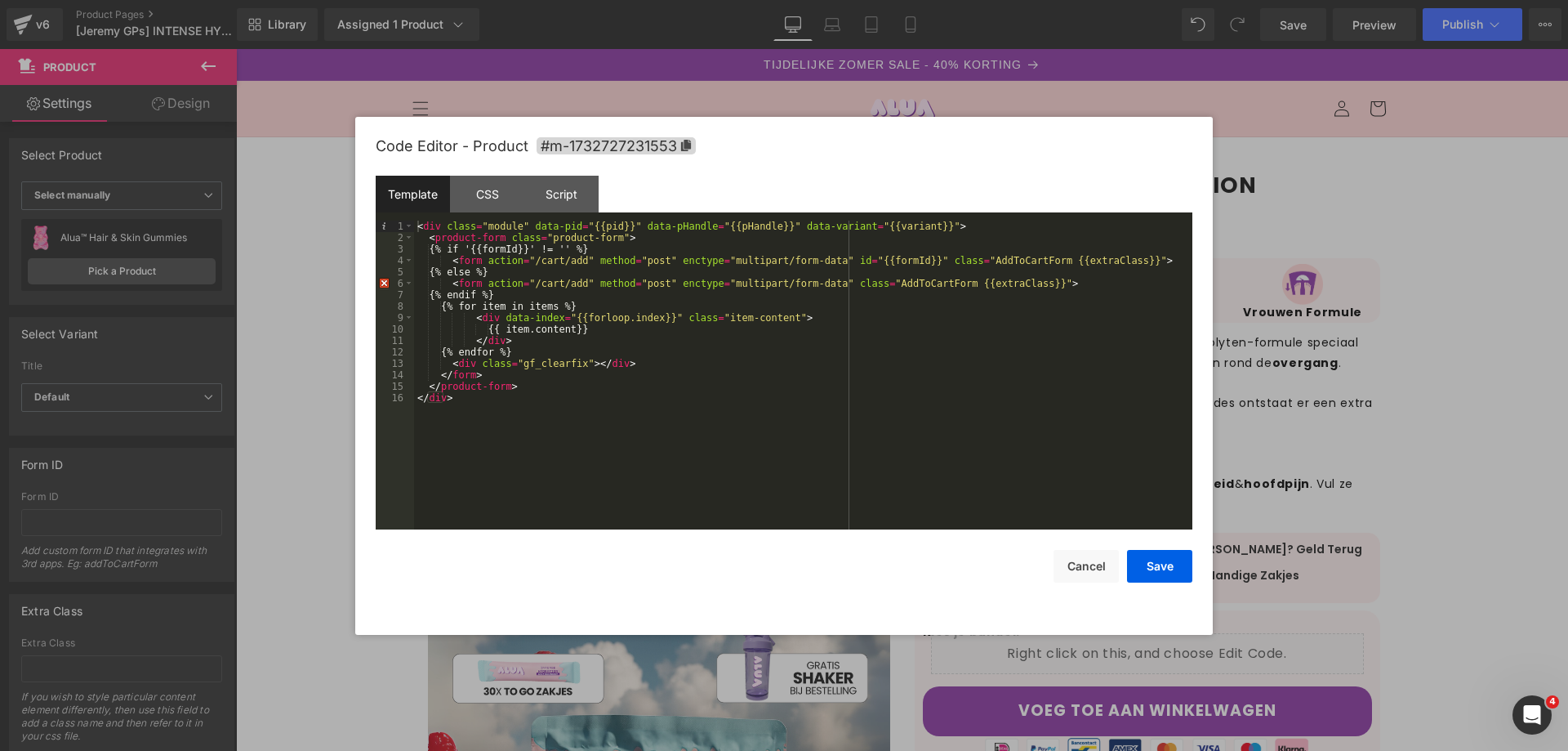
click at [1375, 390] on div at bounding box center [784, 376] width 1568 height 751
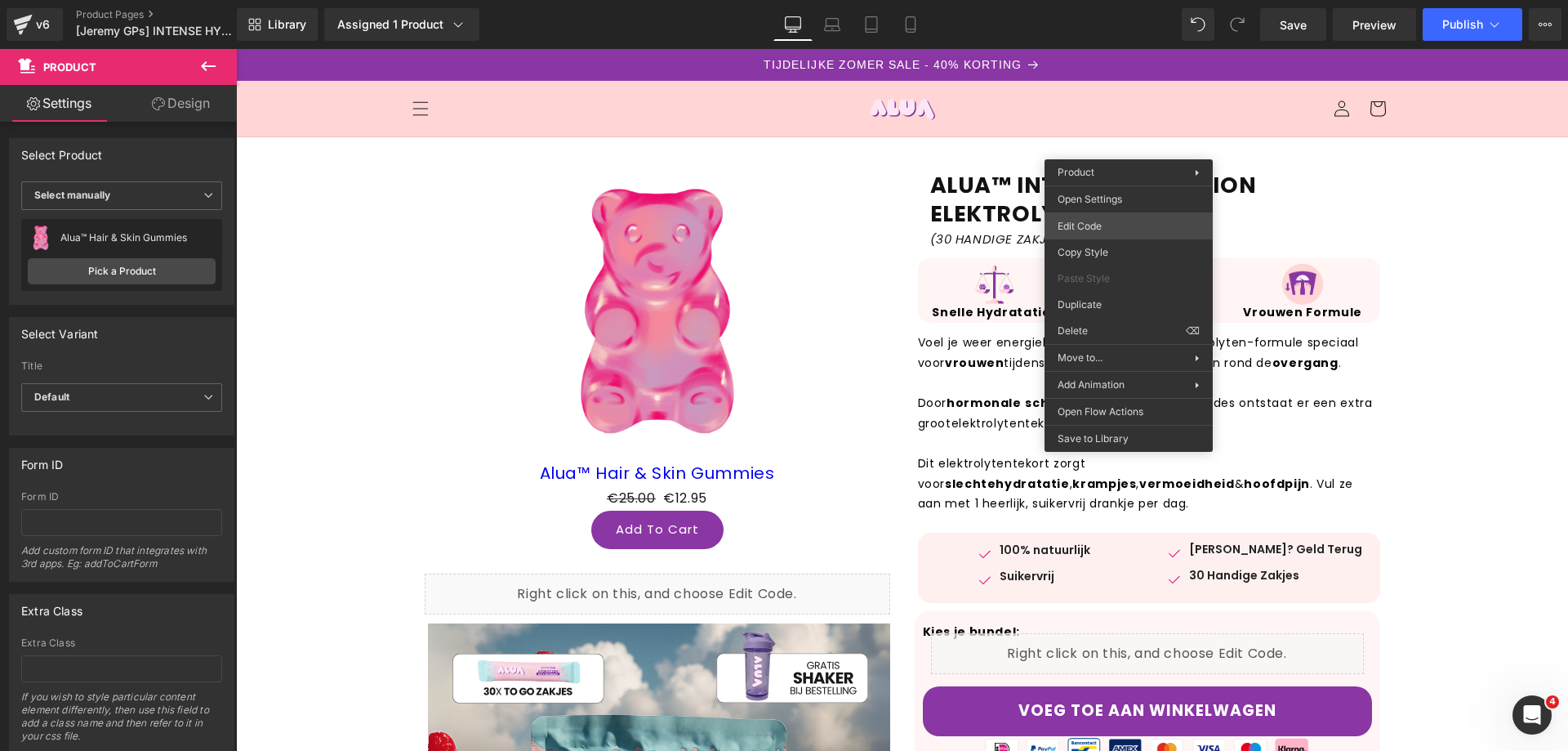
click at [1095, 0] on div "Product You are previewing how the will restyle your page. You can not edit Ele…" at bounding box center [784, 0] width 1568 height 0
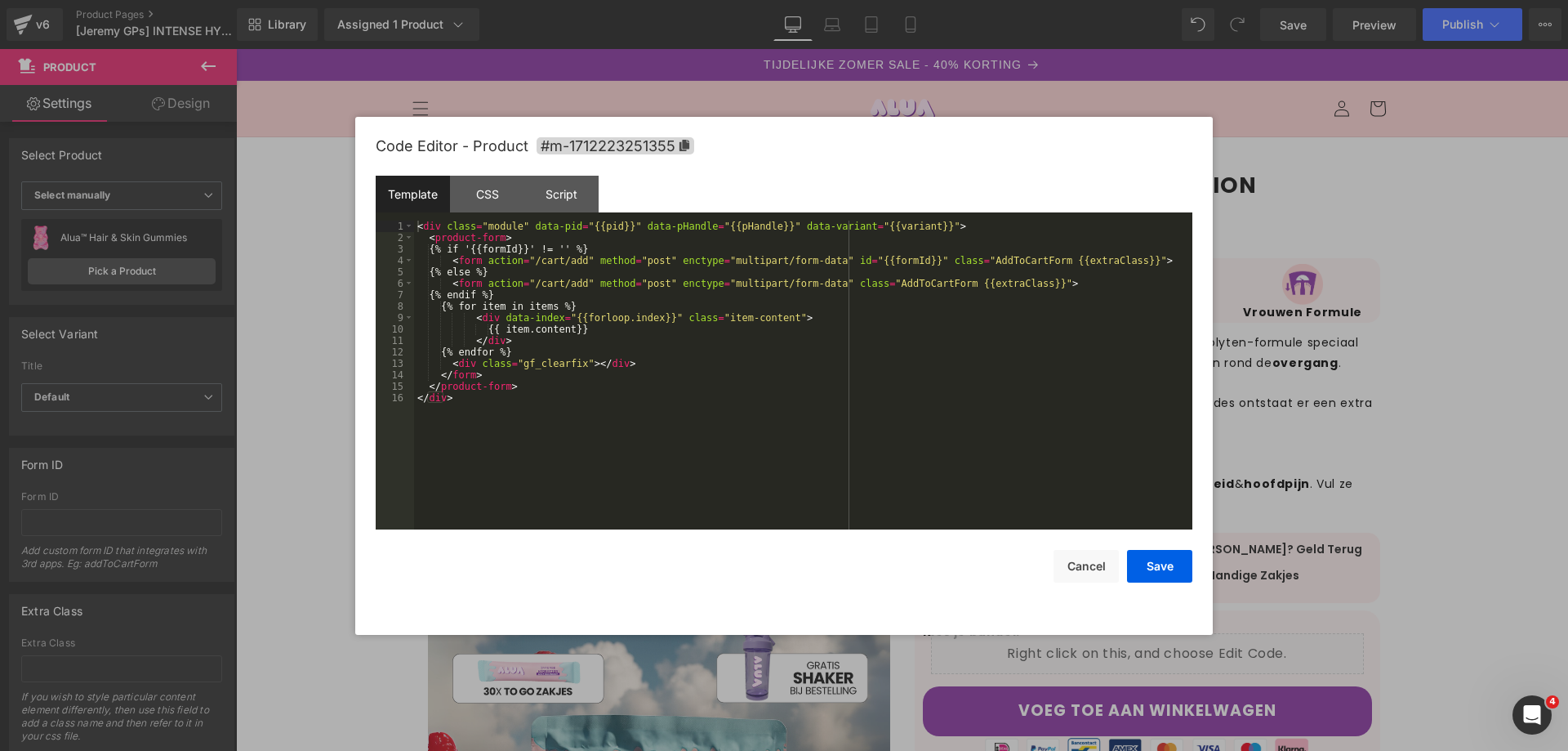
click at [1427, 371] on div at bounding box center [784, 376] width 1568 height 751
click at [624, 0] on div "Product You are previewing how the will restyle your page. You can not edit Ele…" at bounding box center [784, 0] width 1568 height 0
click at [1567, 458] on div at bounding box center [784, 376] width 1568 height 751
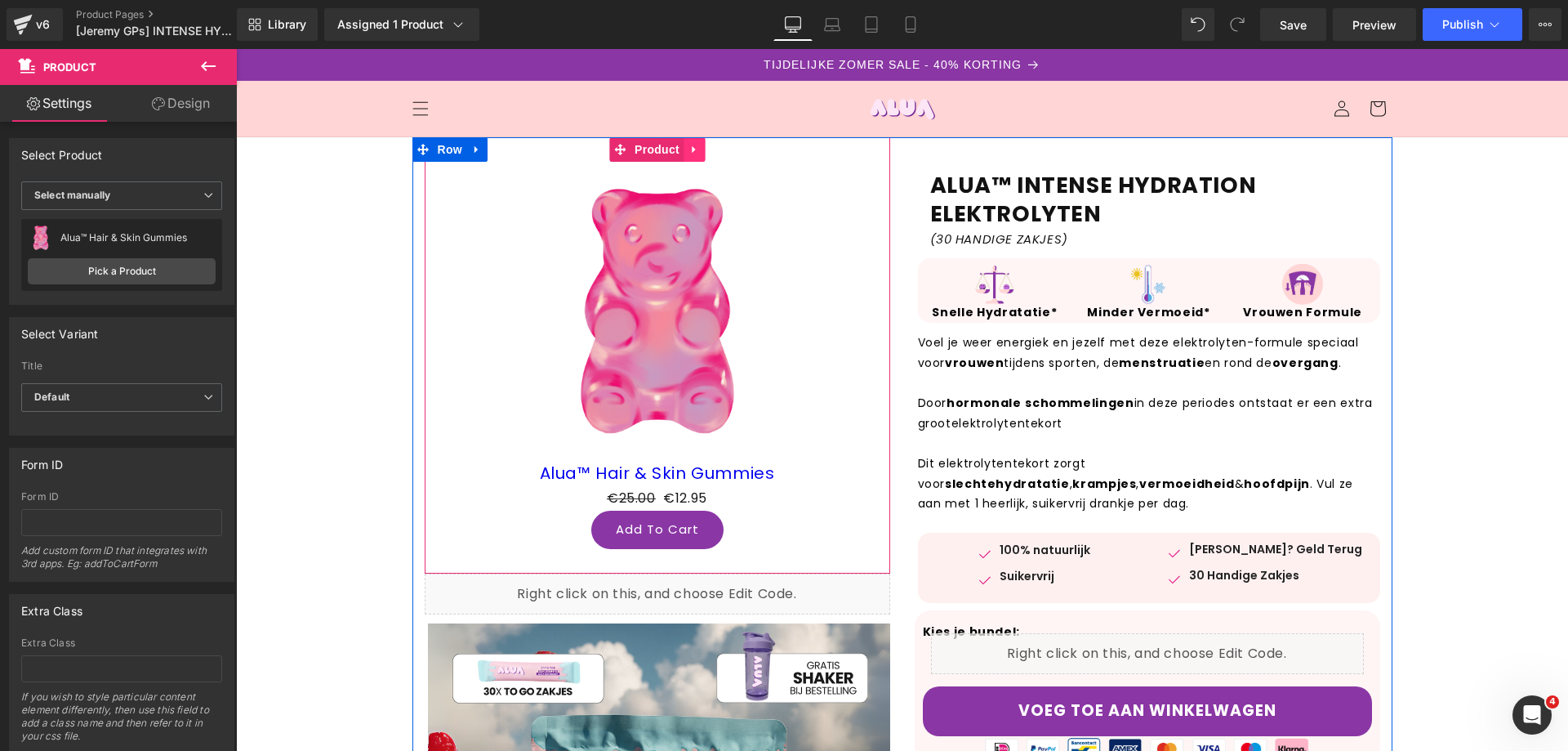
click at [683, 143] on link at bounding box center [693, 149] width 21 height 25
click at [700, 148] on icon at bounding box center [704, 149] width 11 height 12
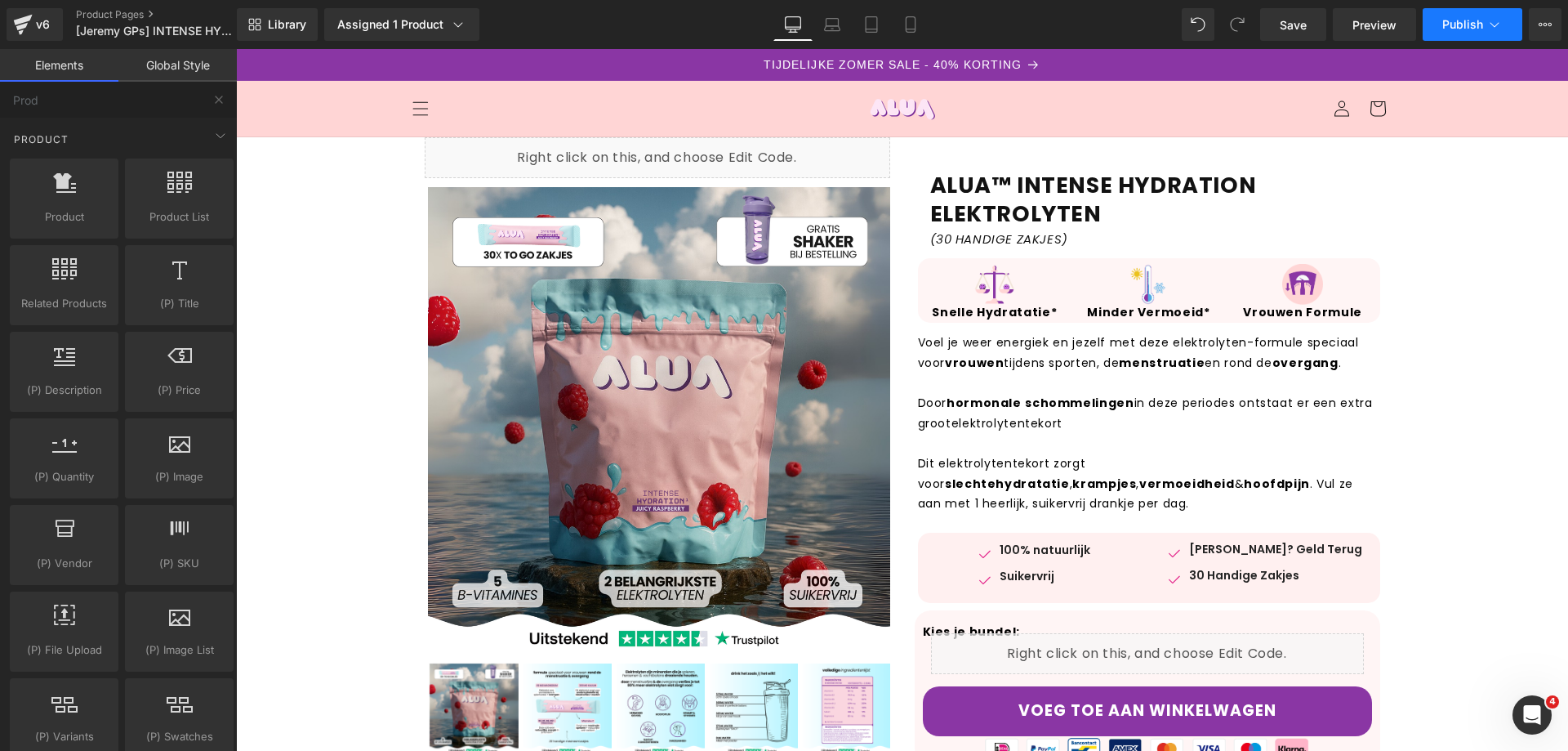
click at [1462, 25] on span "Publish" at bounding box center [1461, 24] width 41 height 13
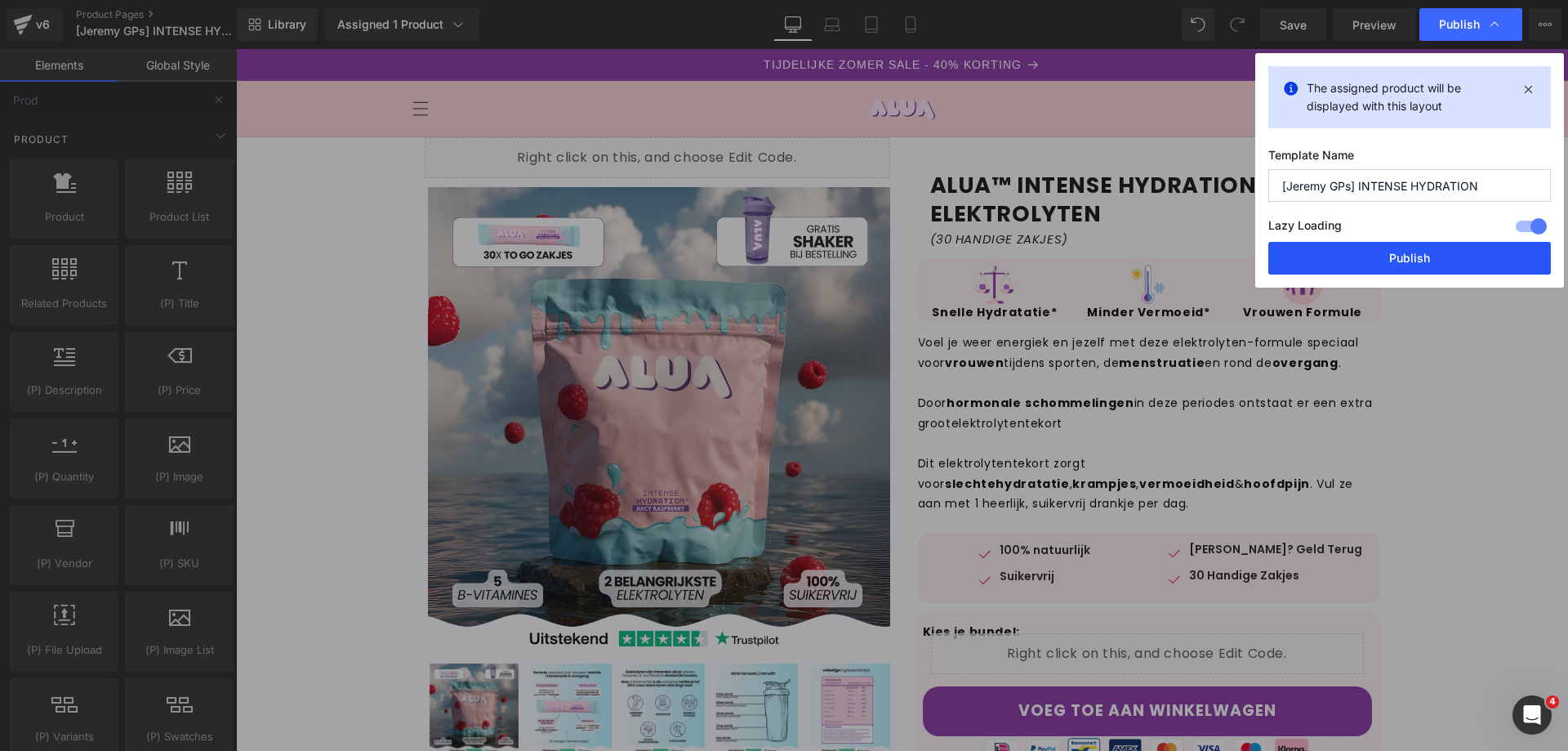
click at [1425, 249] on button "Publish" at bounding box center [1410, 258] width 283 height 33
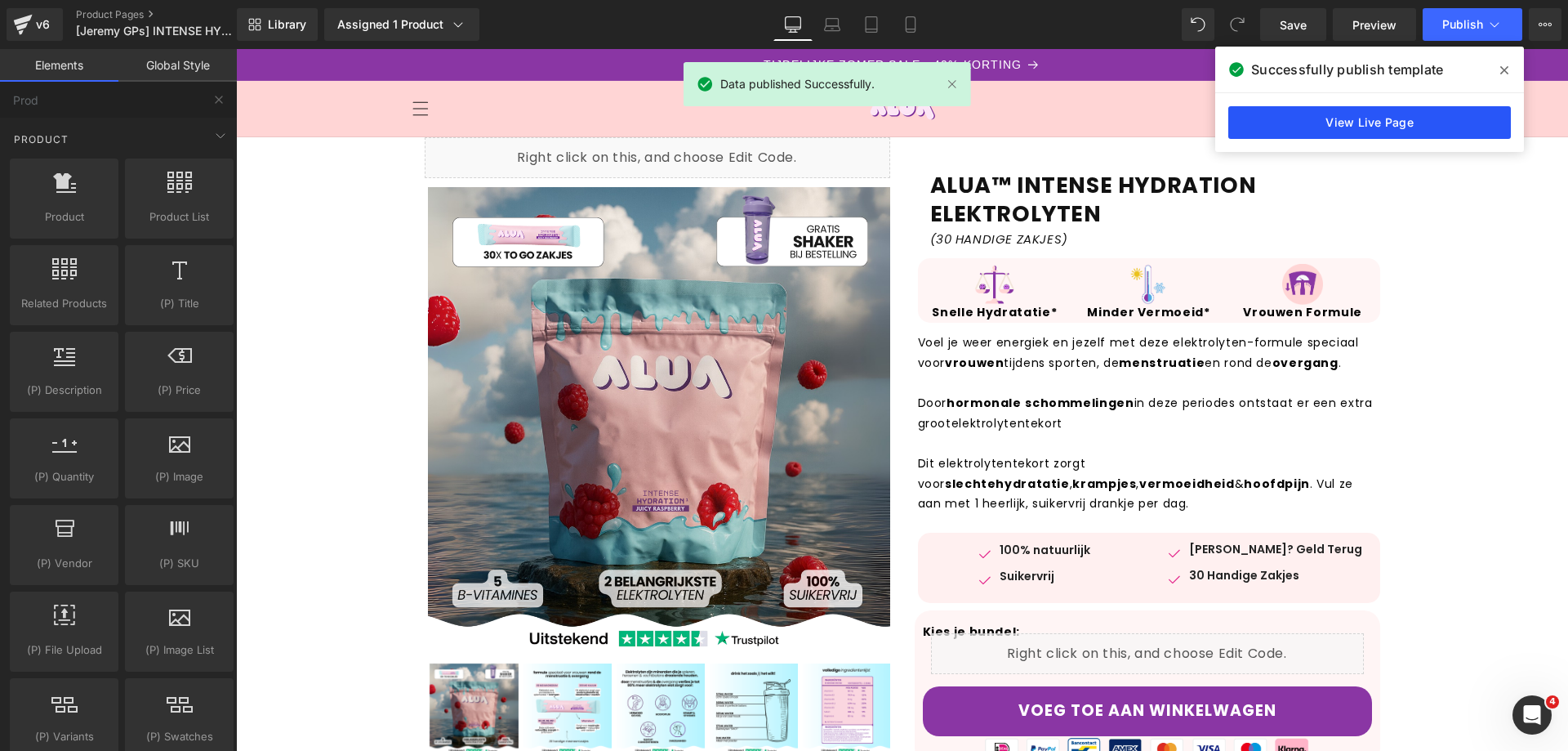
click at [1375, 131] on link "View Live Page" at bounding box center [1369, 123] width 283 height 33
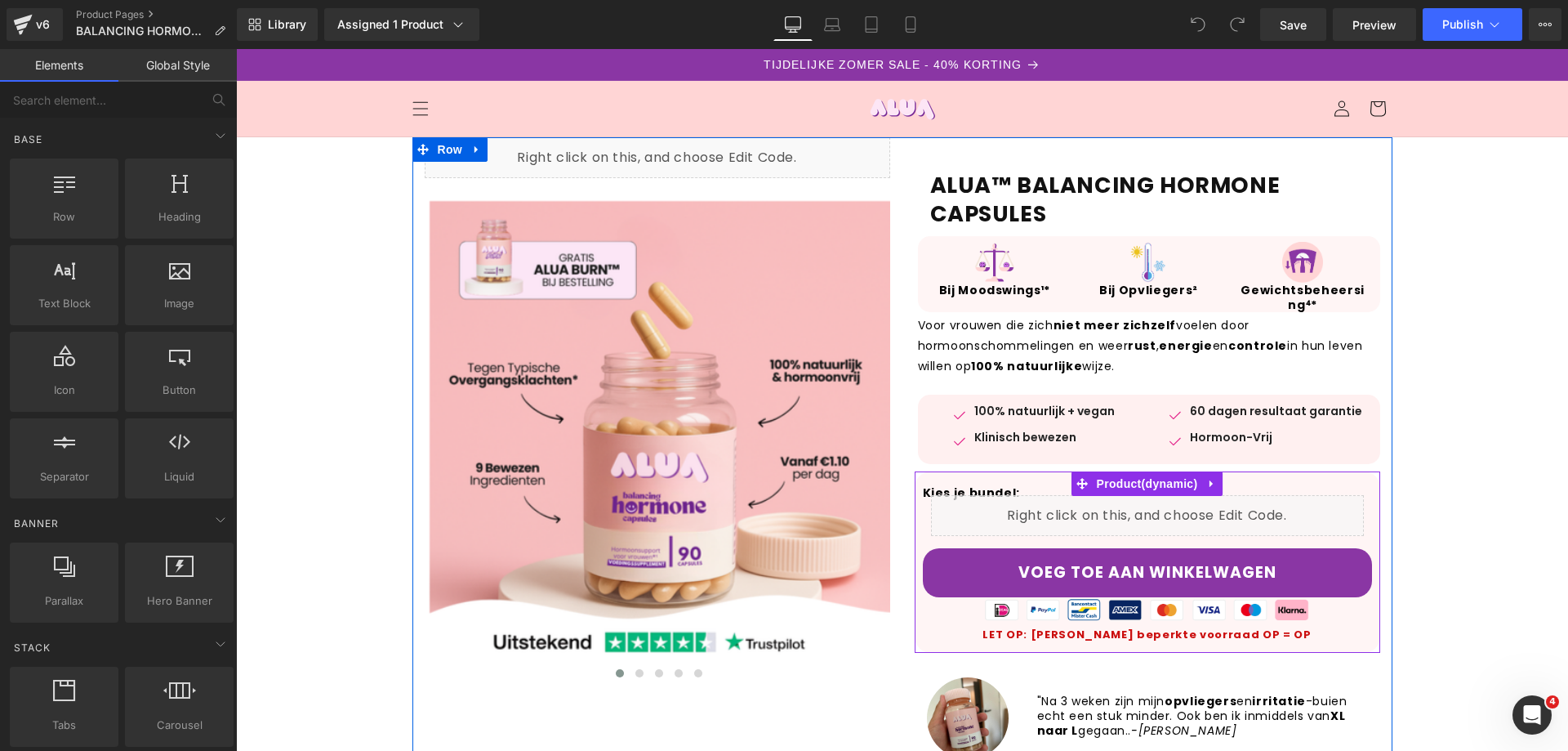
click at [1160, 511] on div "Liquid" at bounding box center [1147, 515] width 433 height 41
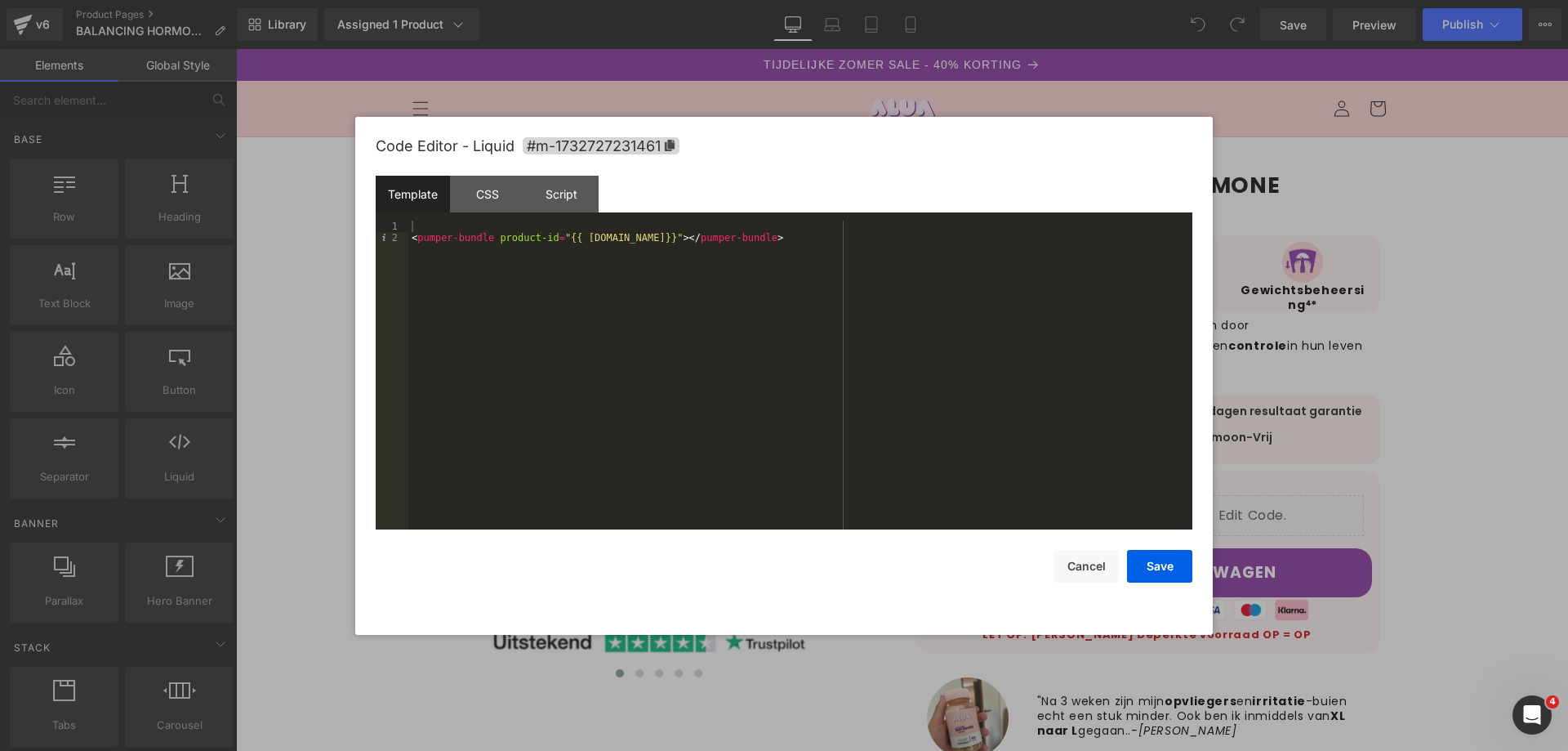
click at [1457, 307] on div at bounding box center [784, 376] width 1568 height 751
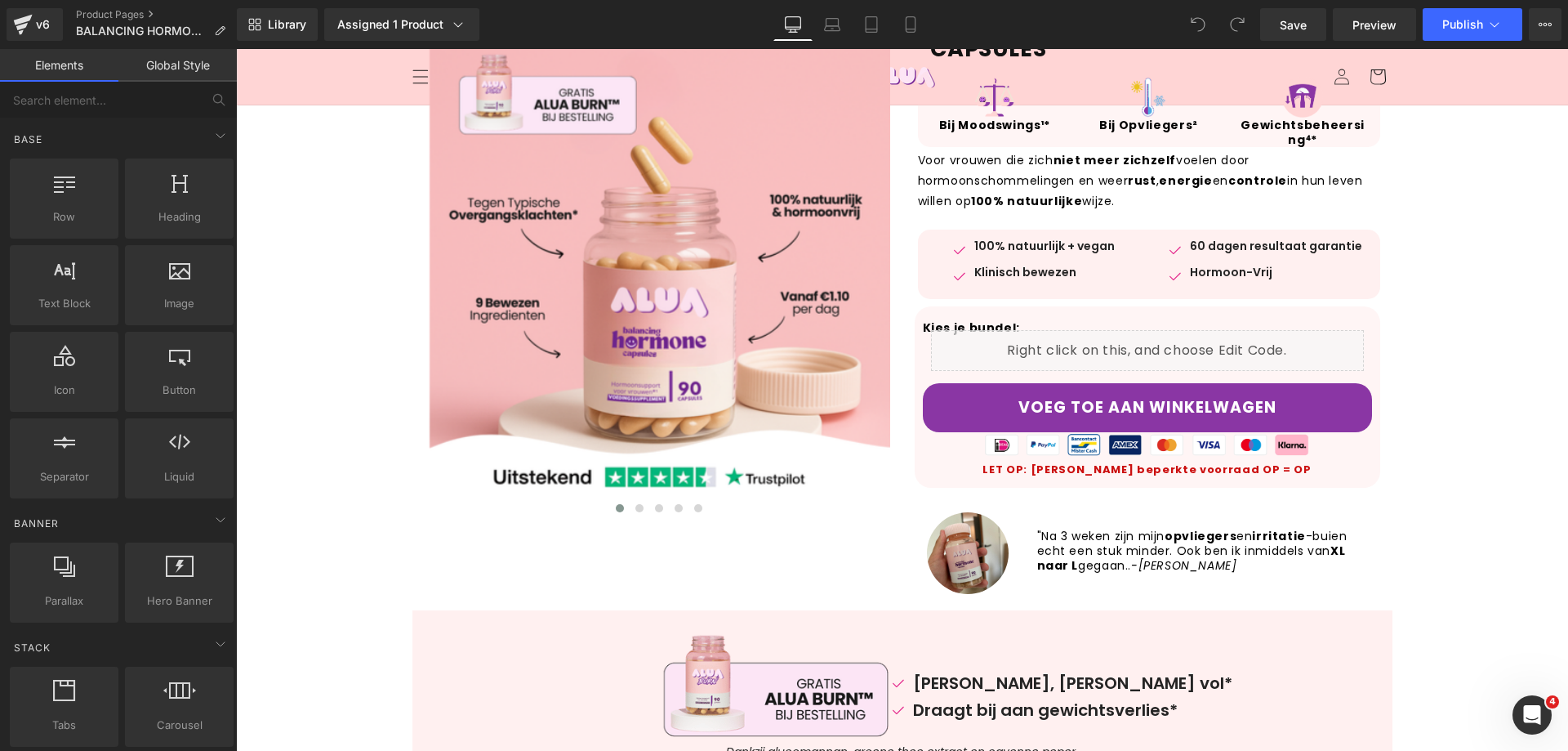
scroll to position [82, 0]
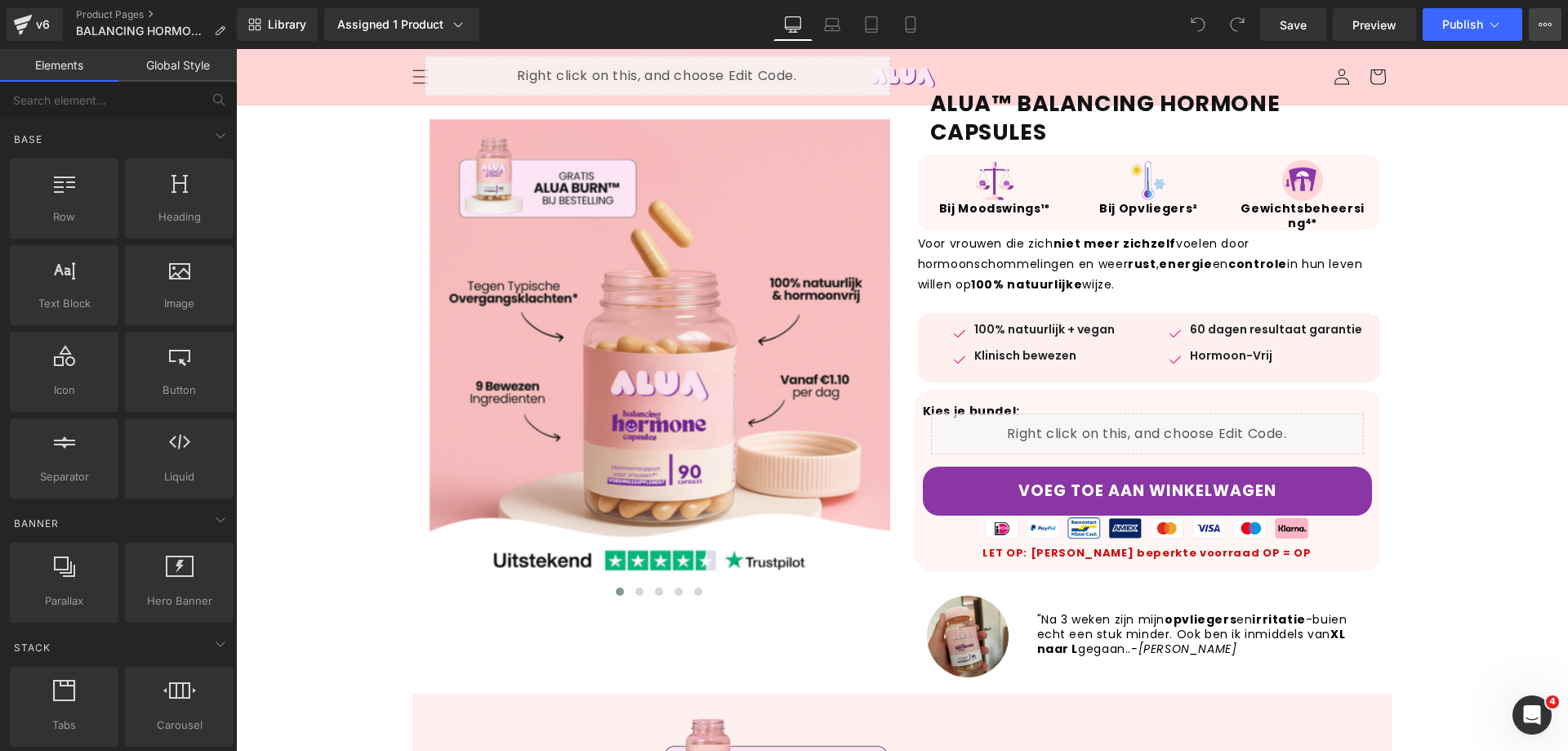
click at [1548, 20] on icon at bounding box center [1544, 24] width 13 height 13
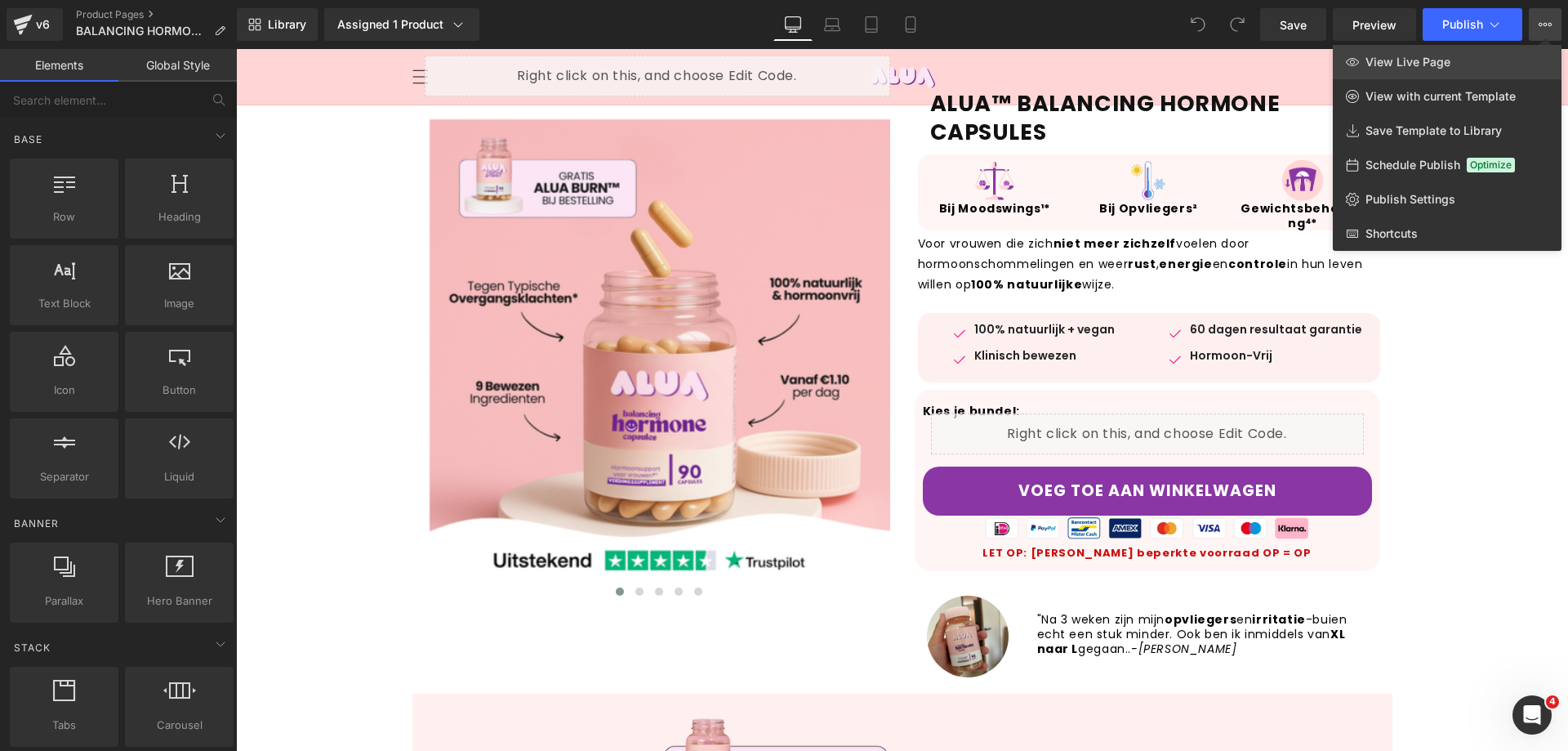
click at [1422, 66] on span "View Live Page" at bounding box center [1407, 62] width 85 height 15
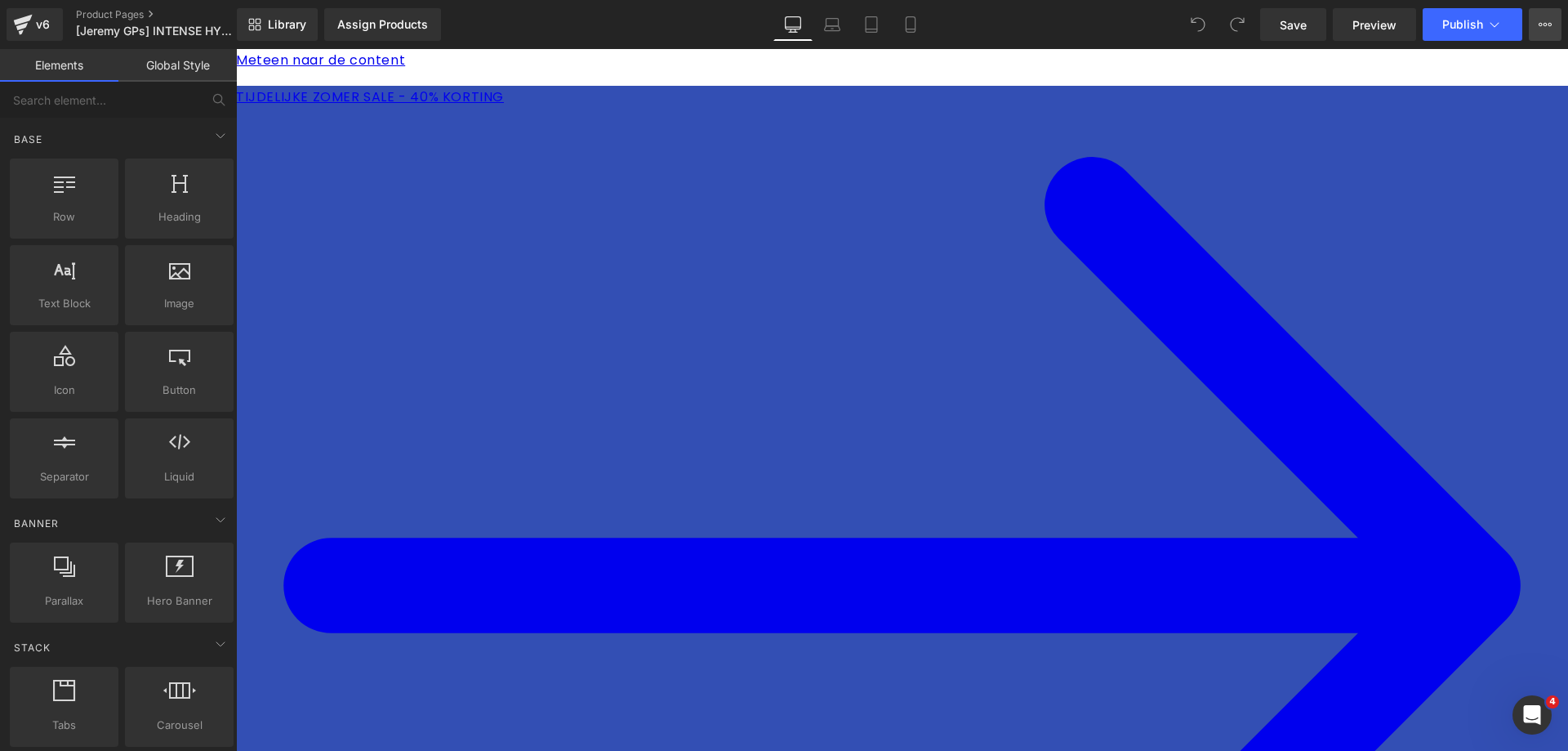
click at [1549, 26] on icon at bounding box center [1550, 24] width 4 height 3
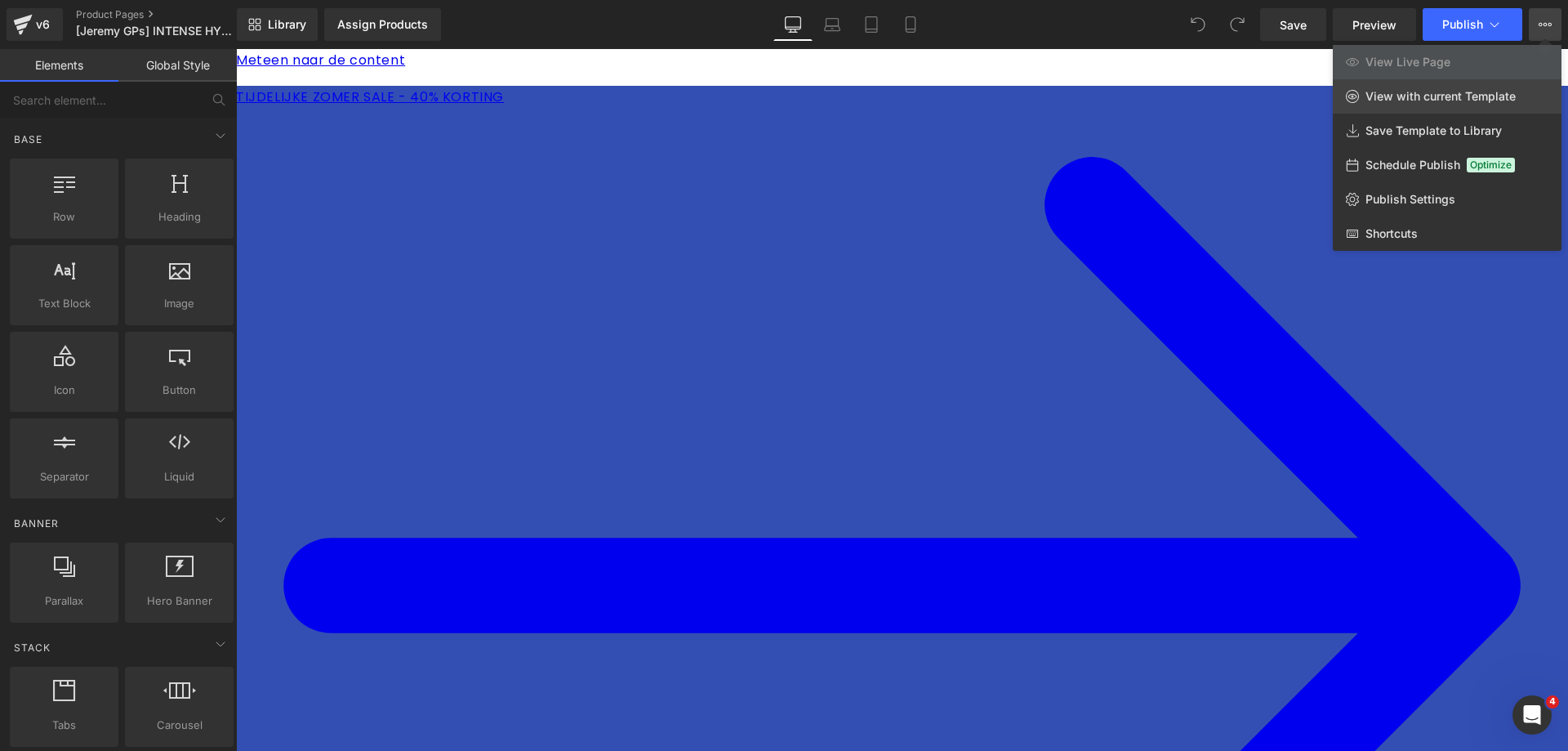
click at [1458, 93] on span "View with current Template" at bounding box center [1440, 96] width 150 height 15
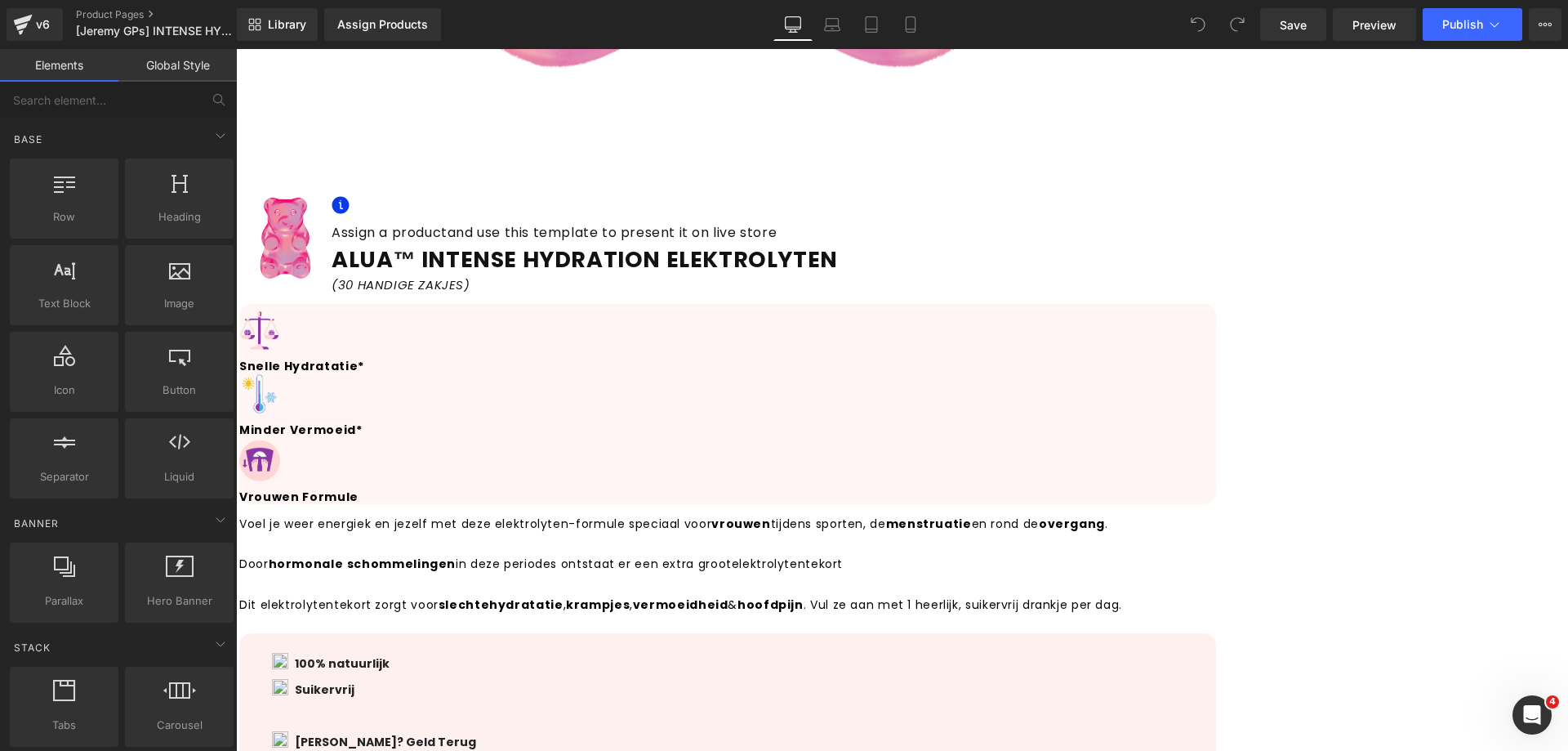
scroll to position [5146, 0]
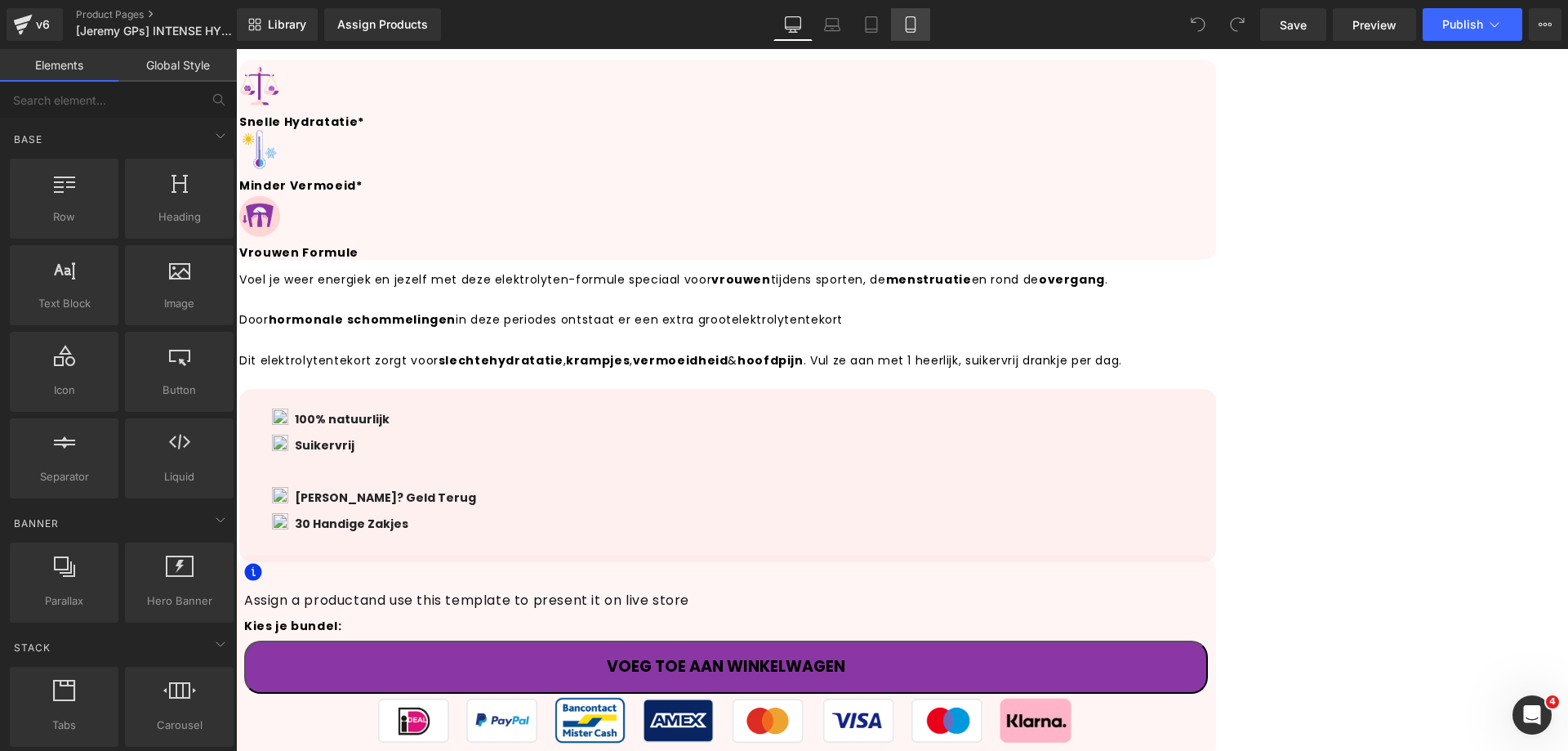
click at [915, 25] on icon at bounding box center [910, 25] width 9 height 16
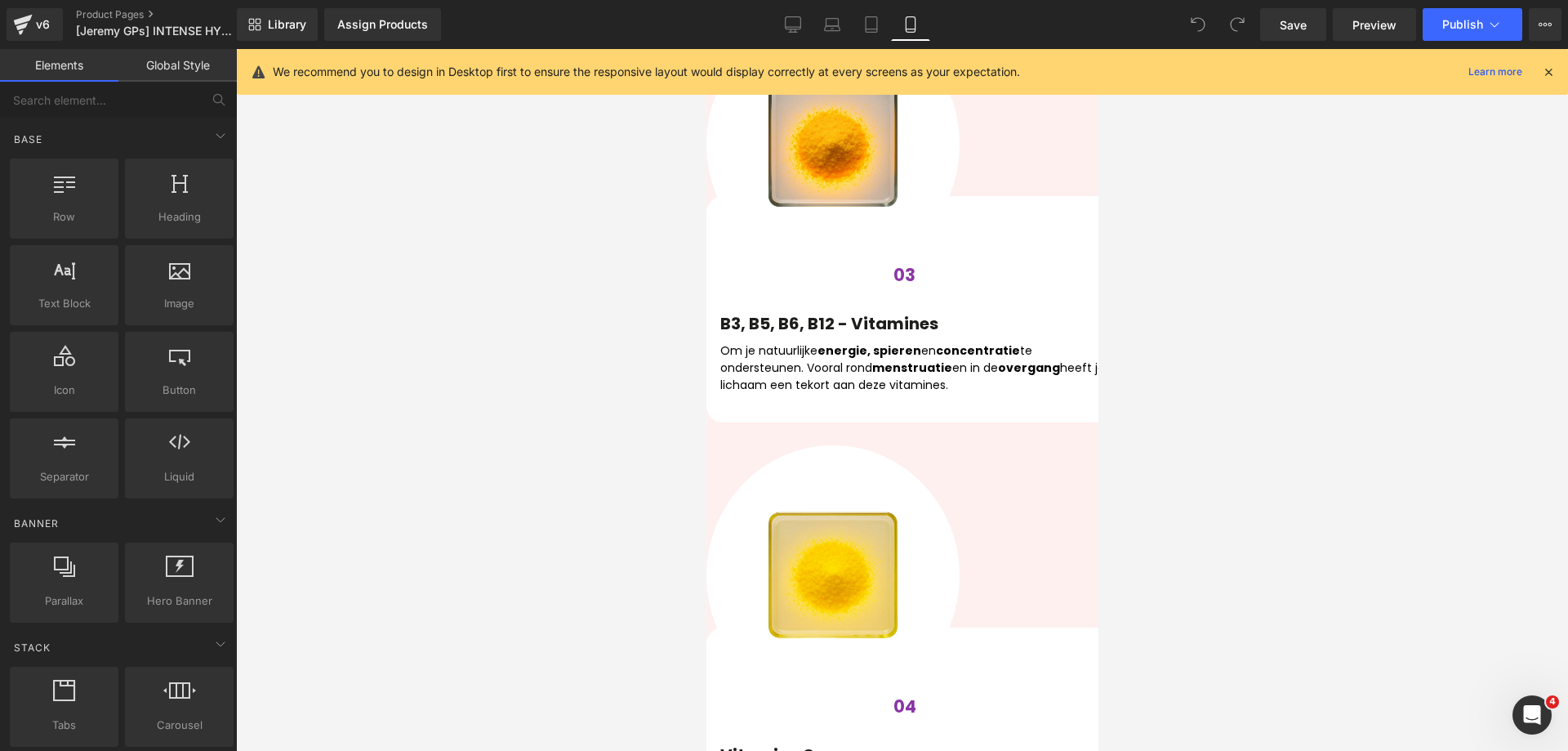
scroll to position [4925, 0]
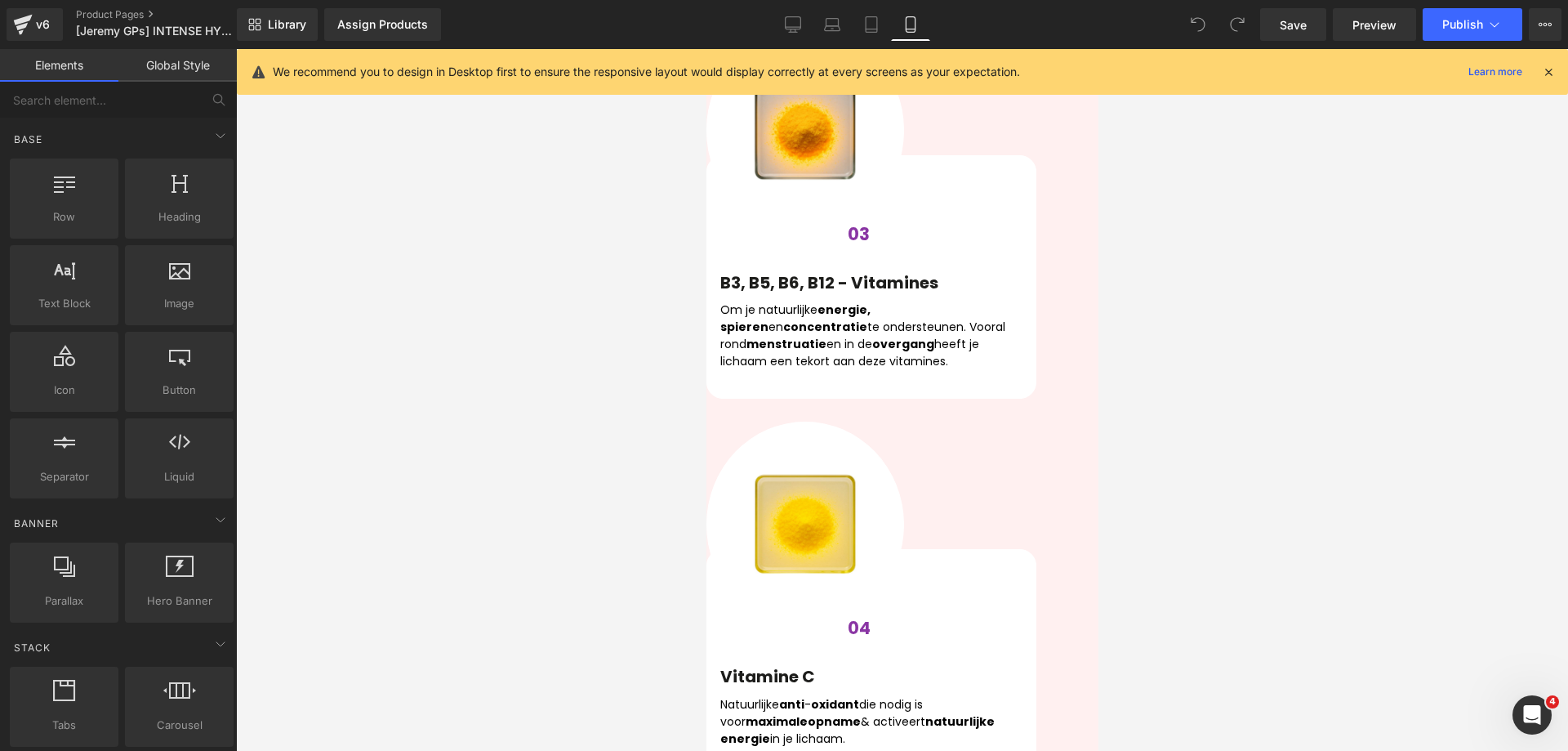
click at [1554, 78] on icon at bounding box center [1548, 72] width 15 height 15
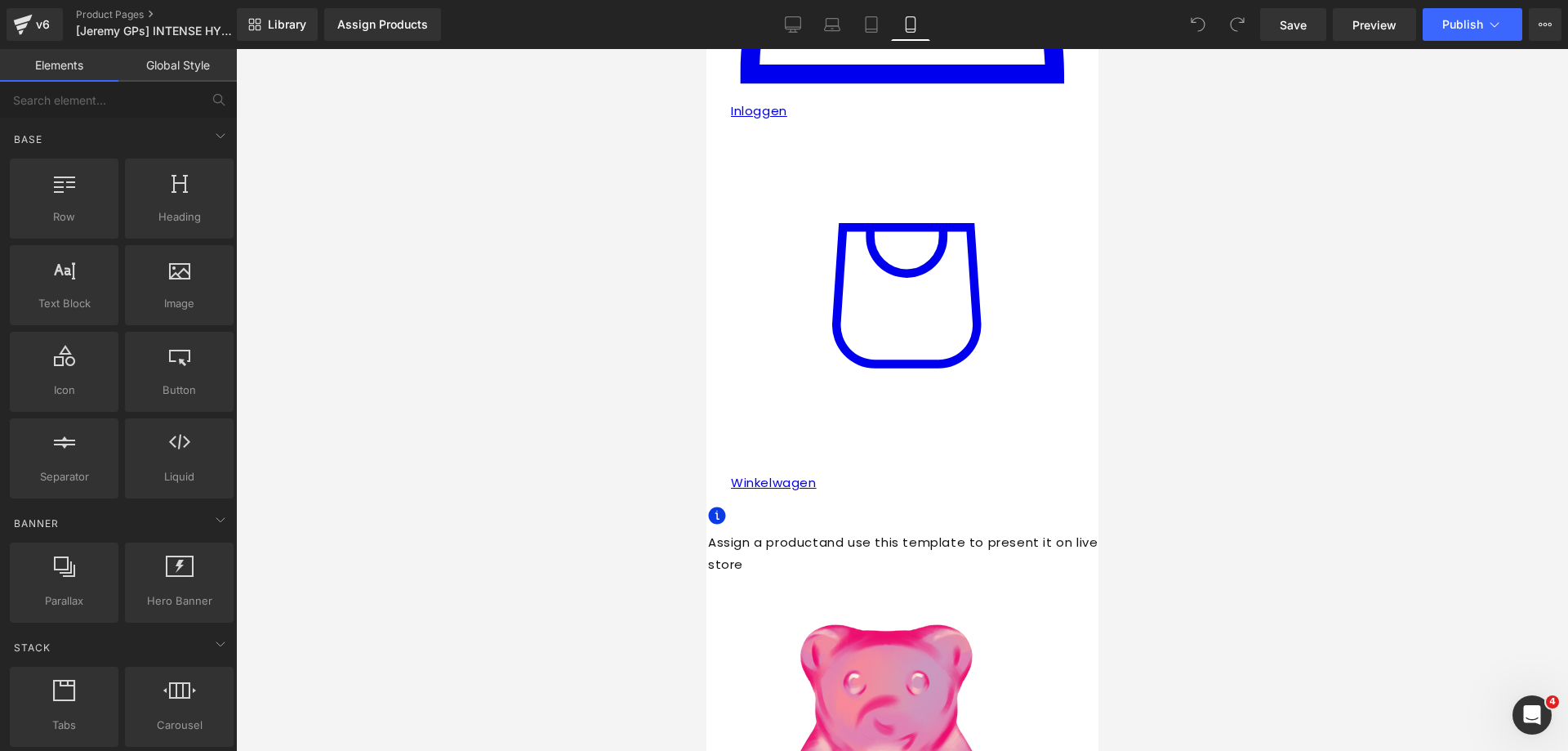
scroll to position [759, 0]
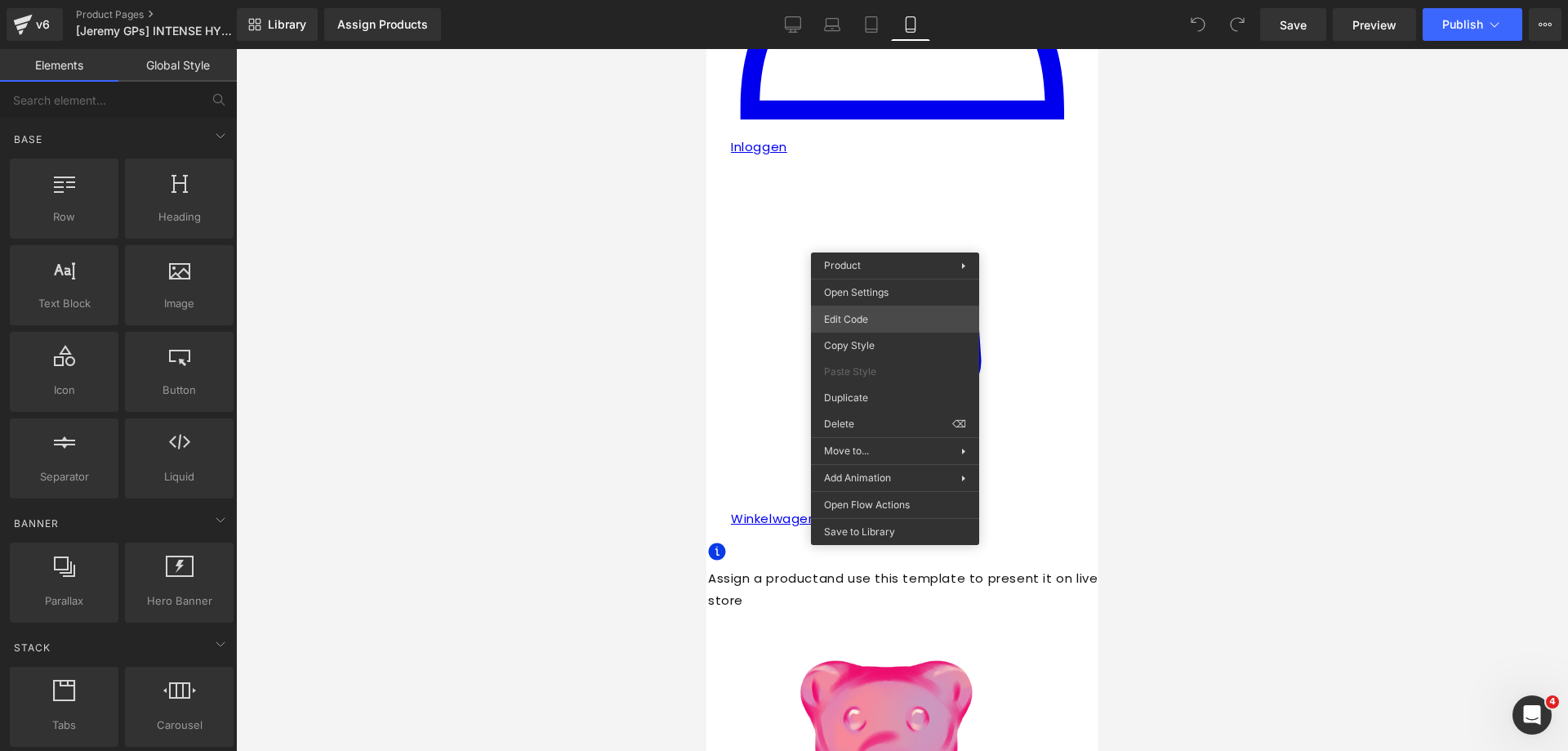
click at [872, 0] on div "You are previewing how the will restyle your page. You can not edit Elements in…" at bounding box center [784, 0] width 1568 height 0
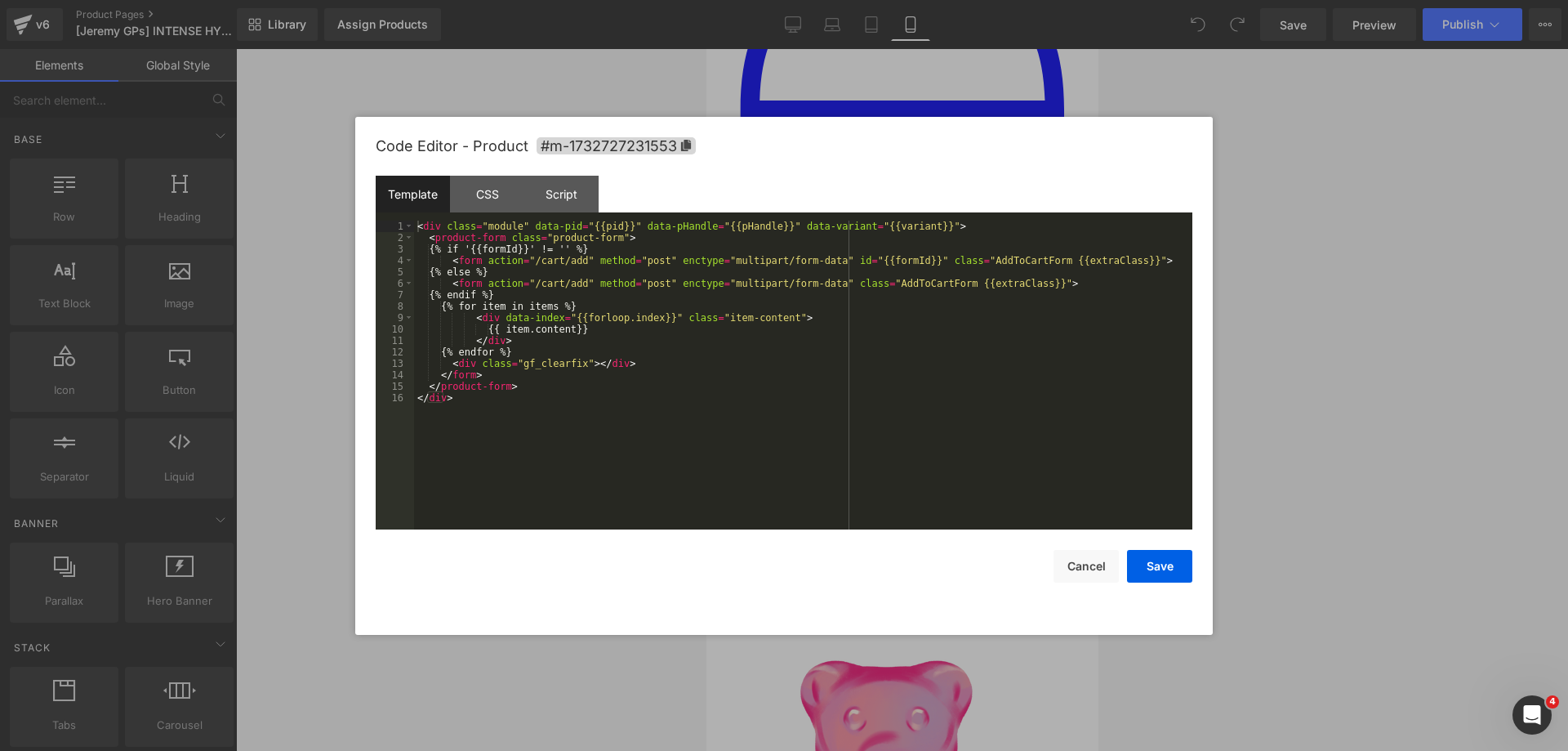
click at [1287, 339] on div at bounding box center [784, 376] width 1568 height 751
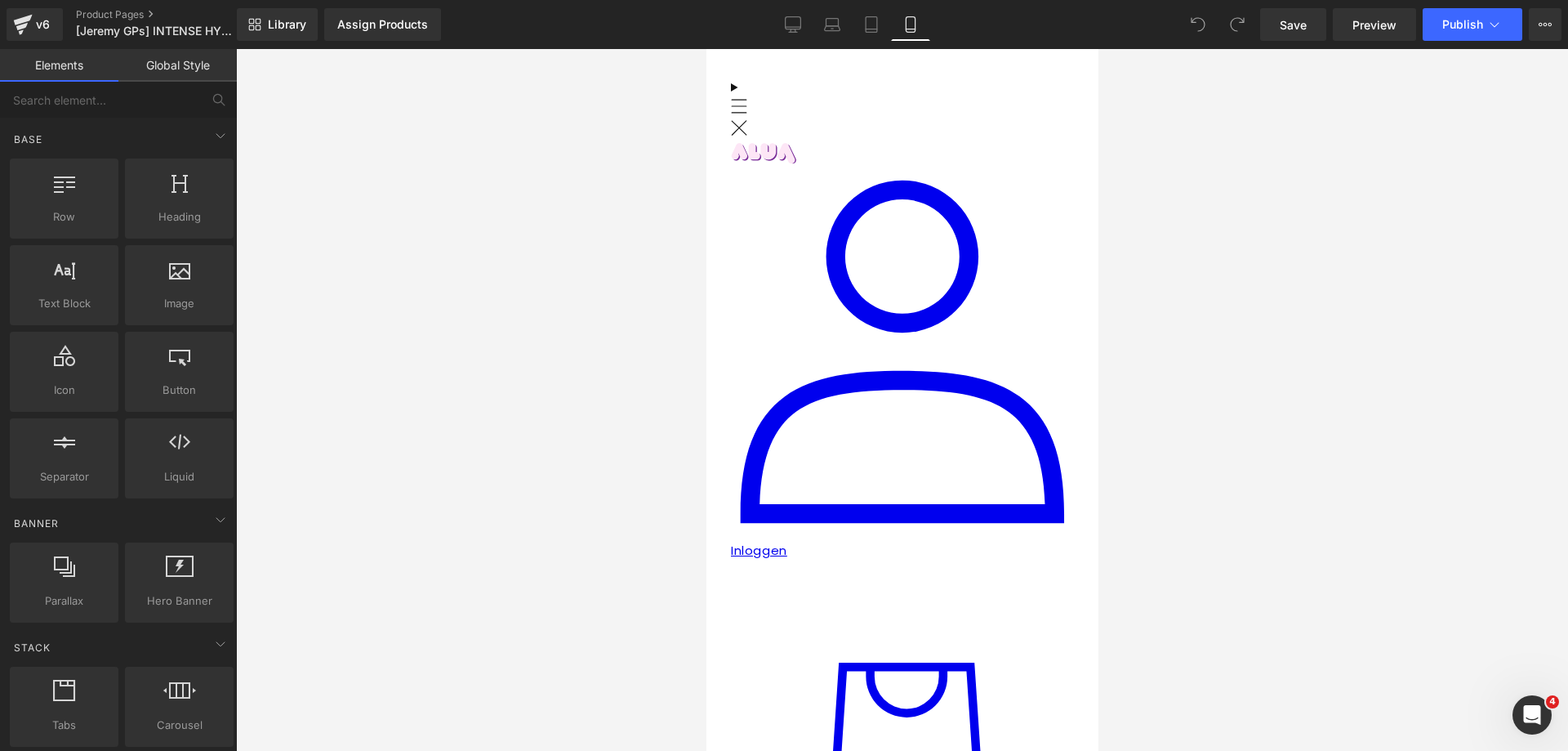
scroll to position [351, 0]
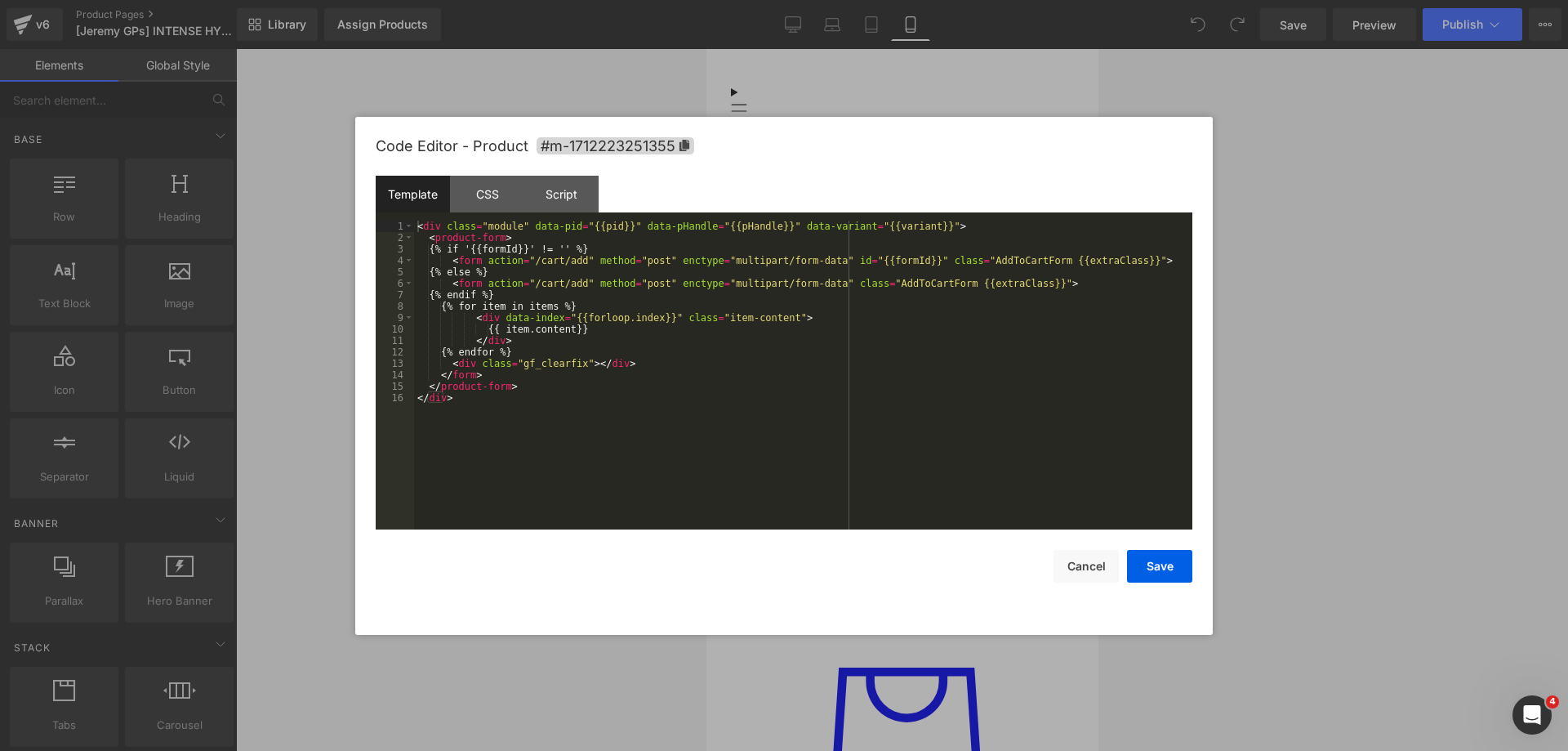
click at [863, 0] on div "You are previewing how the will restyle your page. You can not edit Elements in…" at bounding box center [784, 0] width 1568 height 0
click at [1324, 358] on div at bounding box center [784, 376] width 1568 height 751
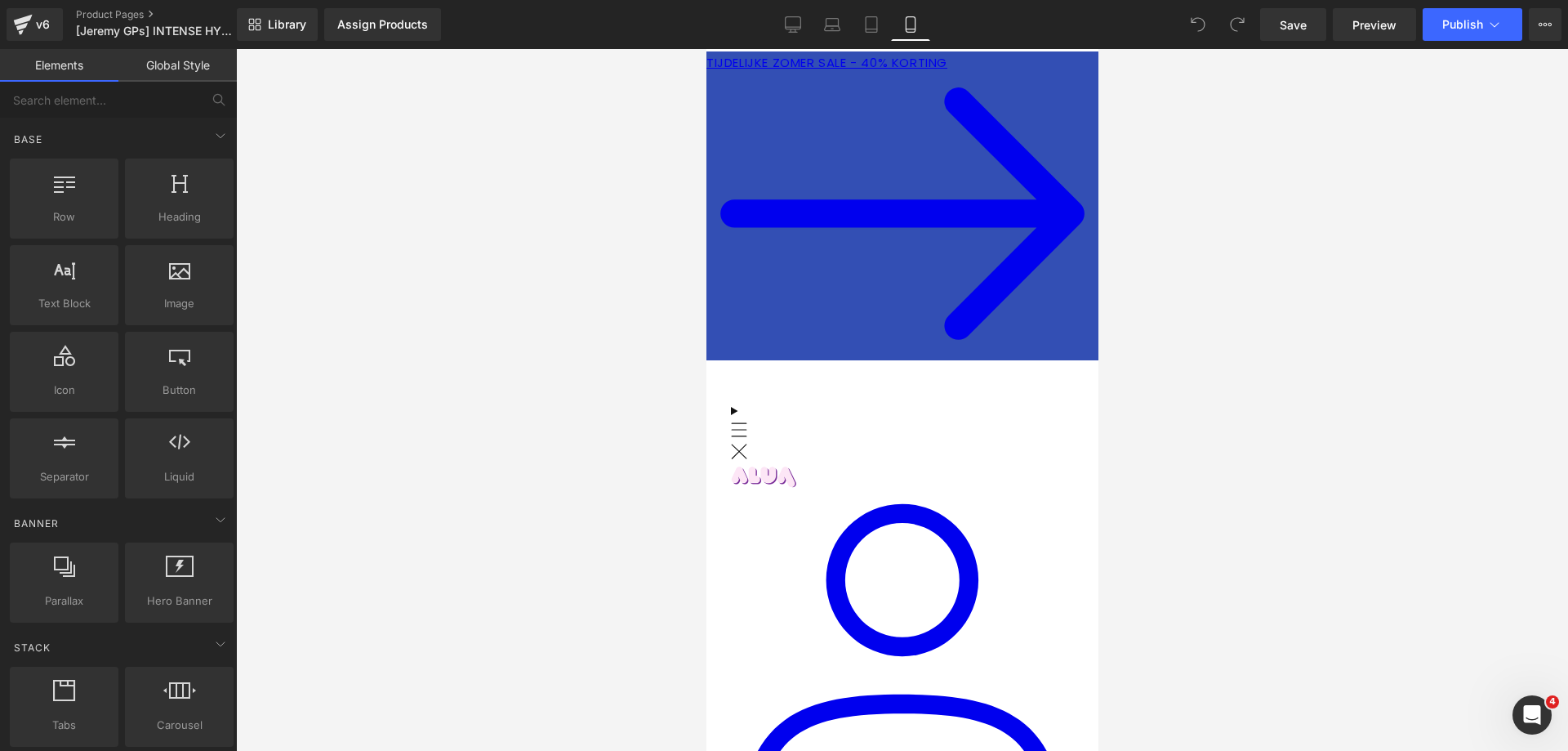
scroll to position [0, 0]
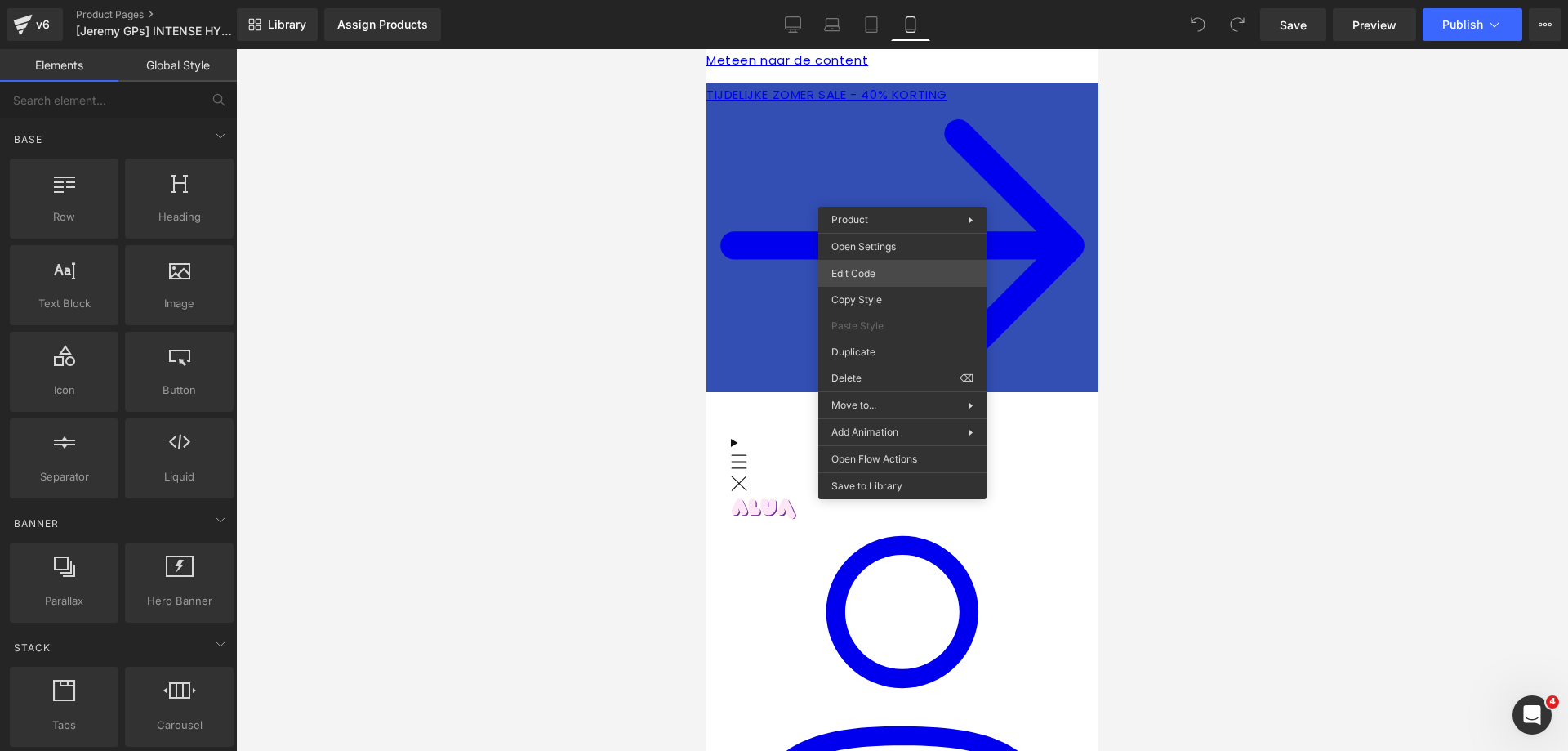
click at [892, 0] on div "You are previewing how the will restyle your page. You can not edit Elements in…" at bounding box center [784, 0] width 1568 height 0
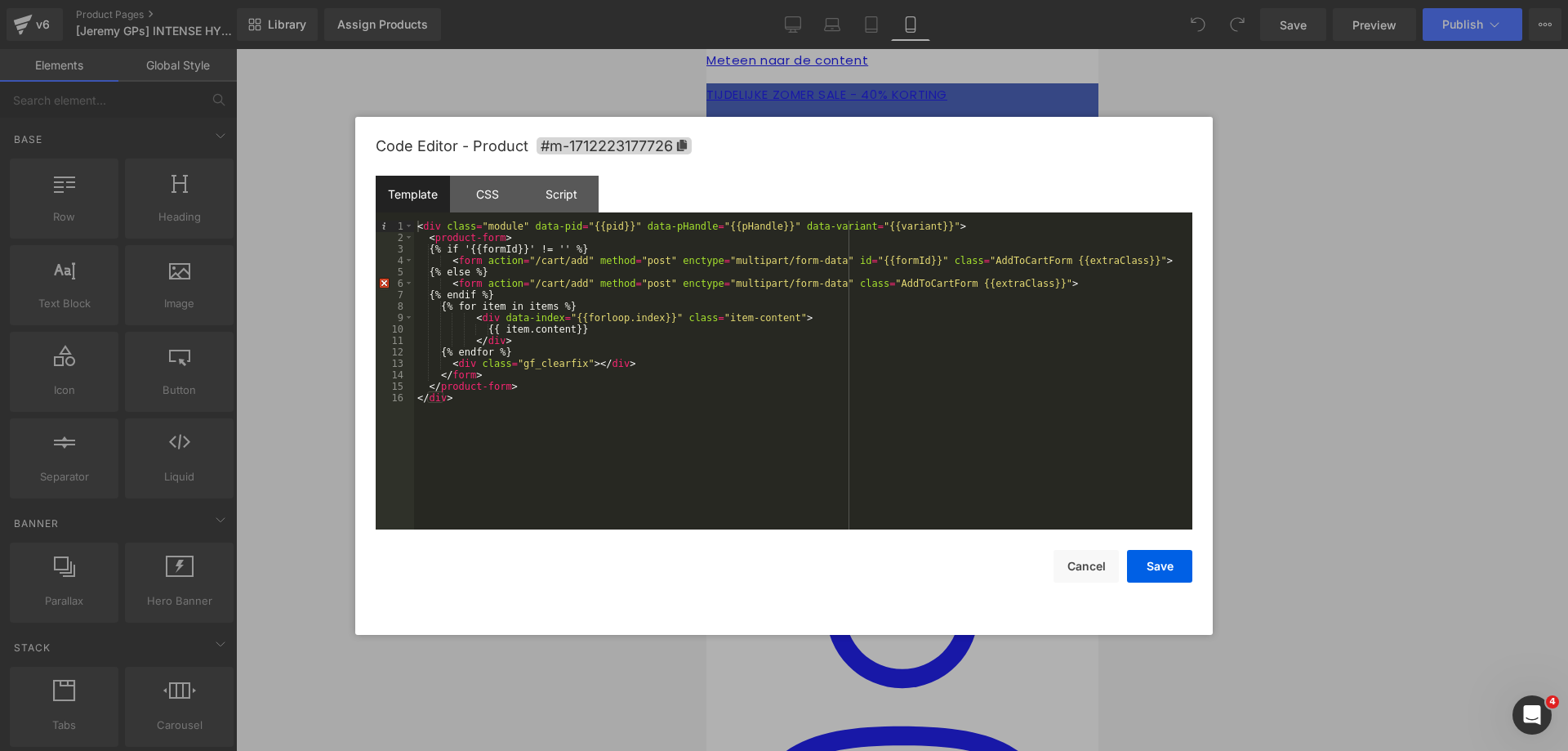
click at [1311, 347] on div at bounding box center [784, 376] width 1568 height 751
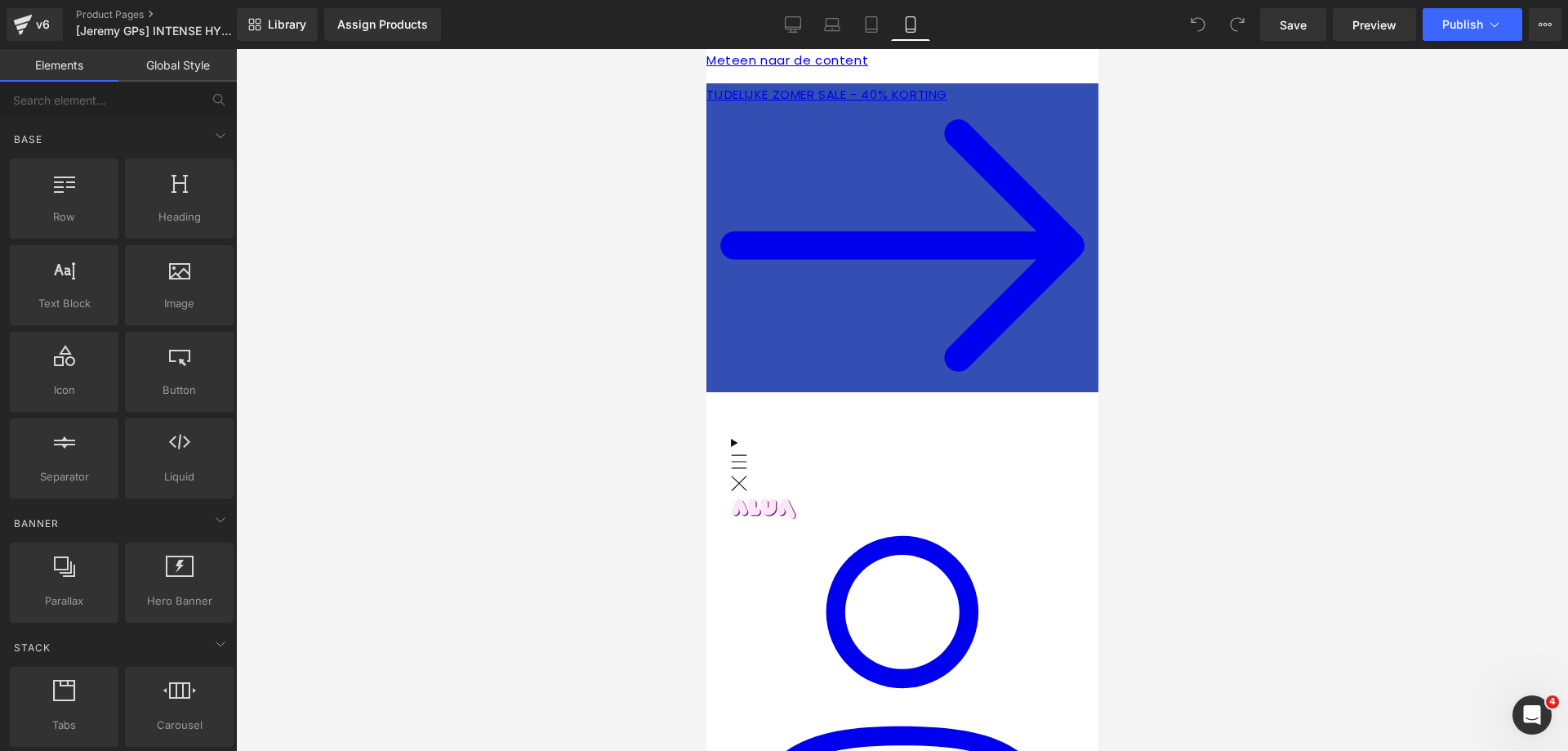
click at [706, 49] on link at bounding box center [706, 49] width 0 height 0
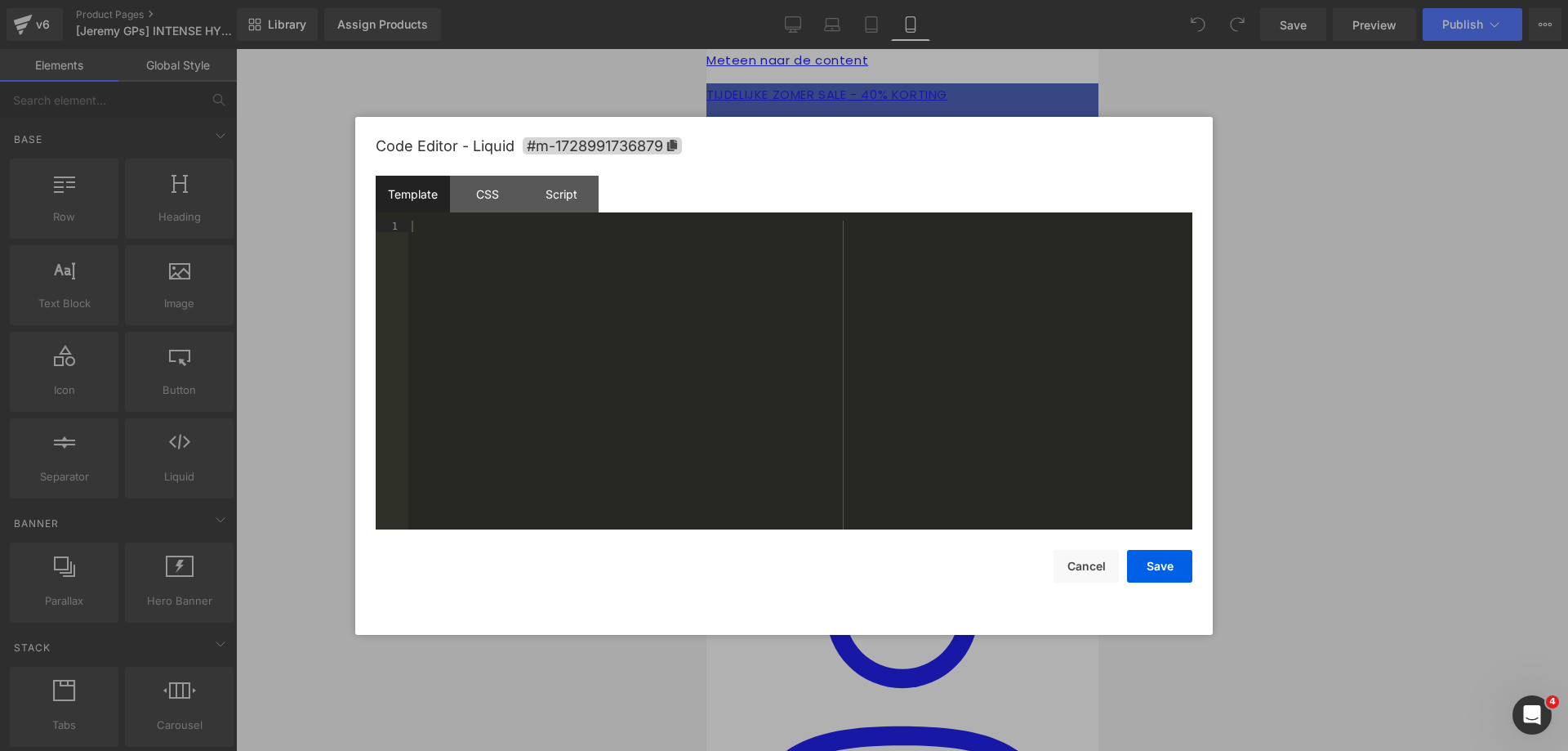
click at [1422, 323] on div at bounding box center [784, 376] width 1568 height 751
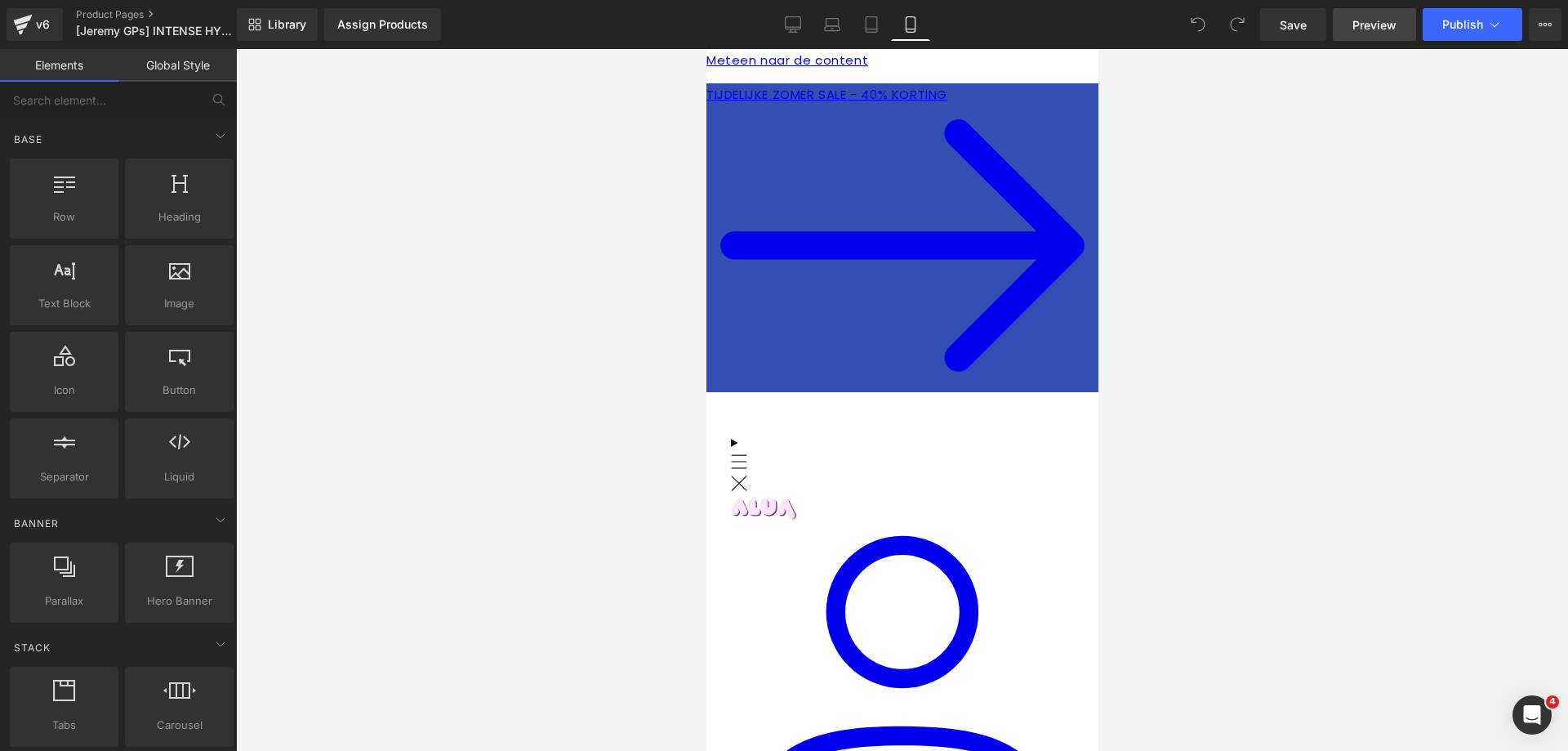
click at [1355, 25] on span "Preview" at bounding box center [1374, 24] width 44 height 17
click at [1532, 22] on button "View Live Page View with current Template Save Template to Library Schedule Pub…" at bounding box center [1544, 24] width 33 height 33
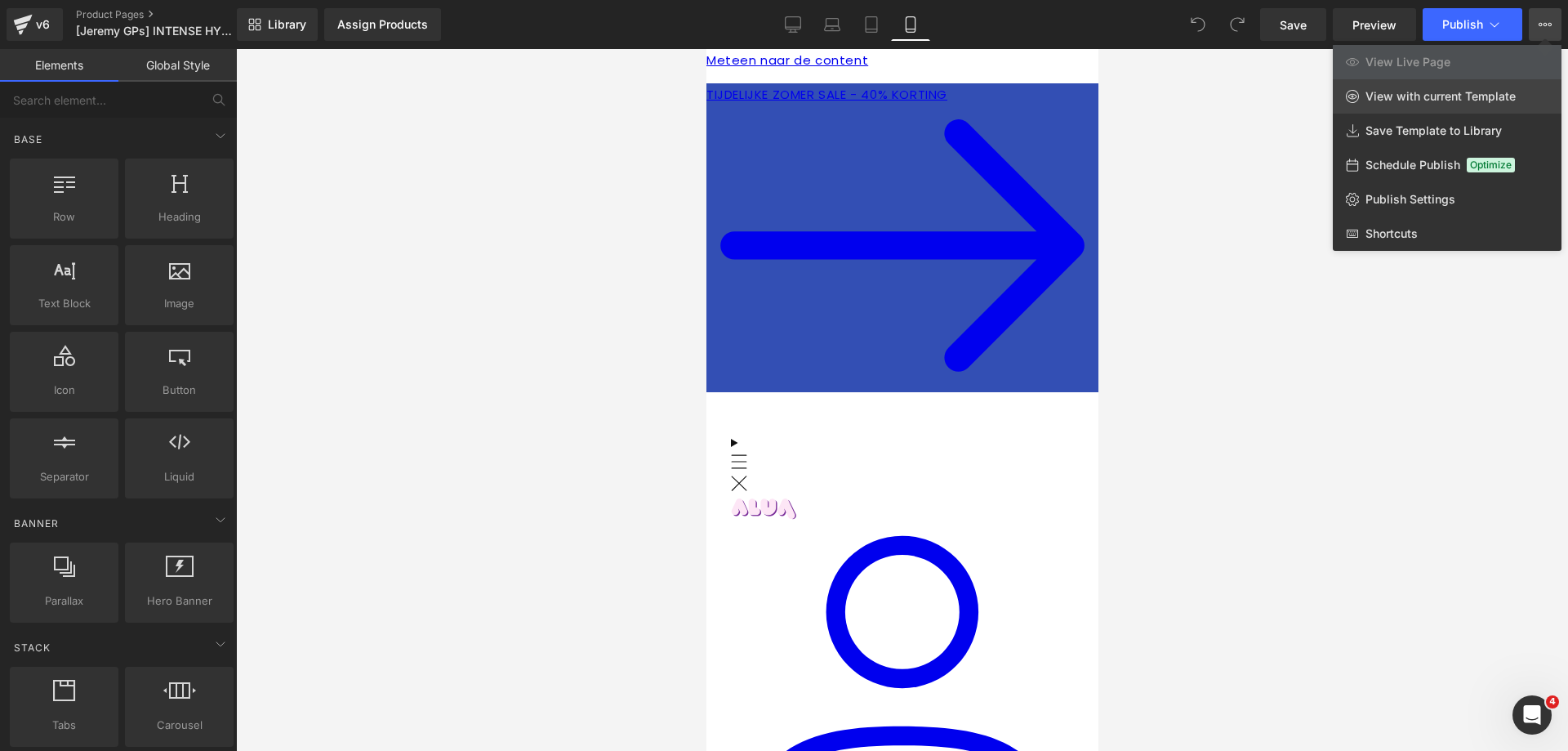
click at [1456, 99] on span "View with current Template" at bounding box center [1440, 96] width 150 height 15
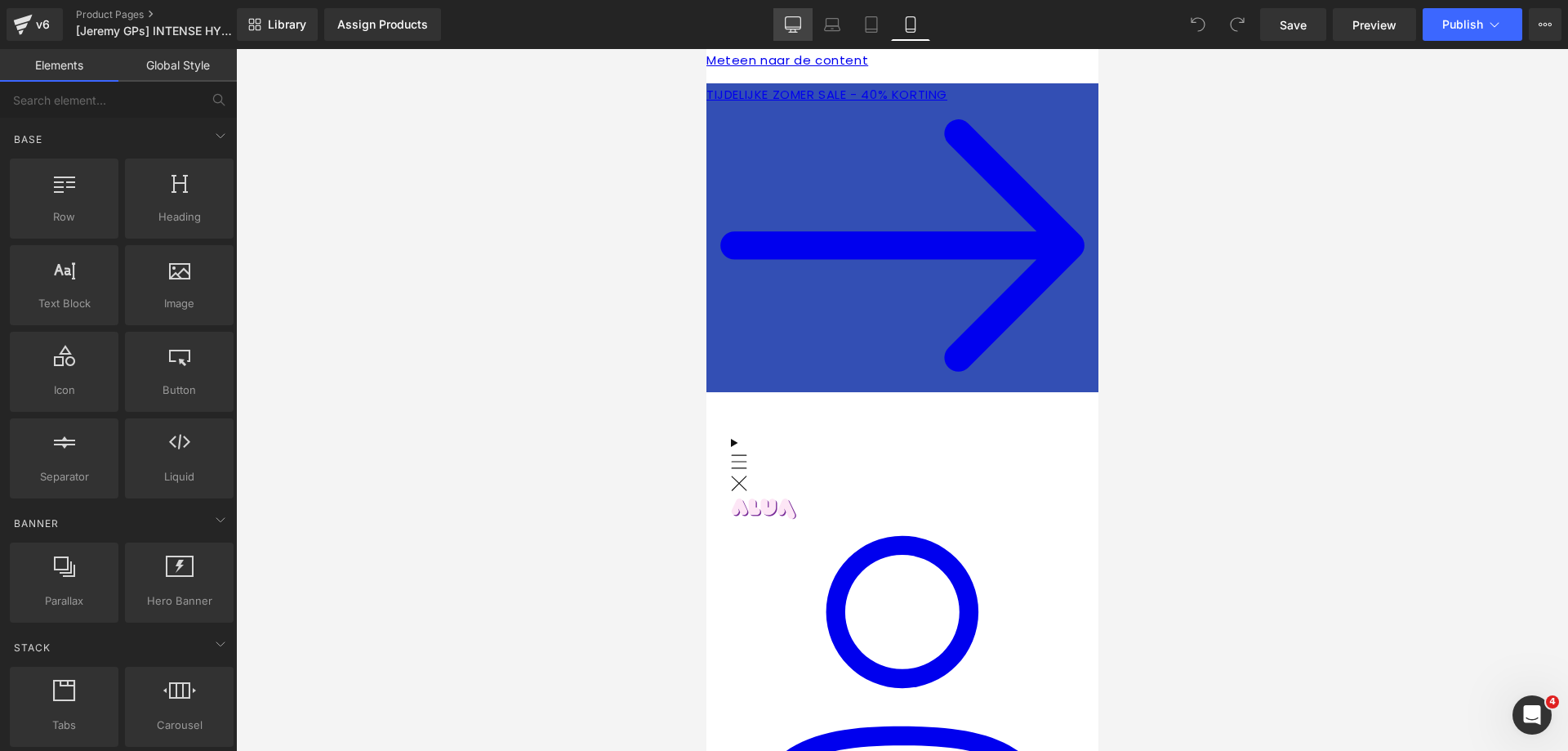
click at [777, 22] on link "Desktop" at bounding box center [792, 24] width 39 height 33
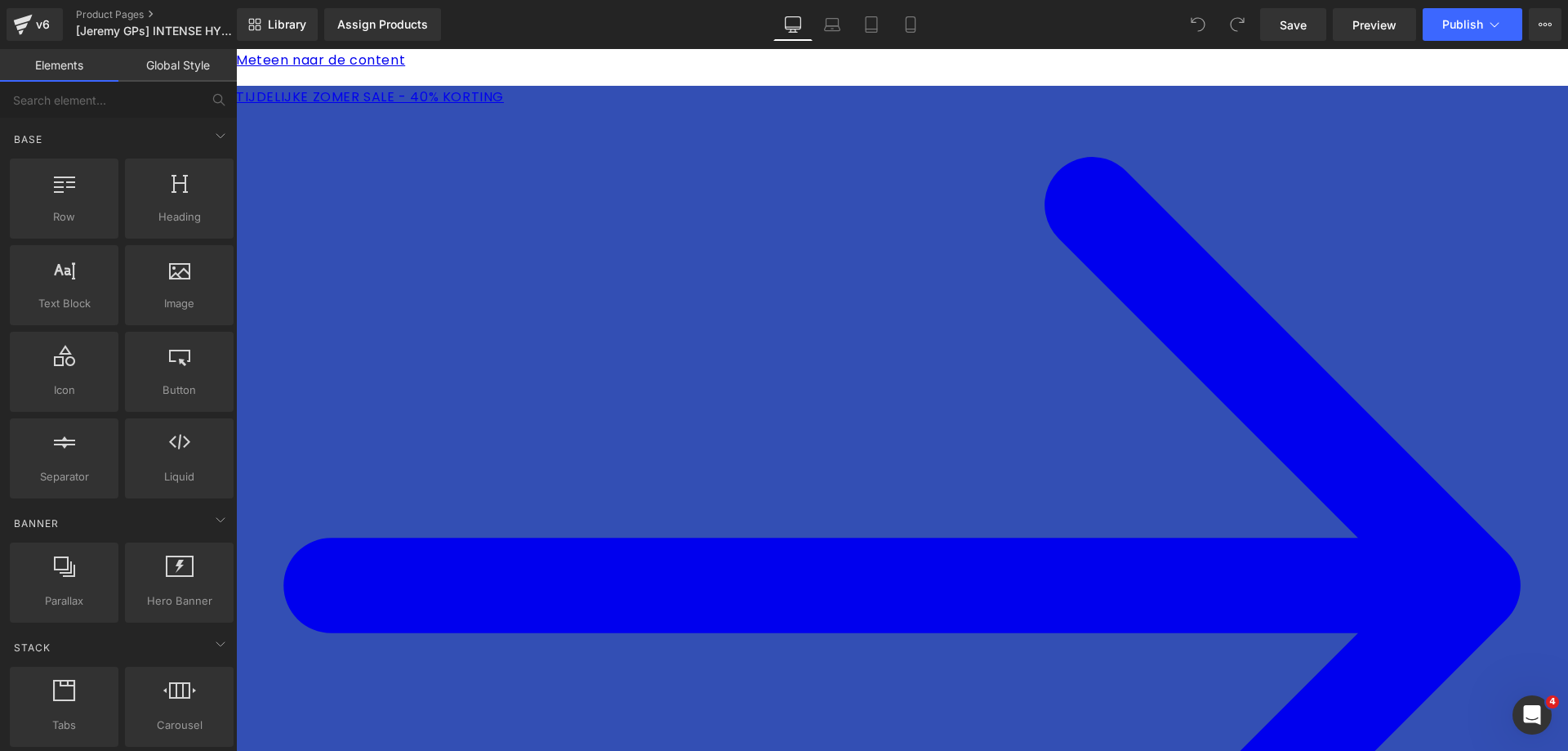
click at [236, 49] on icon at bounding box center [236, 49] width 0 height 0
click at [1475, 20] on span "Publish" at bounding box center [1461, 24] width 41 height 13
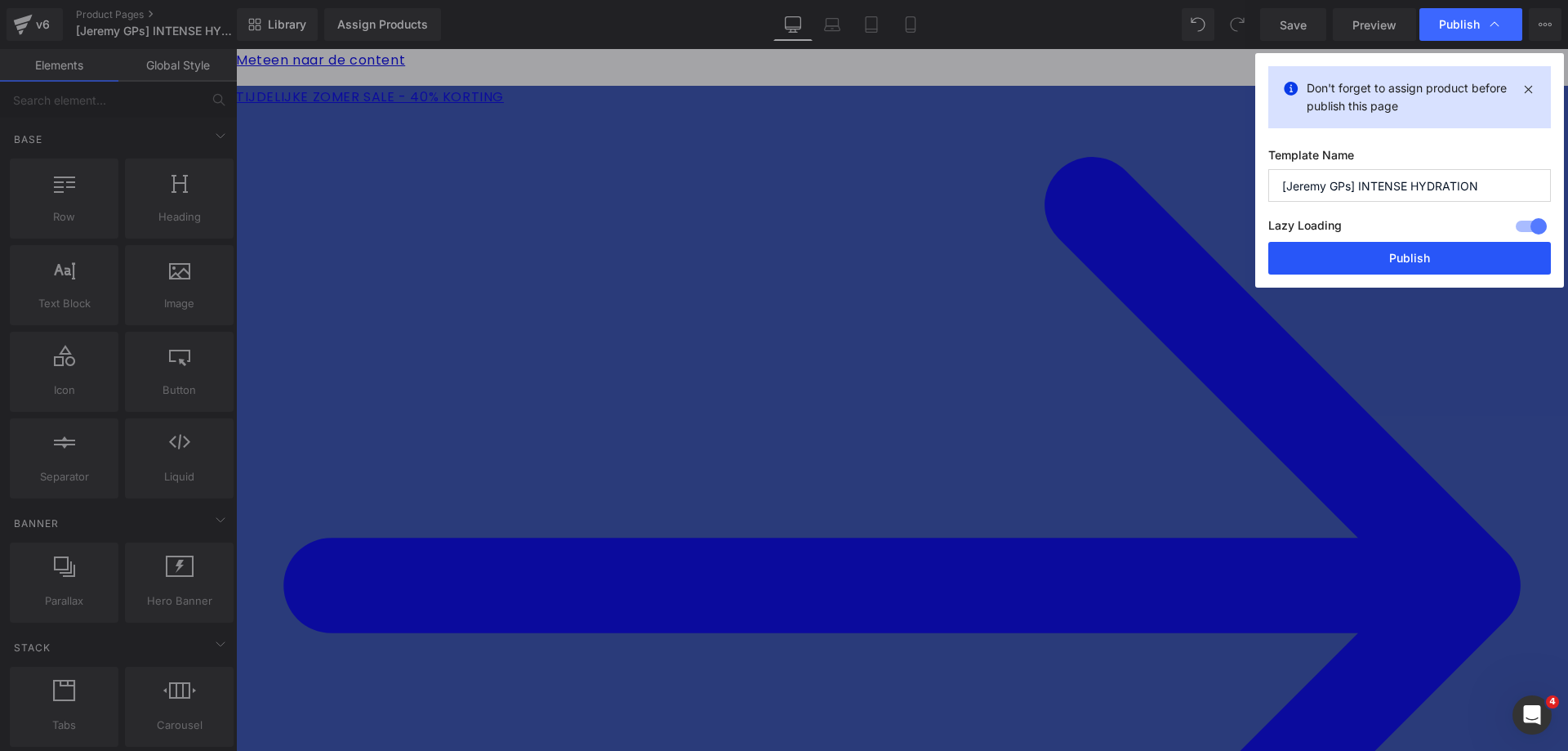
drag, startPoint x: 1416, startPoint y: 260, endPoint x: 455, endPoint y: 284, distance: 961.3
click at [1416, 260] on button "Publish" at bounding box center [1410, 258] width 283 height 33
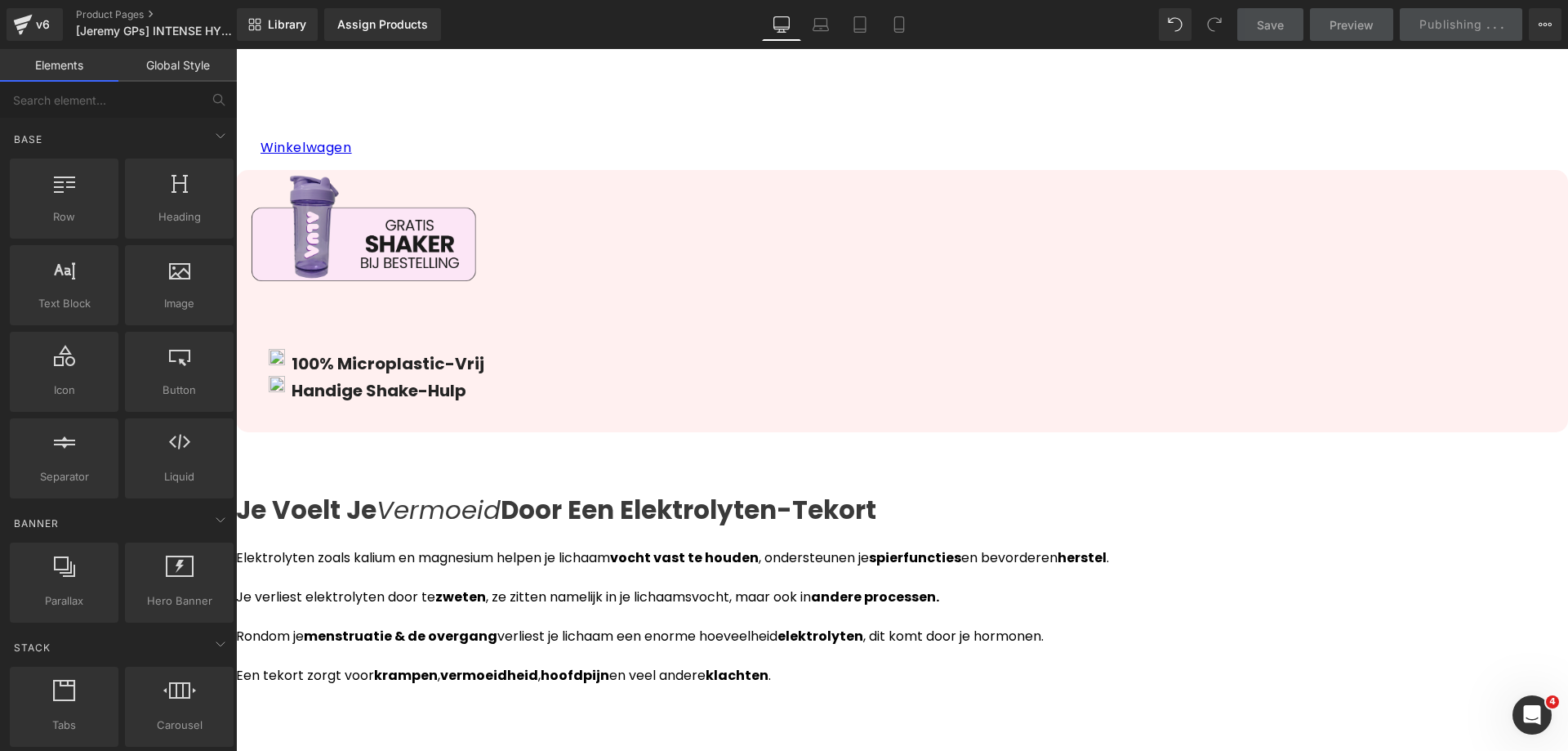
scroll to position [4224, 0]
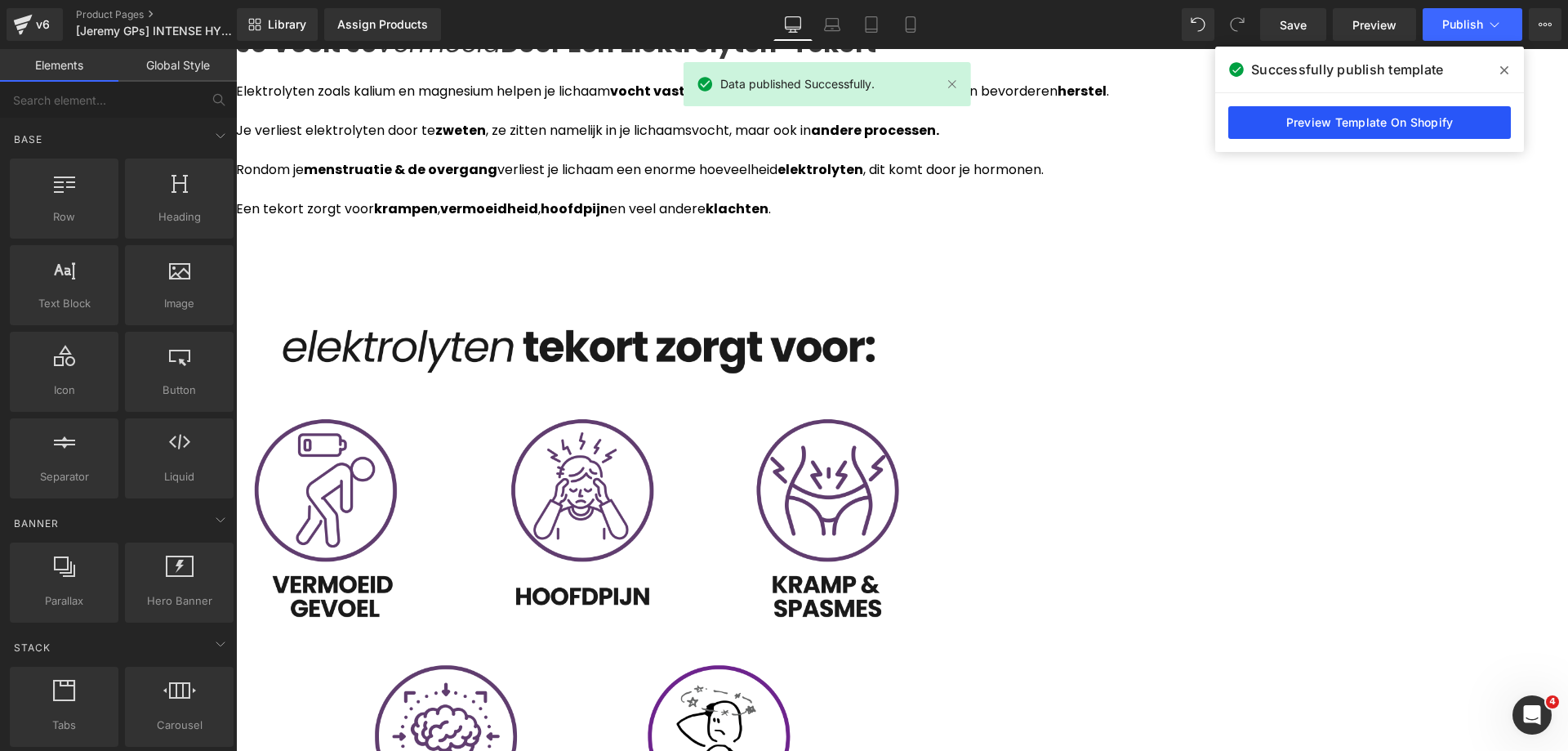
click at [1330, 117] on link "Preview Template On Shopify" at bounding box center [1369, 123] width 283 height 33
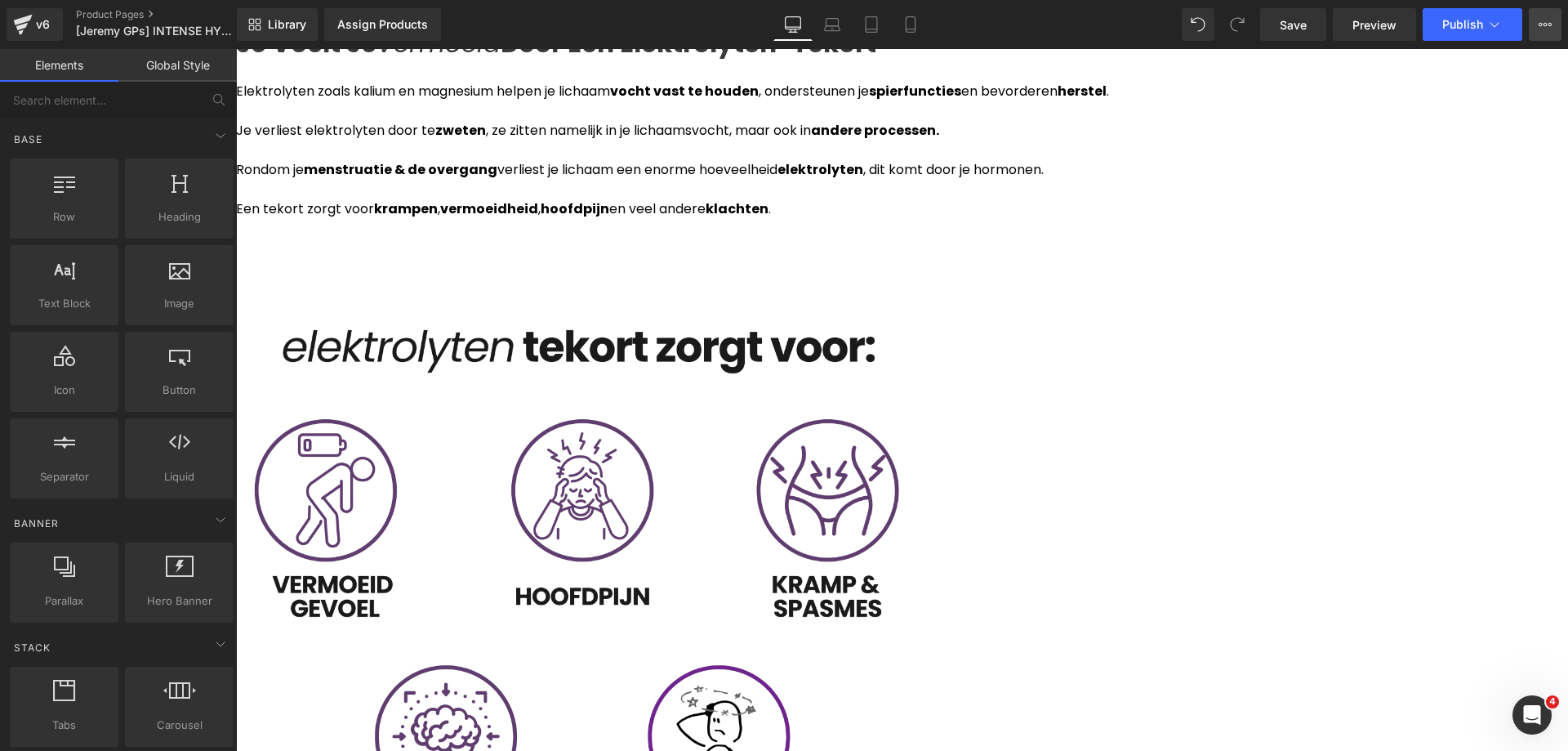
click at [1531, 20] on button "View Live Page View with current Template Save Template to Library Schedule Pub…" at bounding box center [1544, 24] width 33 height 33
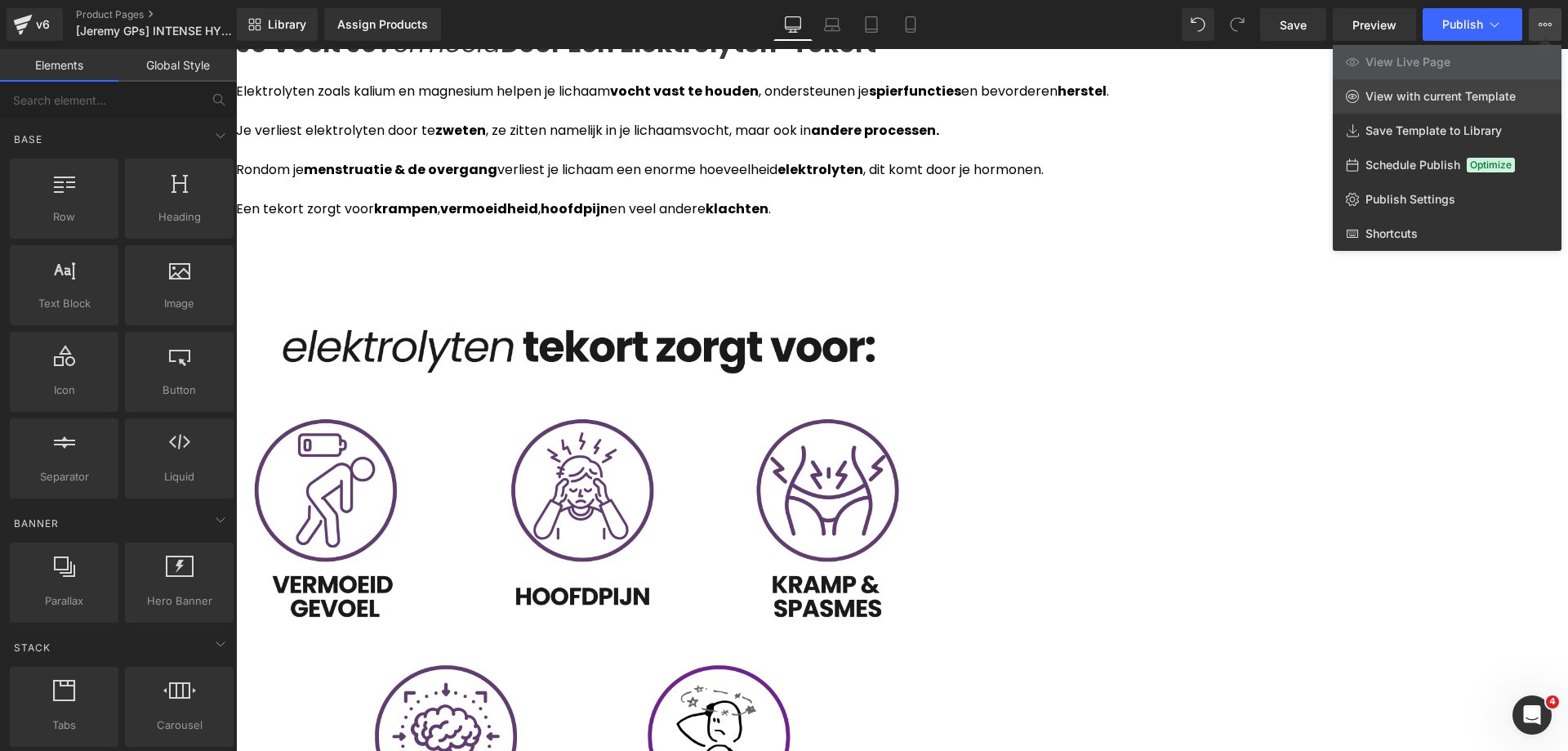
click at [1447, 97] on span "View with current Template" at bounding box center [1440, 96] width 150 height 15
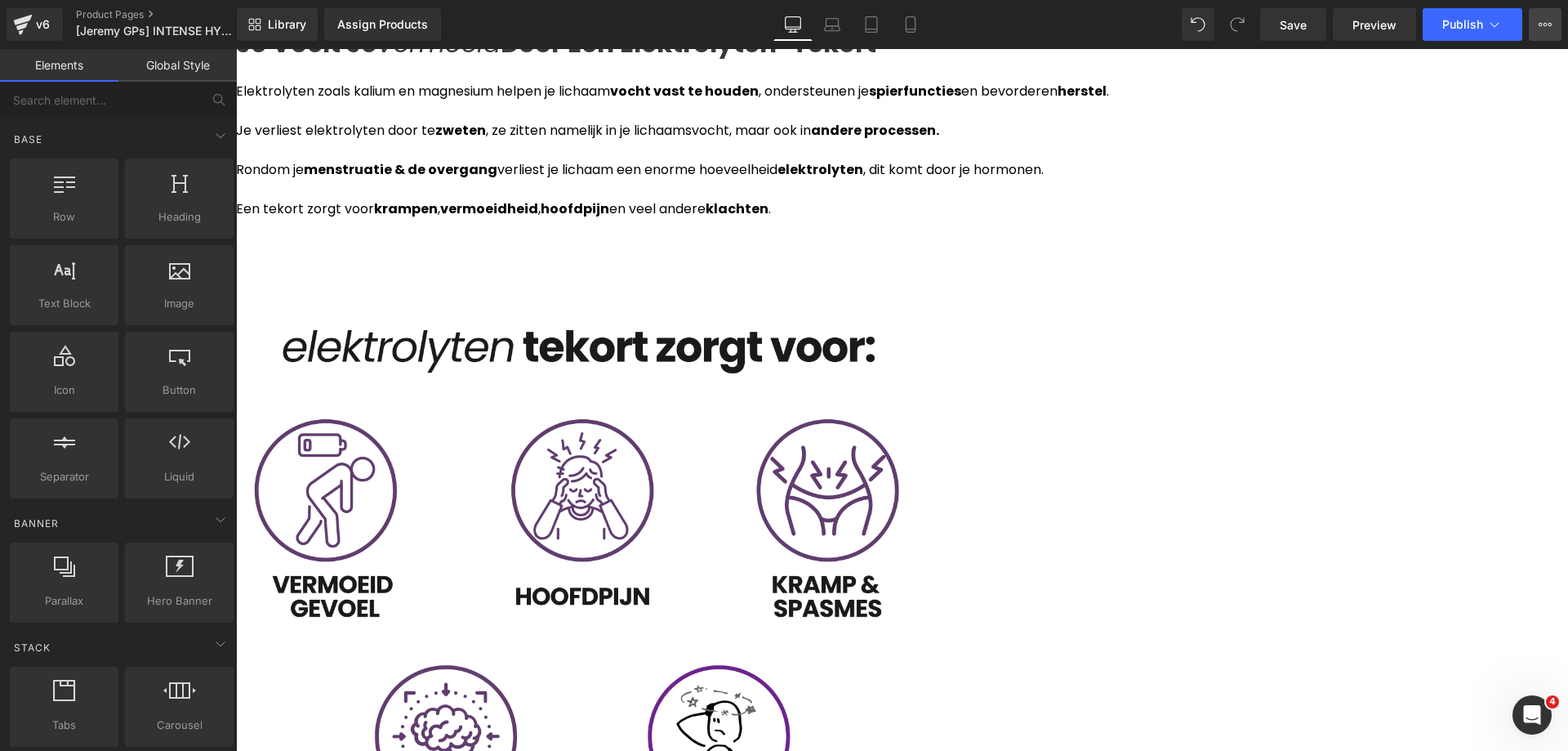
click at [1536, 21] on button "View Live Page View with current Template Save Template to Library Schedule Pub…" at bounding box center [1544, 24] width 33 height 33
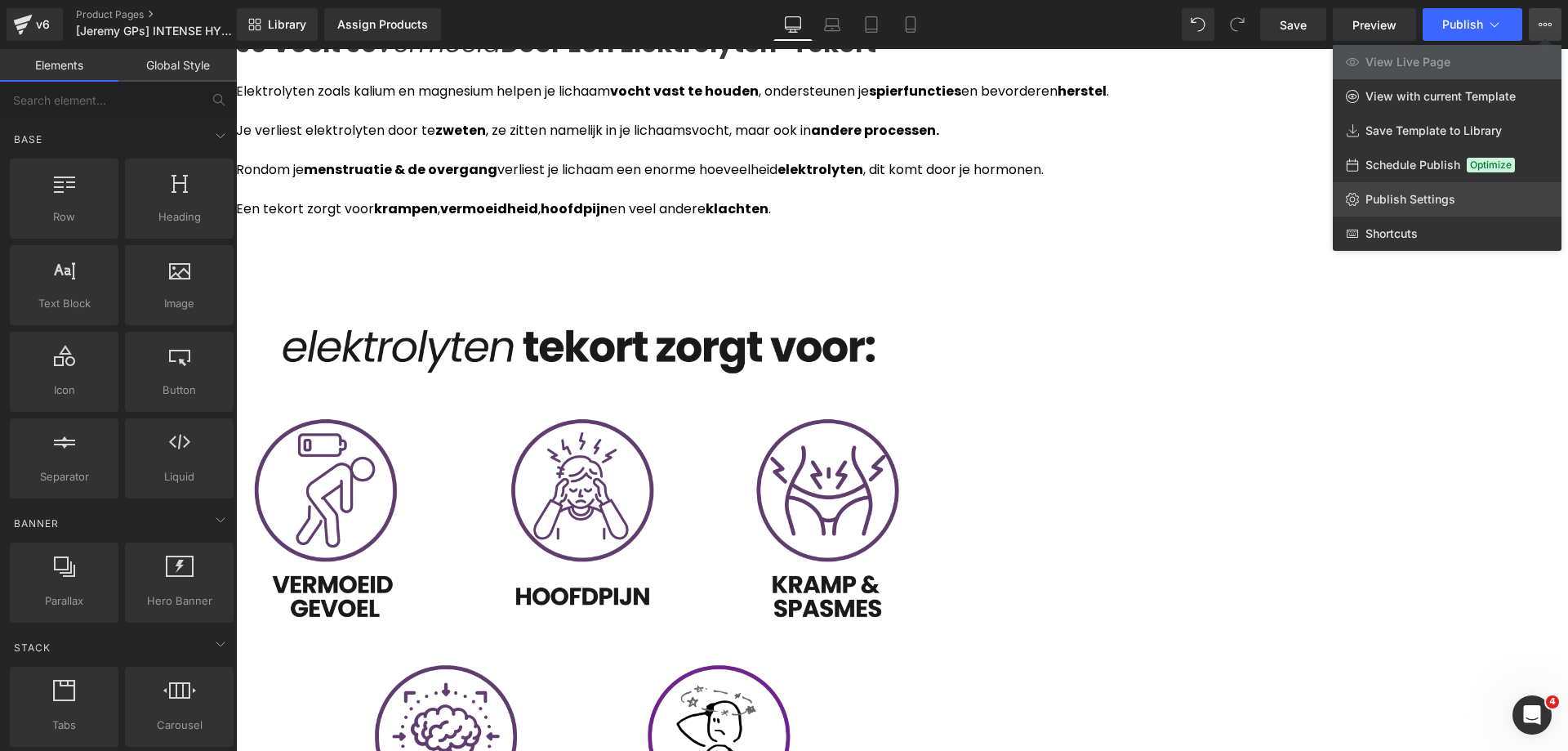
click at [1403, 202] on span "Publish Settings" at bounding box center [1410, 199] width 90 height 15
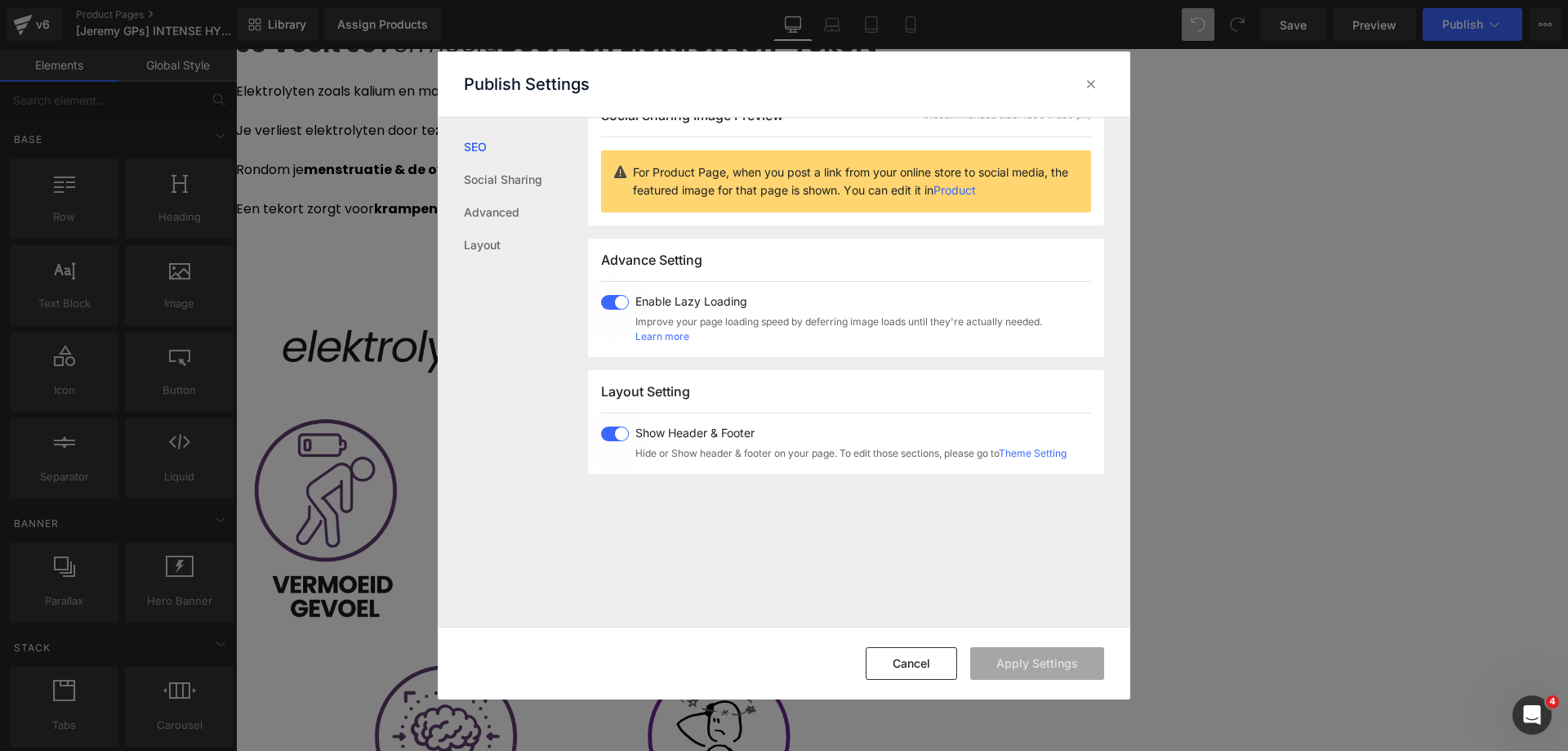
scroll to position [0, 0]
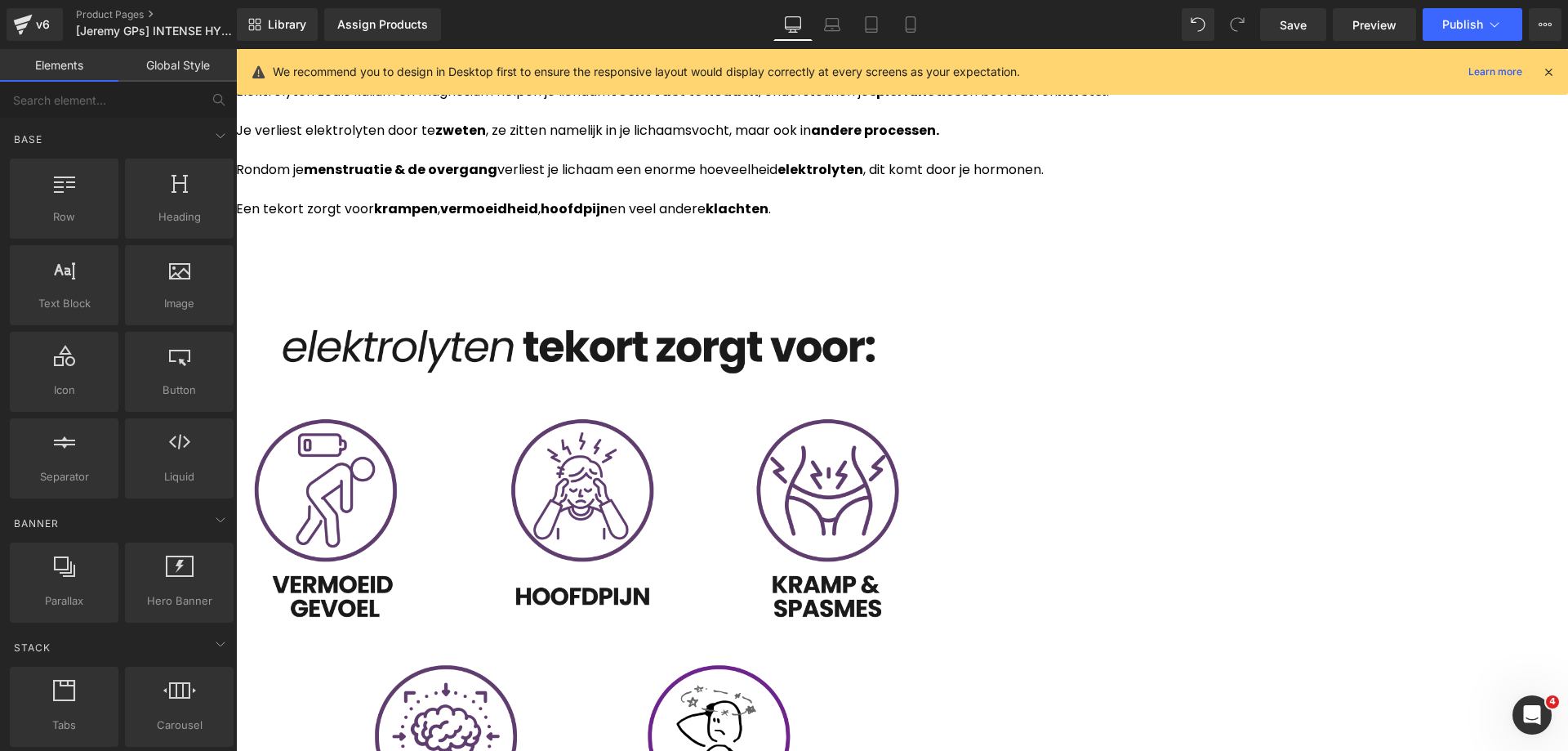
click at [1546, 74] on icon at bounding box center [1548, 72] width 15 height 15
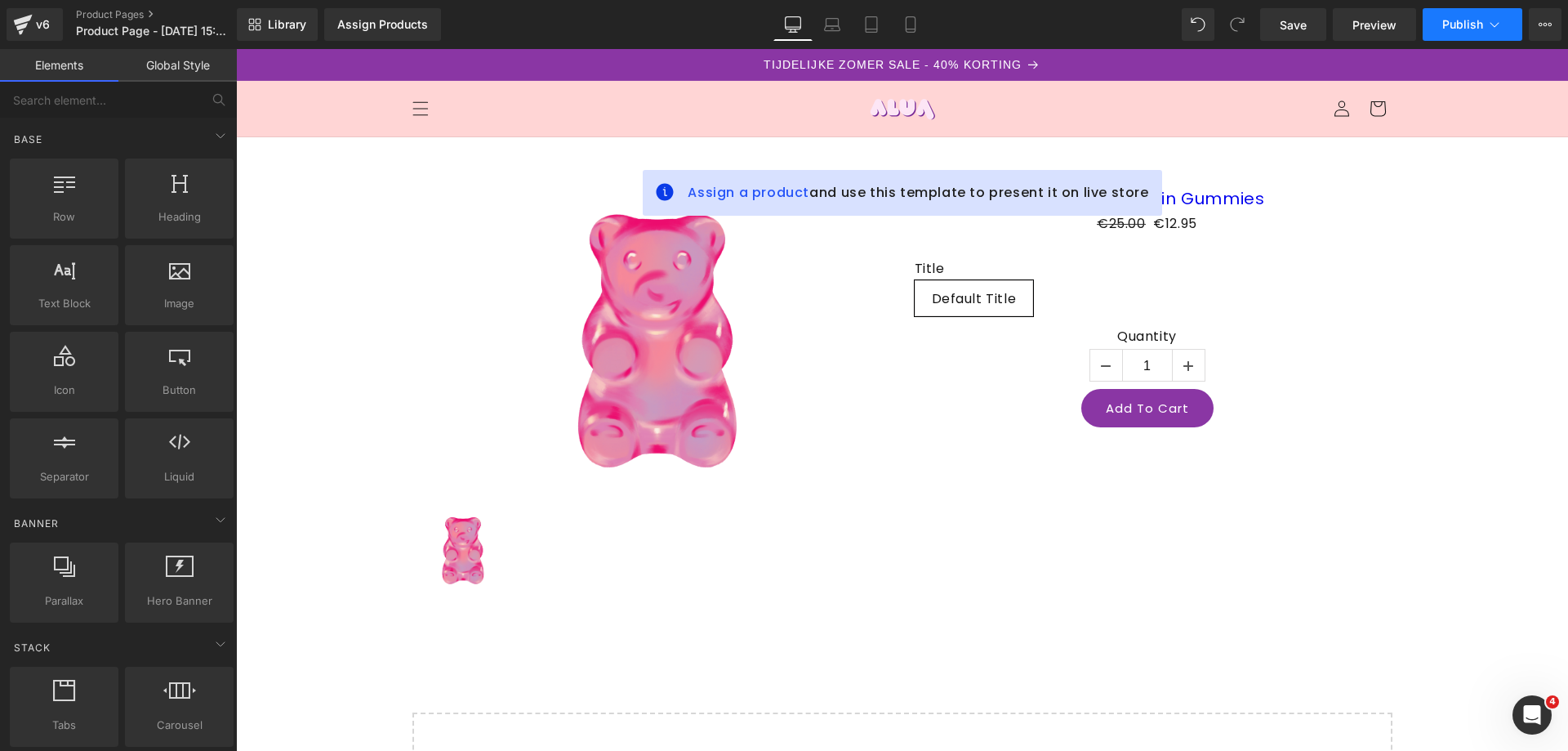
click at [1454, 23] on span "Publish" at bounding box center [1461, 24] width 41 height 13
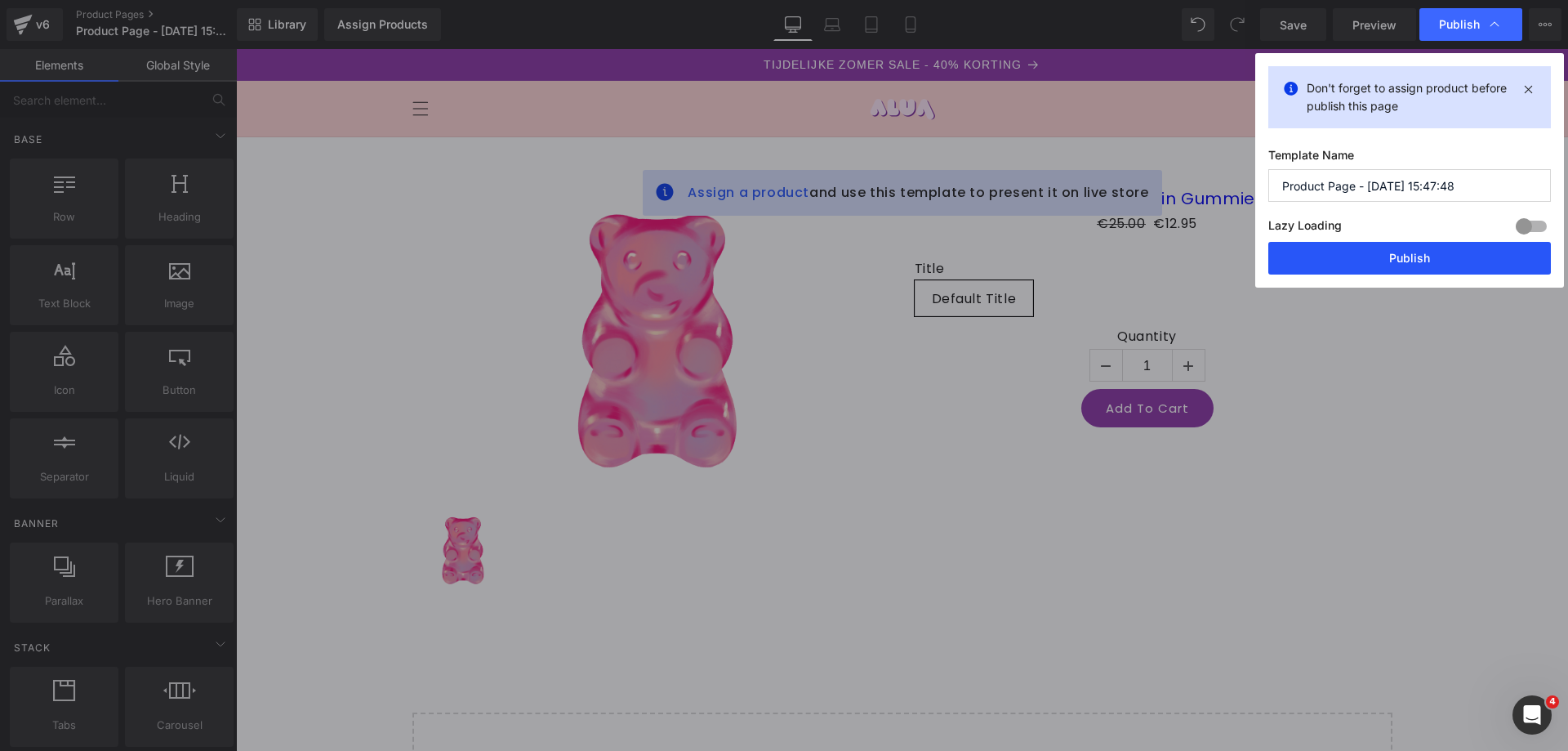
click at [1392, 256] on button "Publish" at bounding box center [1410, 258] width 283 height 33
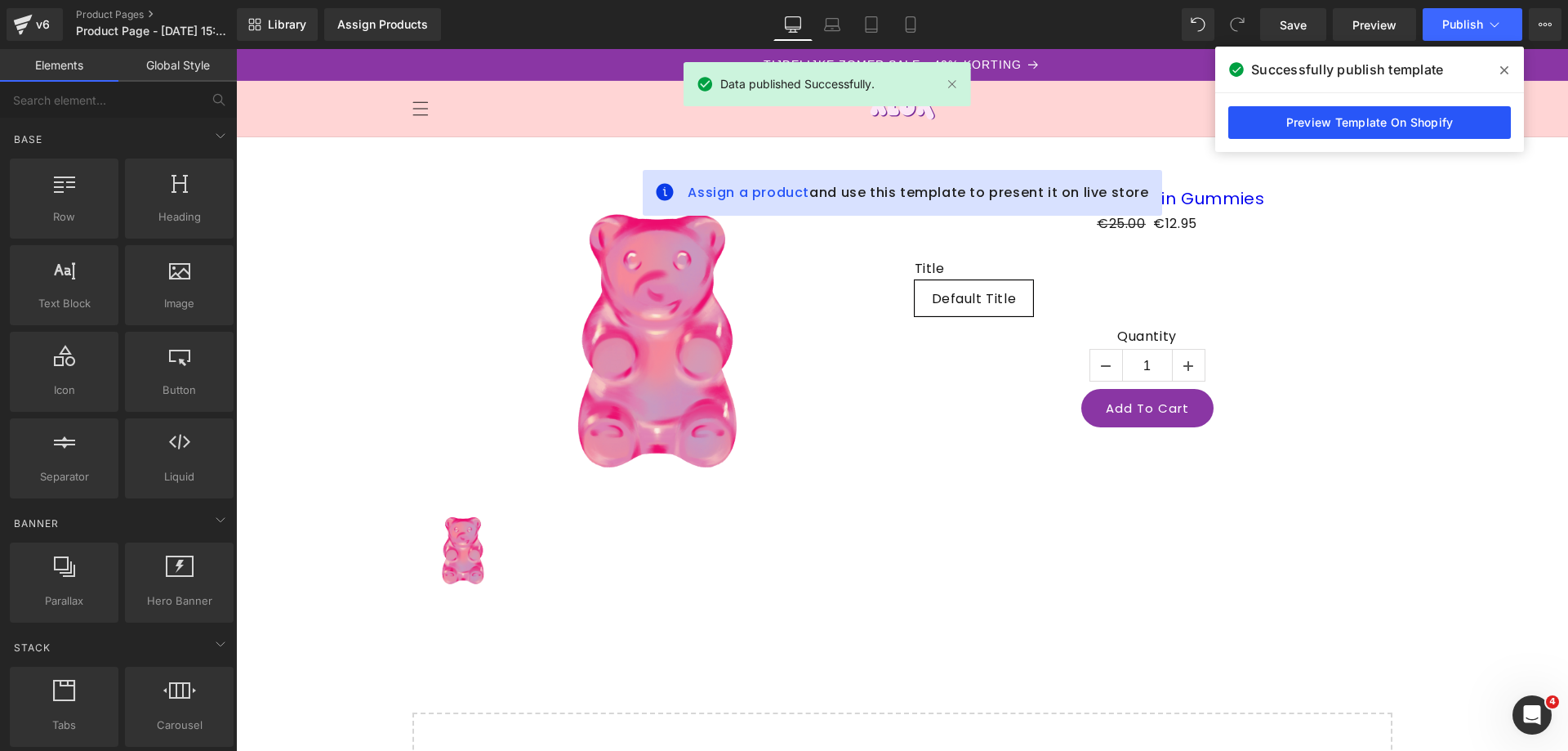
click at [1353, 125] on link "Preview Template On Shopify" at bounding box center [1369, 123] width 283 height 33
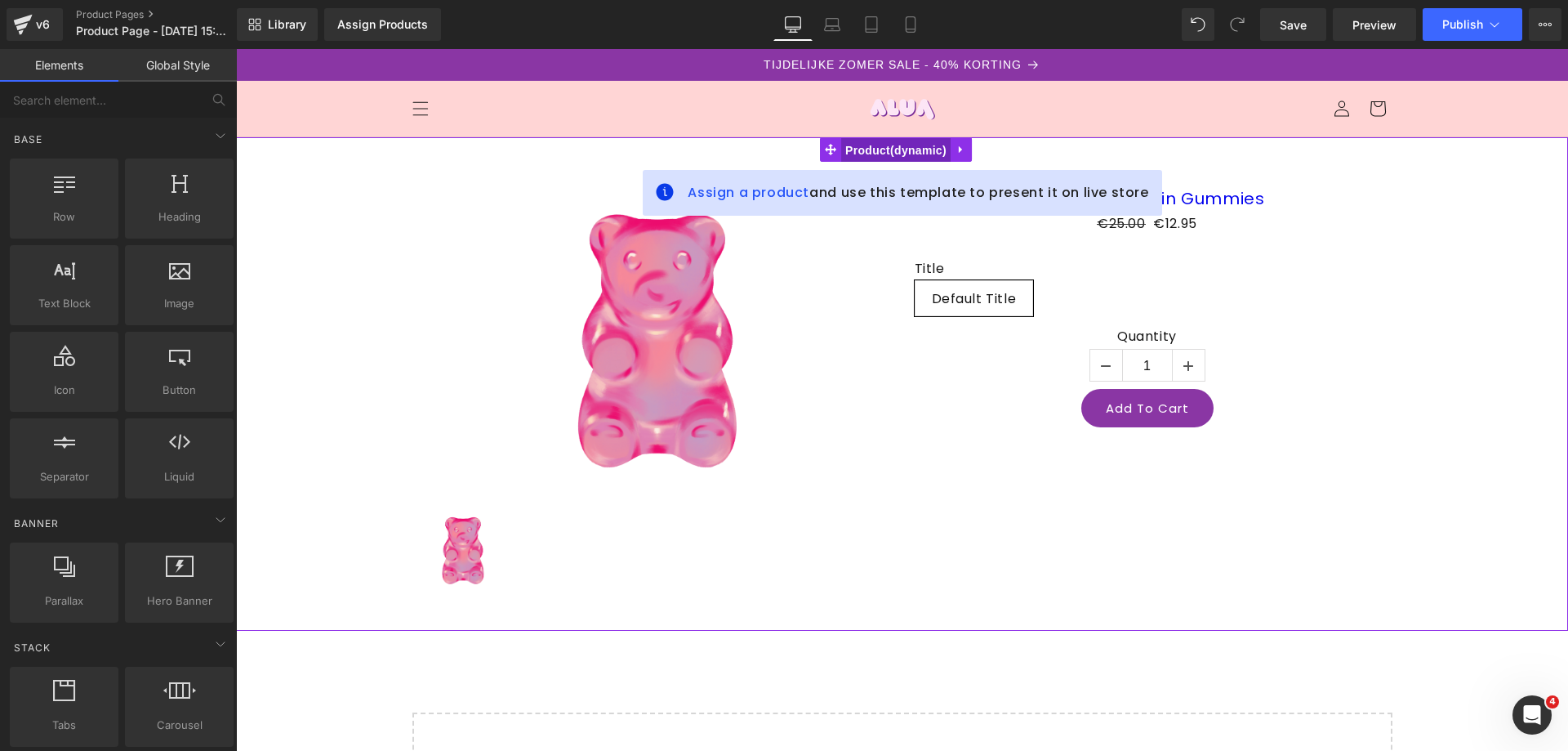
click at [900, 154] on span "Product" at bounding box center [896, 150] width 110 height 25
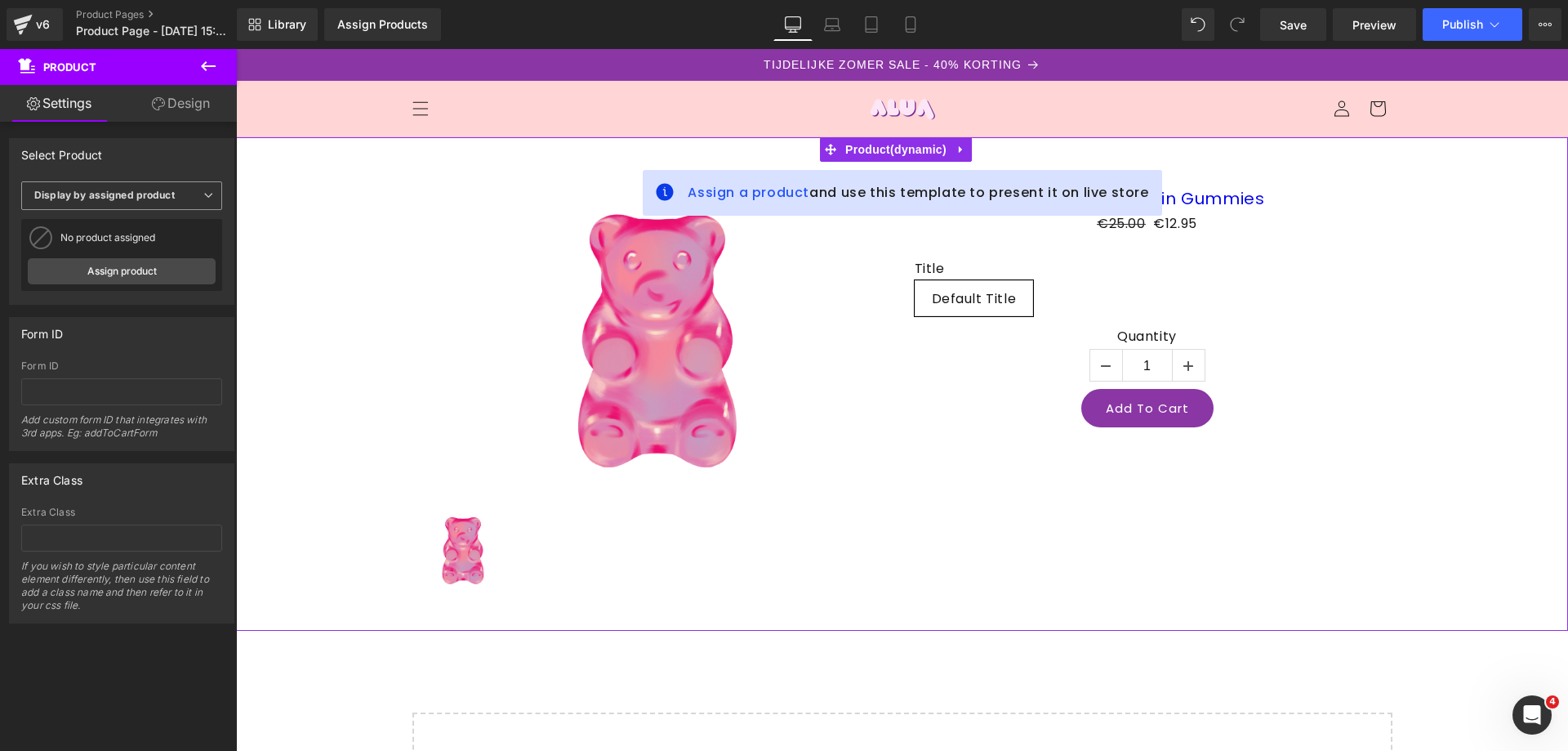
click at [118, 189] on b "Display by assigned product" at bounding box center [104, 194] width 140 height 12
click at [129, 247] on li "Select manually" at bounding box center [117, 246] width 194 height 25
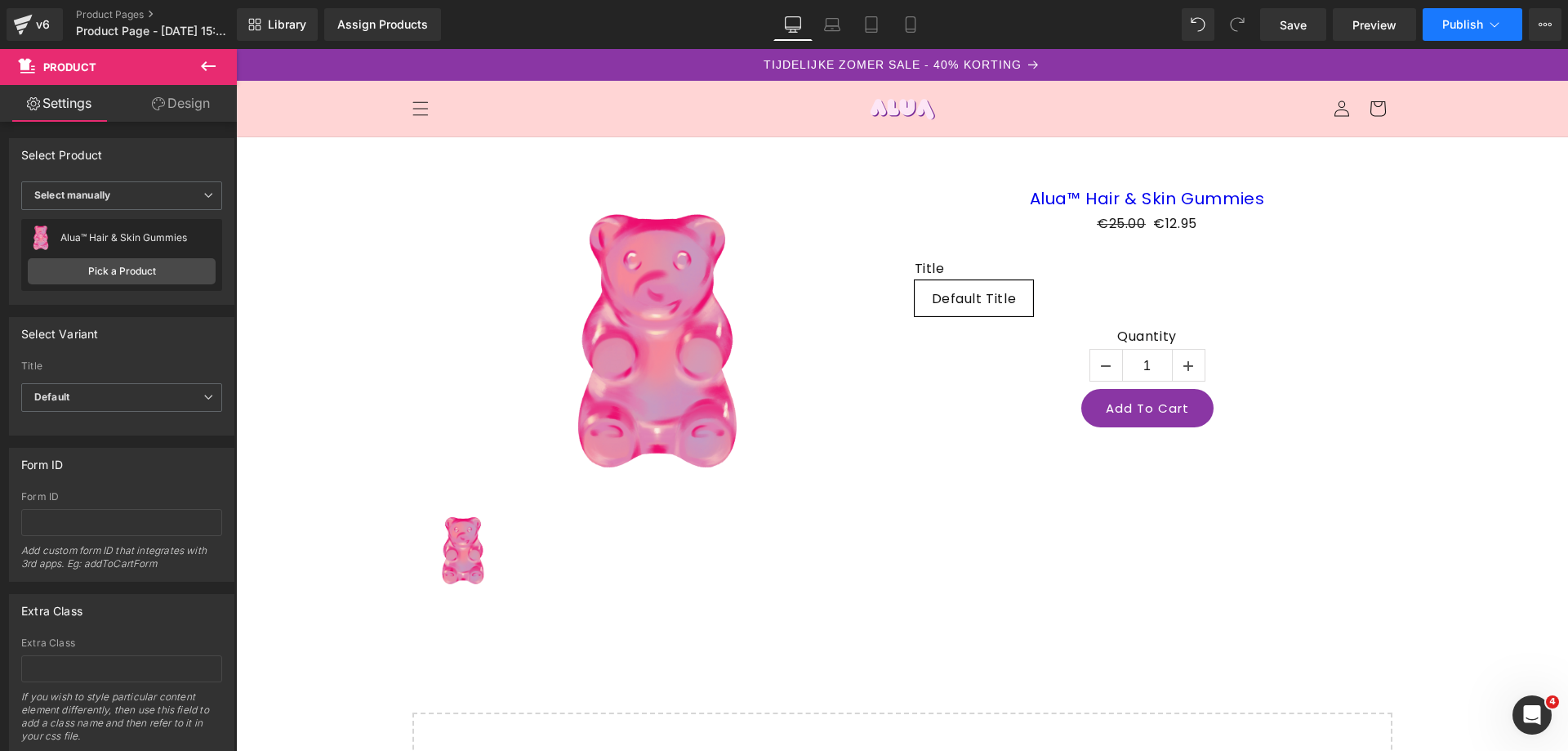
click at [1459, 30] on span "Publish" at bounding box center [1461, 24] width 41 height 13
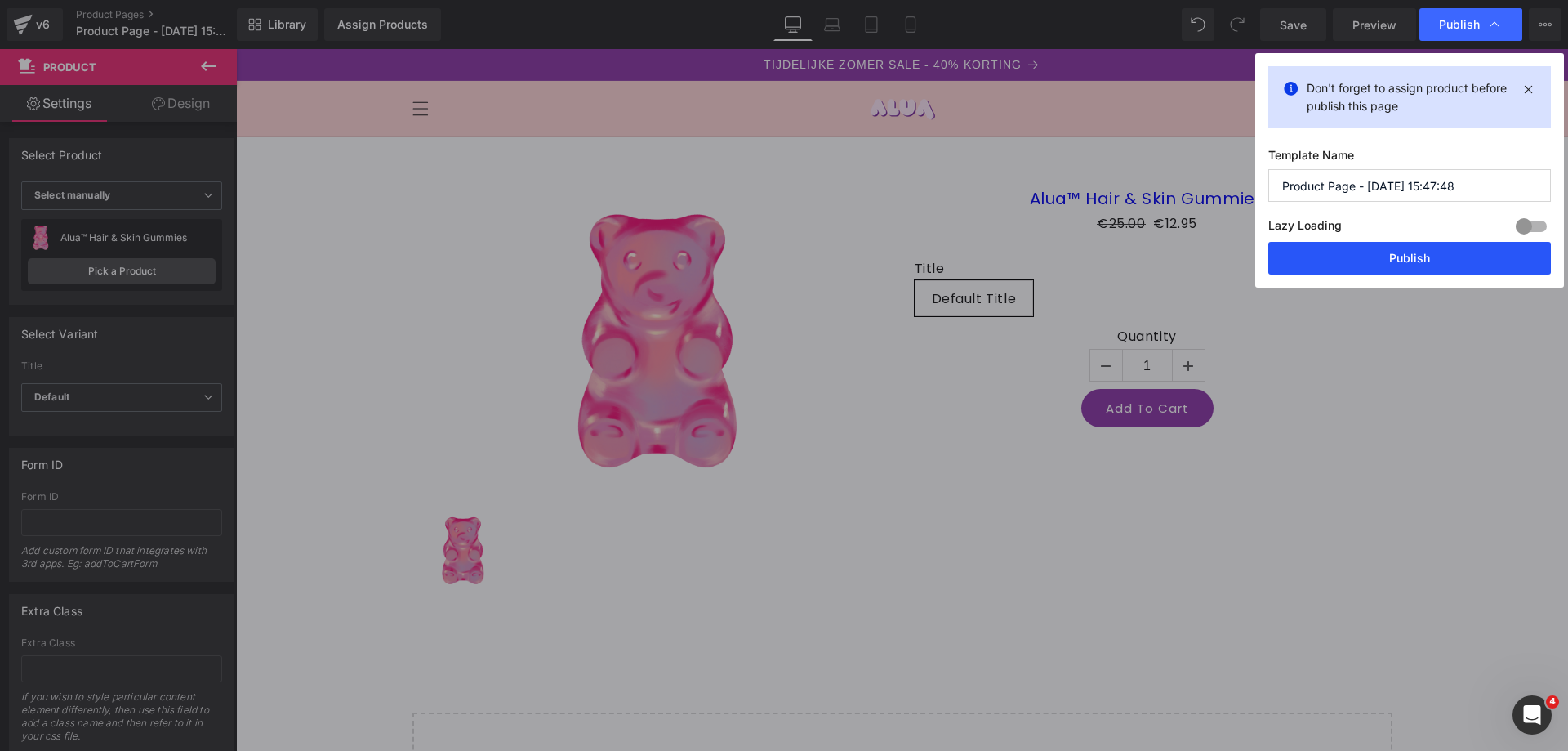
click at [1381, 259] on button "Publish" at bounding box center [1410, 258] width 283 height 33
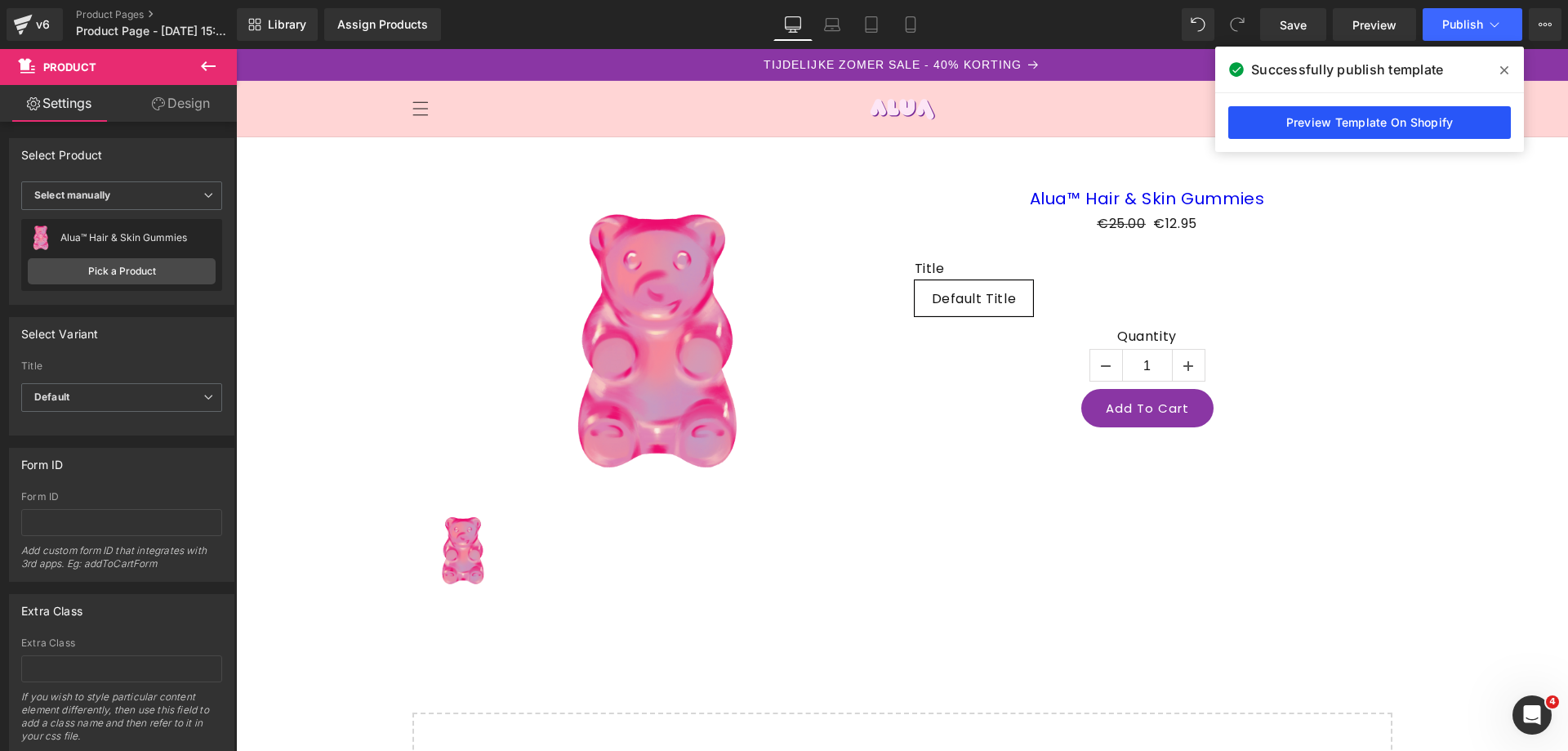
click at [1332, 134] on link "Preview Template On Shopify" at bounding box center [1369, 123] width 283 height 33
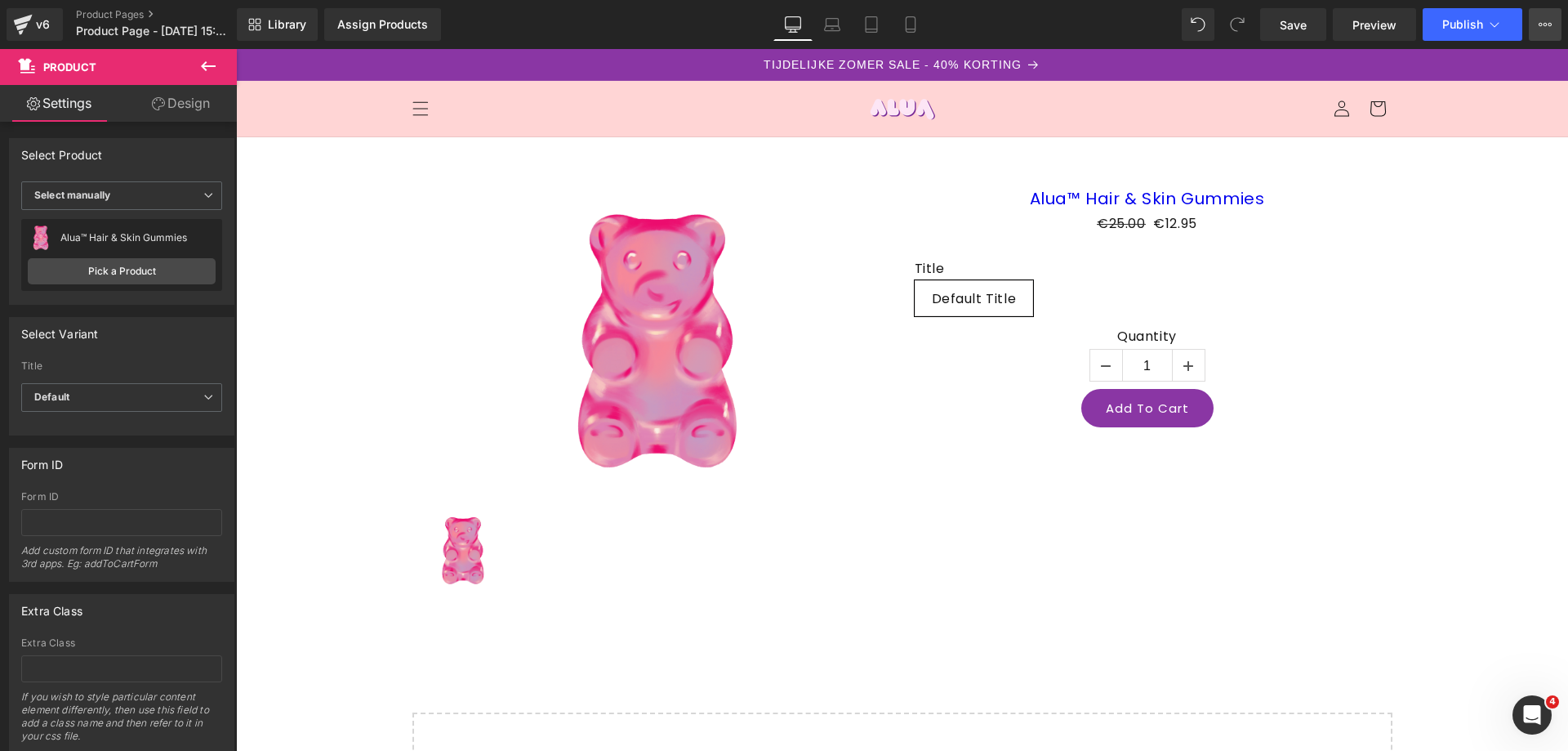
click at [1553, 18] on button "View Live Page View with current Template Save Template to Library Schedule Pub…" at bounding box center [1544, 24] width 33 height 33
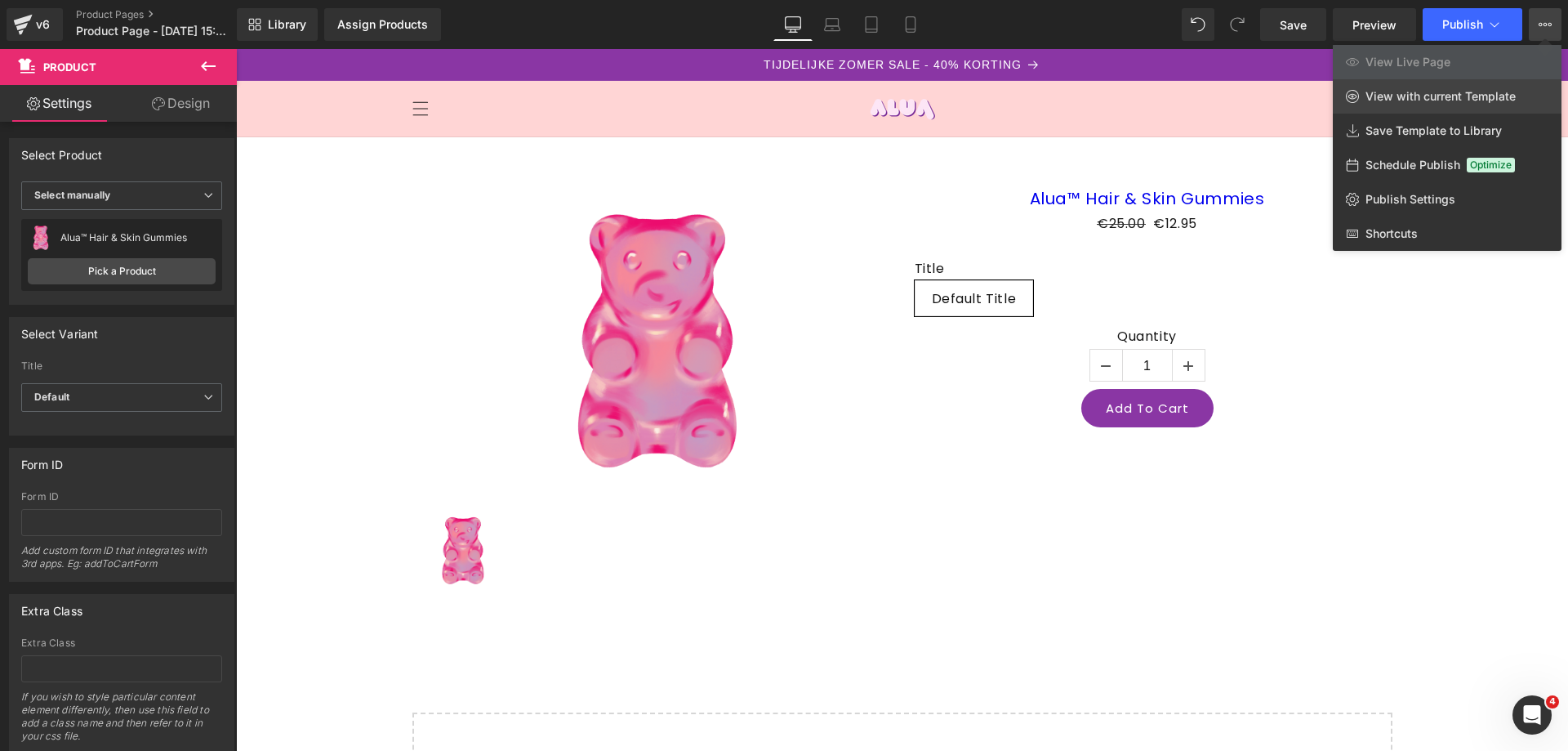
click at [1411, 92] on span "View with current Template" at bounding box center [1440, 96] width 150 height 15
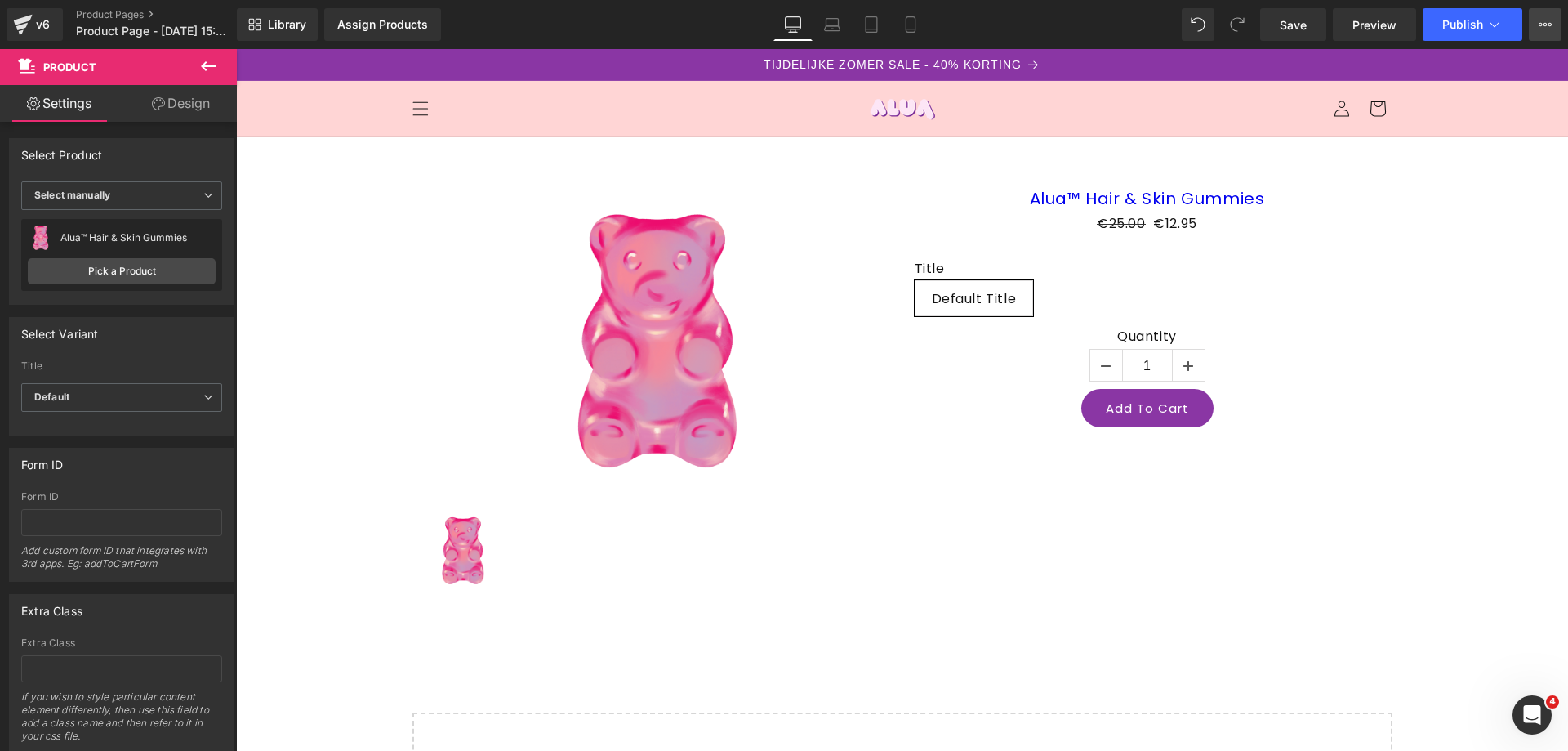
click at [1540, 8] on button "View Live Page View with current Template Save Template to Library Schedule Pub…" at bounding box center [1544, 24] width 33 height 33
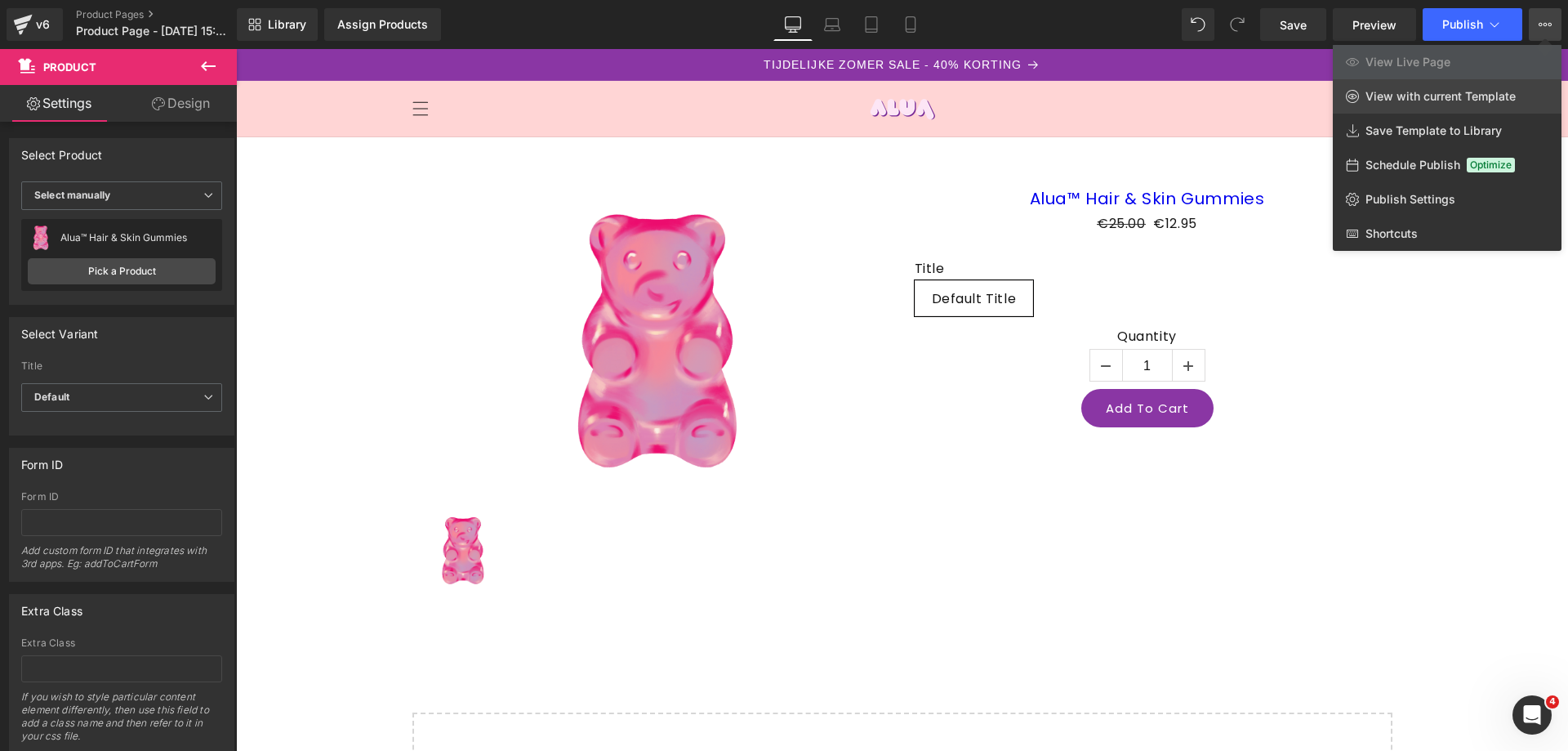
click at [1455, 99] on span "View with current Template" at bounding box center [1440, 96] width 150 height 15
